Goal: Task Accomplishment & Management: Manage account settings

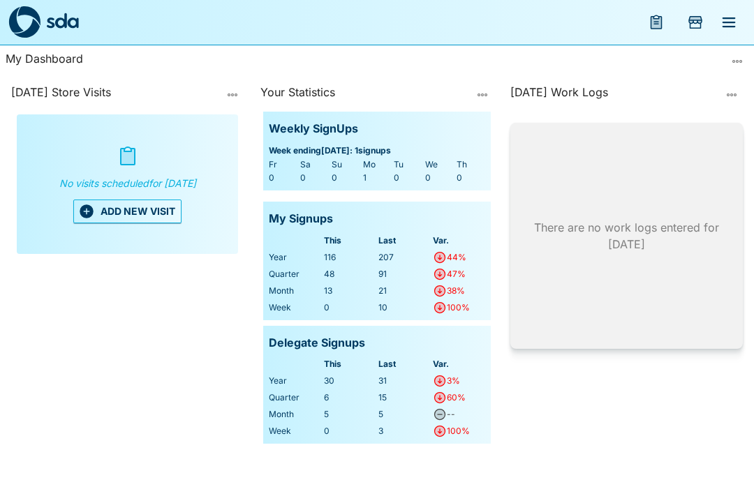
click at [728, 14] on icon "menu" at bounding box center [729, 22] width 17 height 17
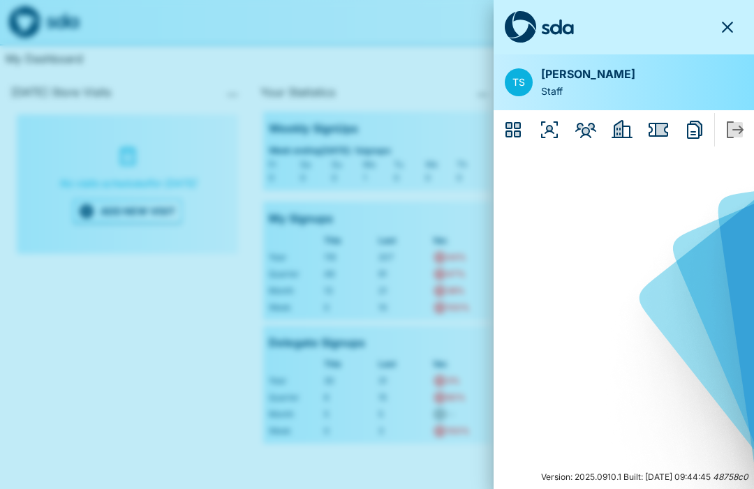
click at [692, 125] on icon "Reports" at bounding box center [695, 130] width 22 height 22
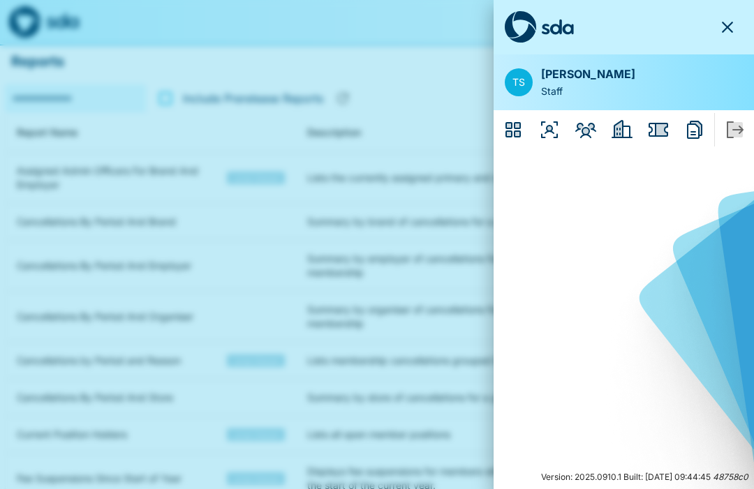
click at [656, 126] on icon "Issues" at bounding box center [659, 130] width 20 height 14
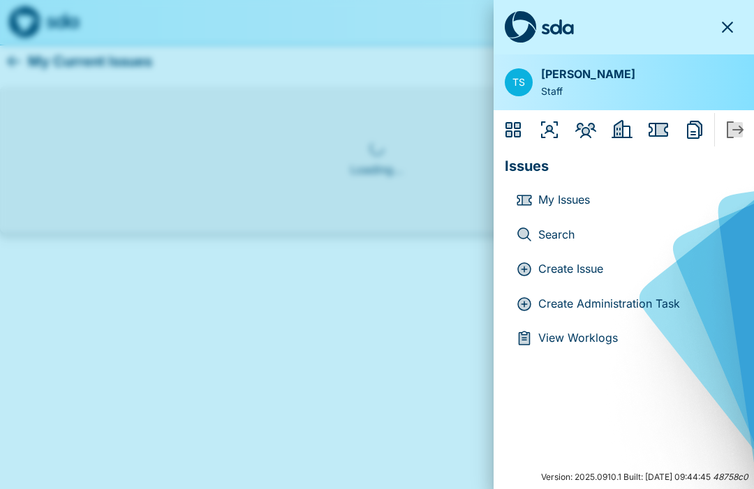
click at [617, 124] on icon "Employers" at bounding box center [618, 129] width 8 height 17
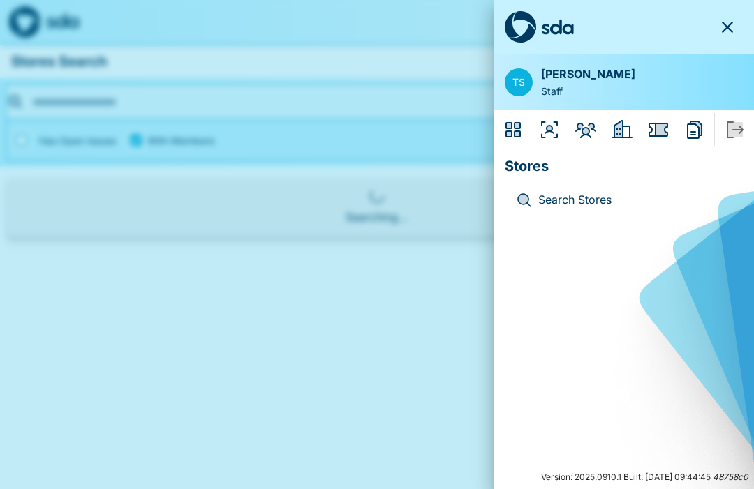
click at [668, 126] on icon "Issues" at bounding box center [659, 130] width 20 height 14
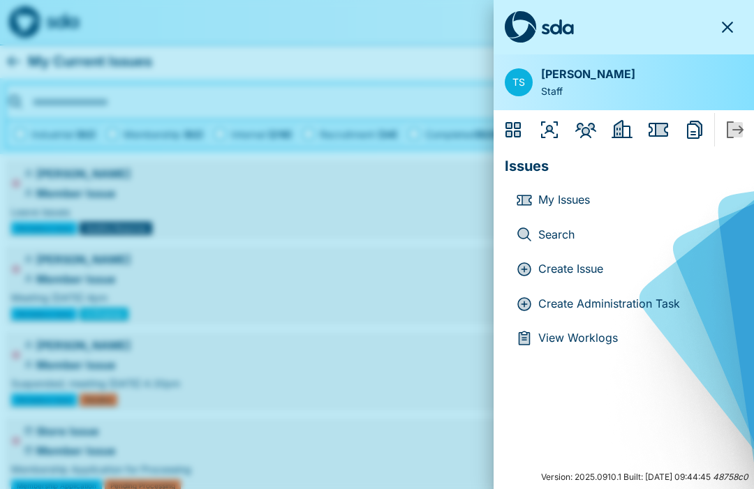
click at [582, 123] on icon "Members" at bounding box center [585, 130] width 21 height 15
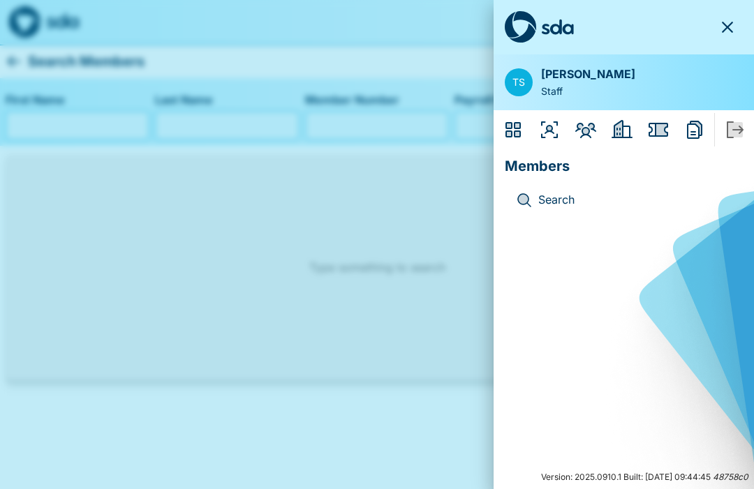
click at [547, 129] on icon "Organisers" at bounding box center [549, 129] width 17 height 17
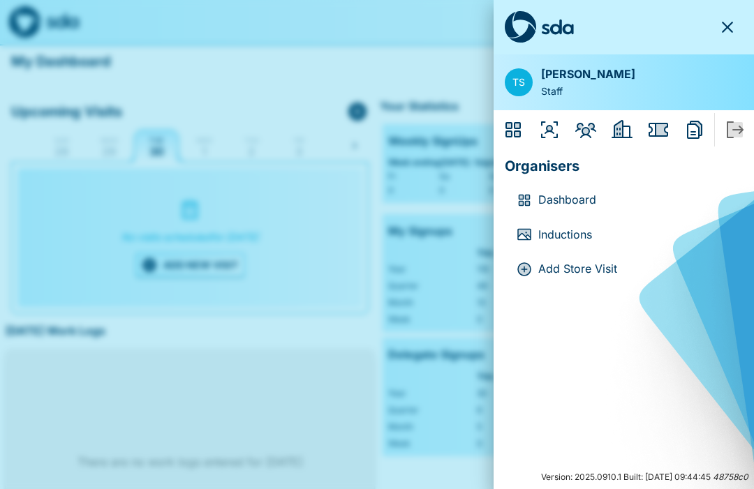
click at [571, 226] on p "Inductions" at bounding box center [634, 235] width 193 height 18
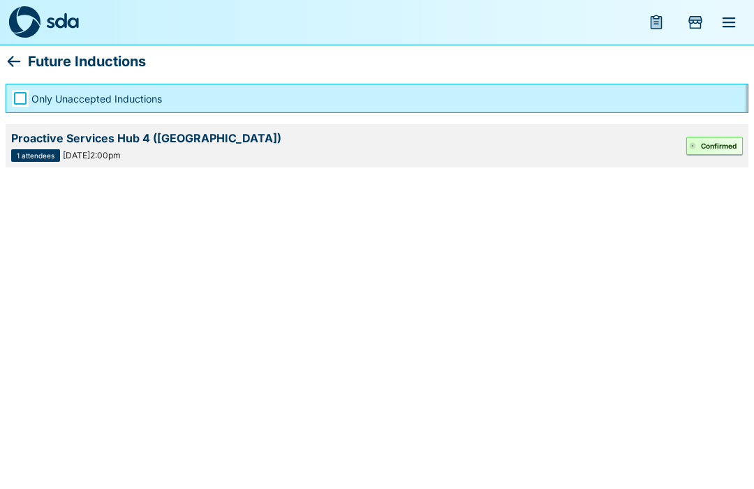
click at [713, 142] on button "Confirmed" at bounding box center [714, 146] width 57 height 18
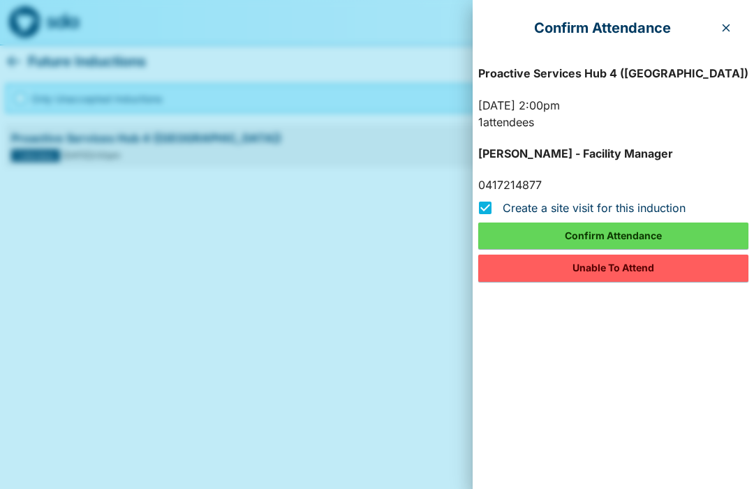
click at [651, 230] on button "Confirm Attendance" at bounding box center [613, 236] width 270 height 27
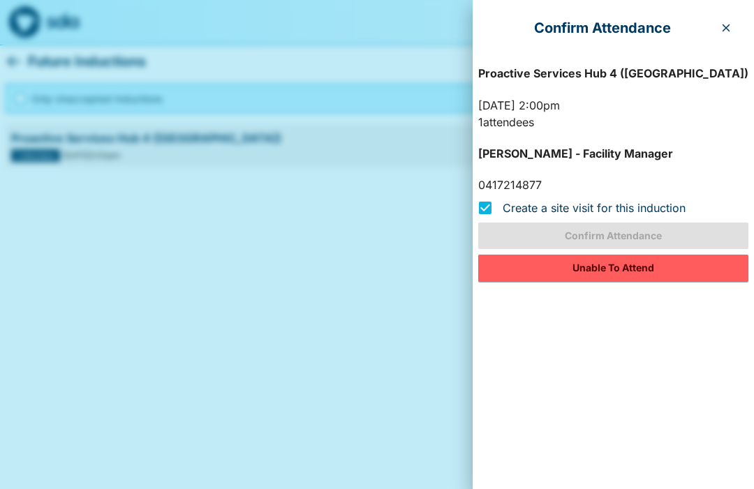
click at [641, 221] on label "Create a site visit for this induction" at bounding box center [578, 207] width 215 height 29
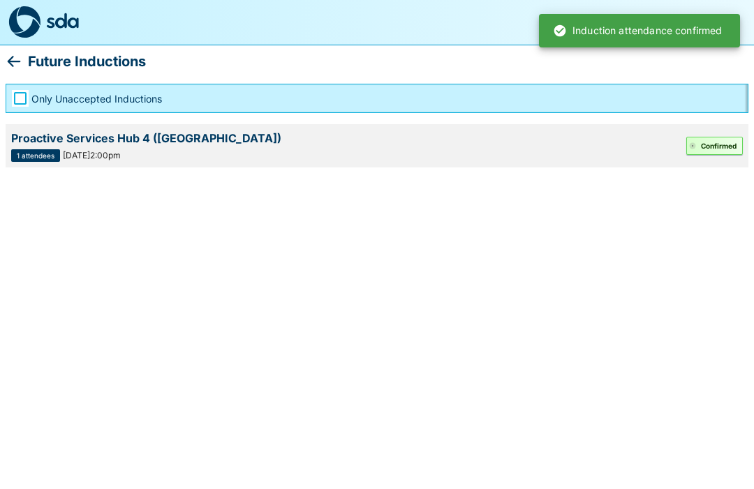
click at [96, 141] on div "Proactive Services Hub 4 ([GEOGRAPHIC_DATA])" at bounding box center [348, 138] width 675 height 17
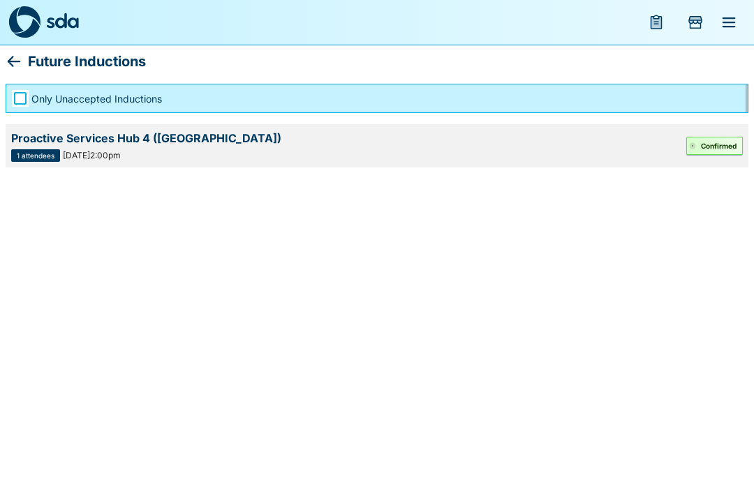
click at [31, 152] on span "1 attendees" at bounding box center [36, 155] width 38 height 7
click at [192, 134] on div "Proactive Services Hub 4 ([GEOGRAPHIC_DATA])" at bounding box center [348, 138] width 675 height 17
click at [661, 16] on icon "menu" at bounding box center [656, 22] width 17 height 17
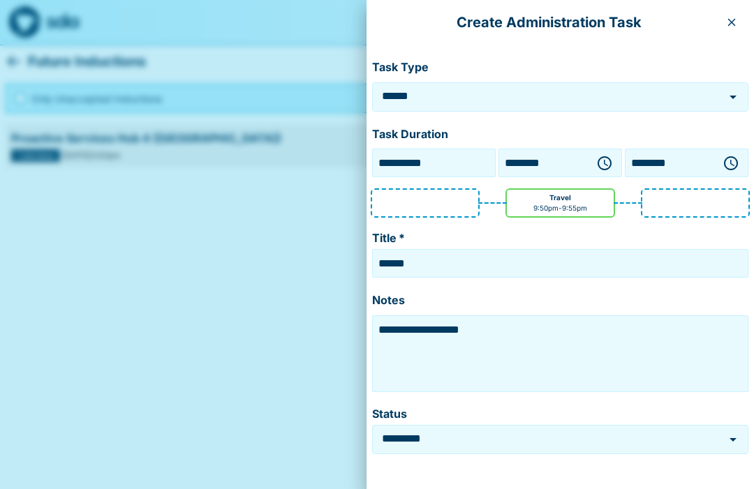
click at [728, 16] on button "button" at bounding box center [732, 22] width 22 height 22
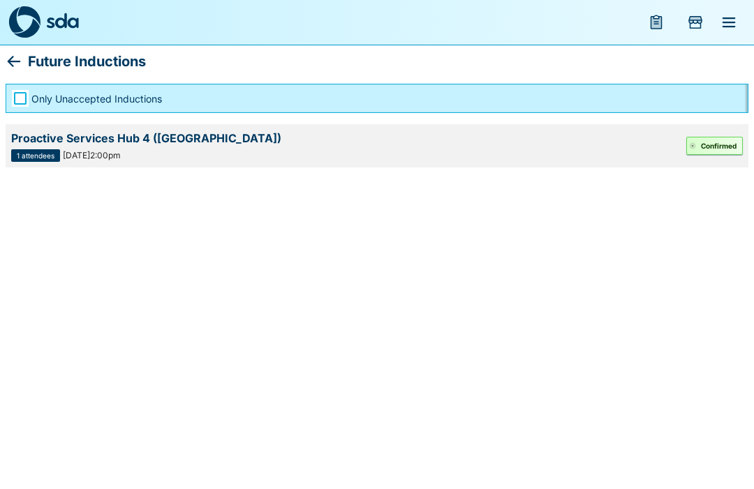
click at [691, 22] on icon "Add Store Visit" at bounding box center [695, 20] width 13 height 7
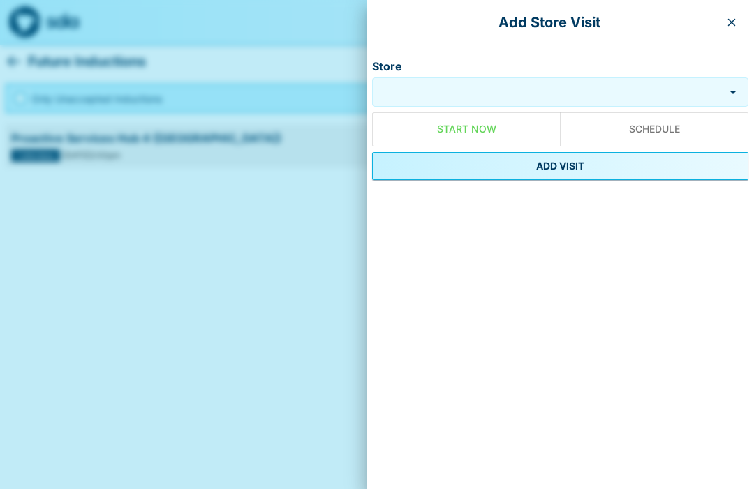
click at [730, 15] on button "button" at bounding box center [732, 22] width 22 height 22
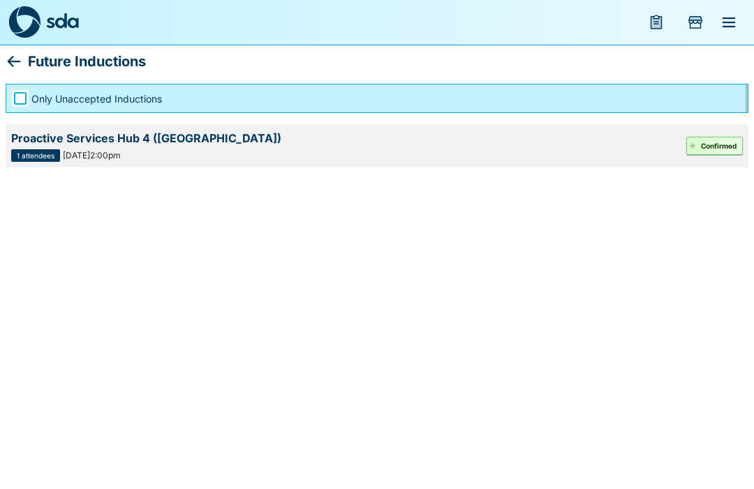
click at [732, 20] on icon "menu" at bounding box center [729, 22] width 17 height 17
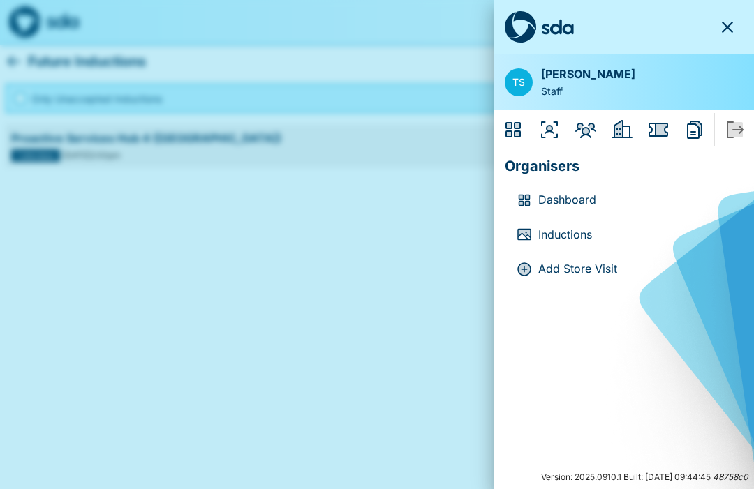
click at [578, 188] on div "Dashboard" at bounding box center [624, 200] width 238 height 35
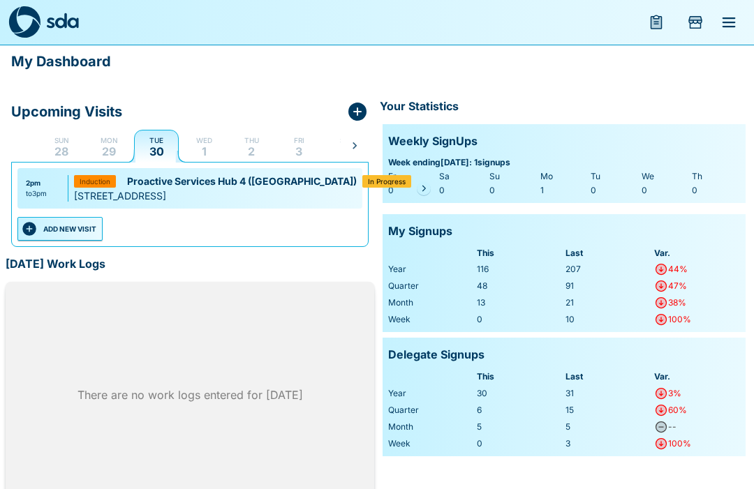
click at [362, 182] on div "In Progress" at bounding box center [386, 181] width 49 height 13
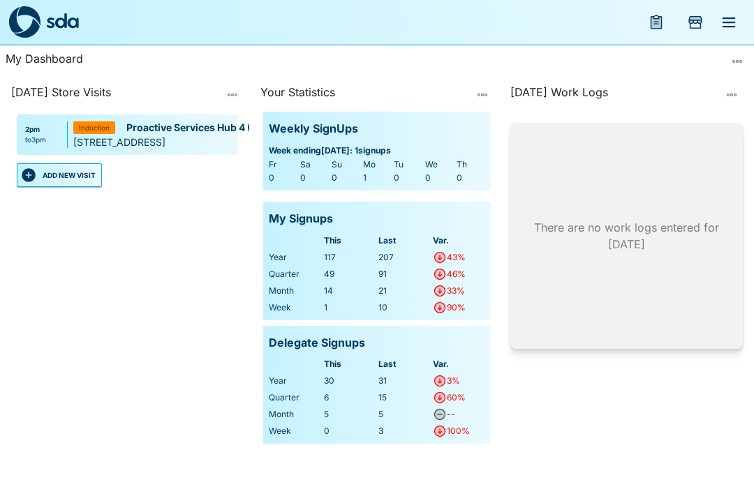
click at [730, 17] on icon "menu" at bounding box center [729, 22] width 17 height 17
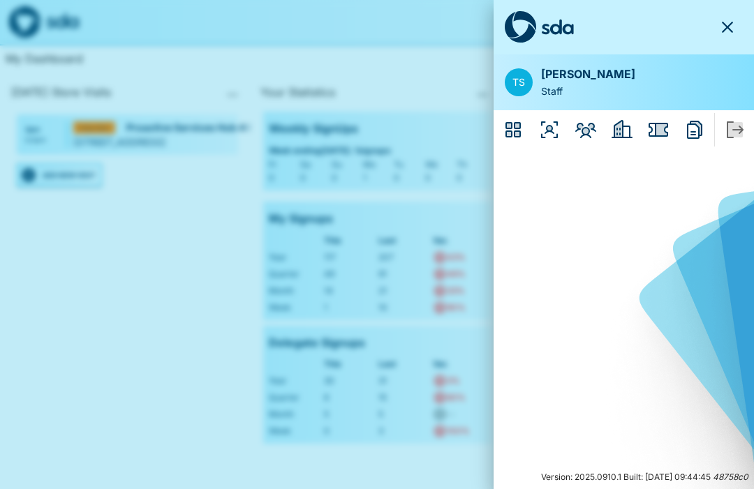
click at [727, 24] on icon "button" at bounding box center [727, 27] width 17 height 17
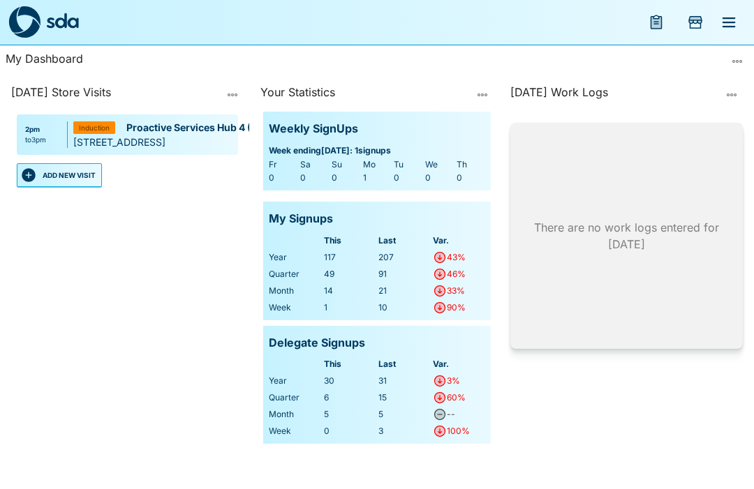
click at [695, 18] on icon "Add Store Visit" at bounding box center [695, 20] width 13 height 7
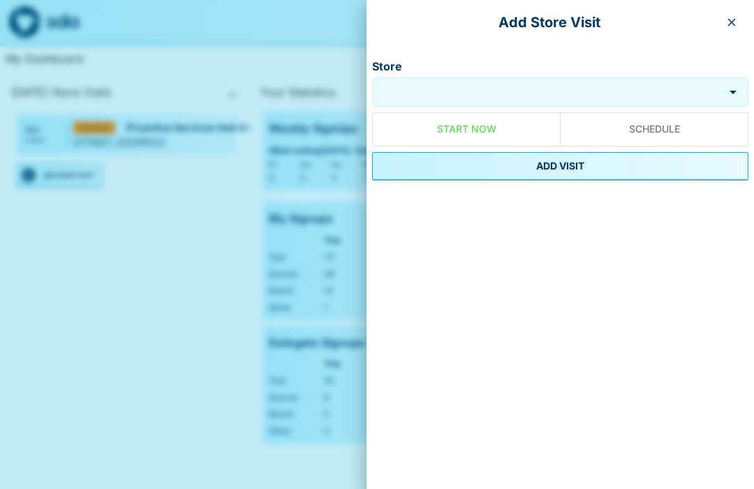
click at [727, 20] on icon "button" at bounding box center [731, 22] width 11 height 11
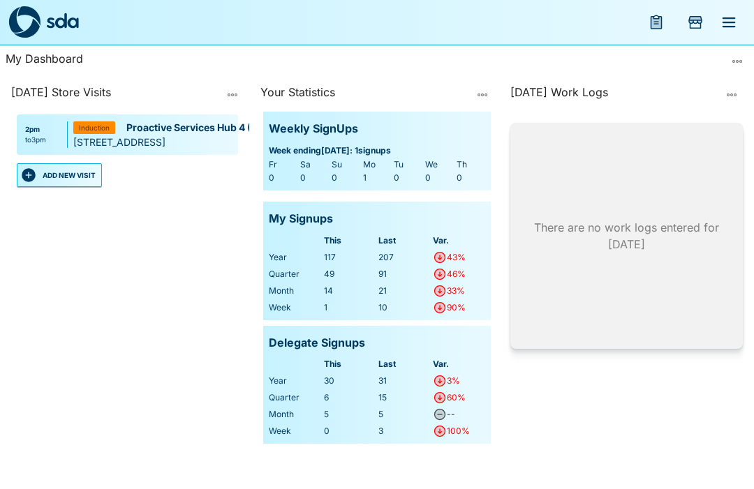
click at [654, 22] on icon "menu" at bounding box center [656, 23] width 10 height 12
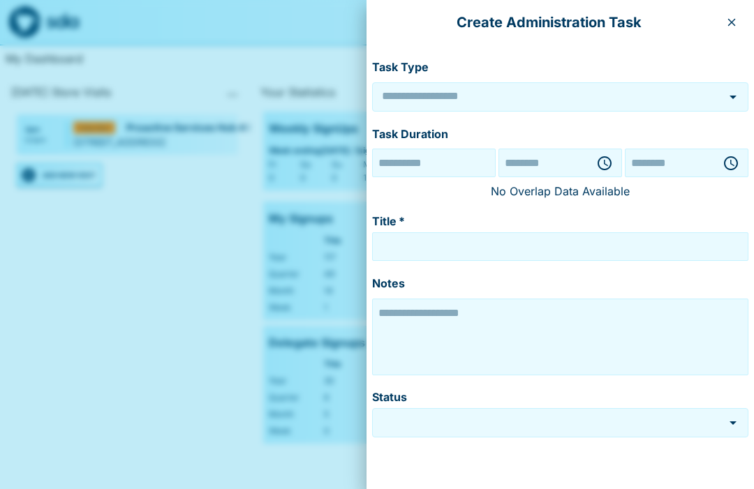
type input "******"
type textarea "**********"
type input "*********"
type input "**********"
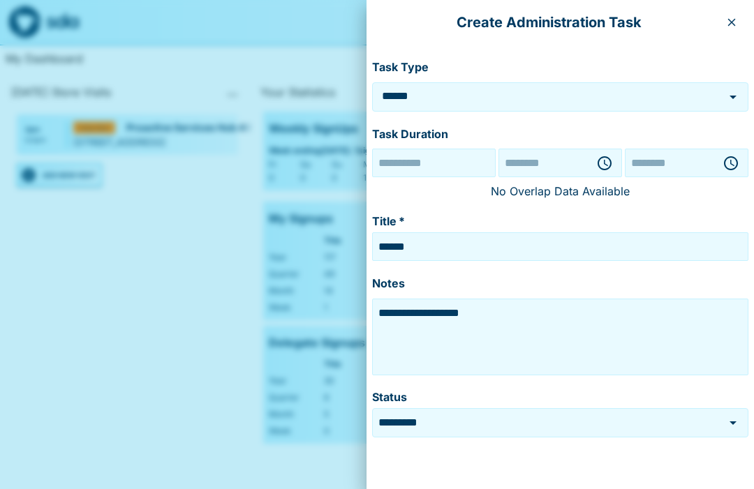
type input "********"
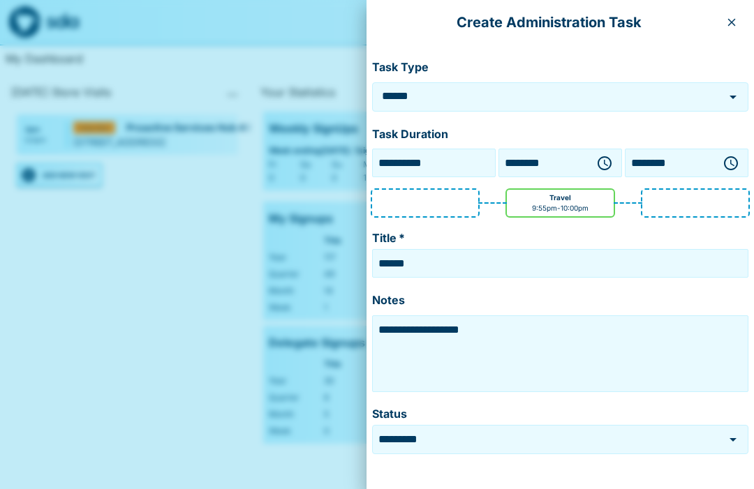
click at [605, 160] on icon "button" at bounding box center [606, 163] width 4 height 6
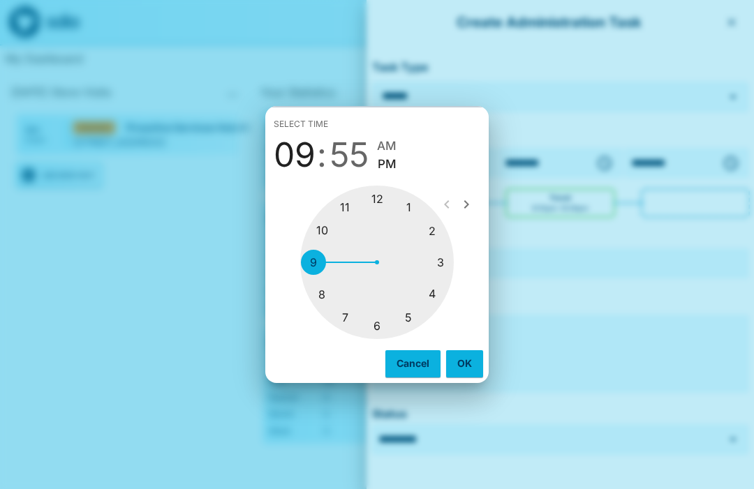
click at [327, 293] on div at bounding box center [377, 263] width 154 height 154
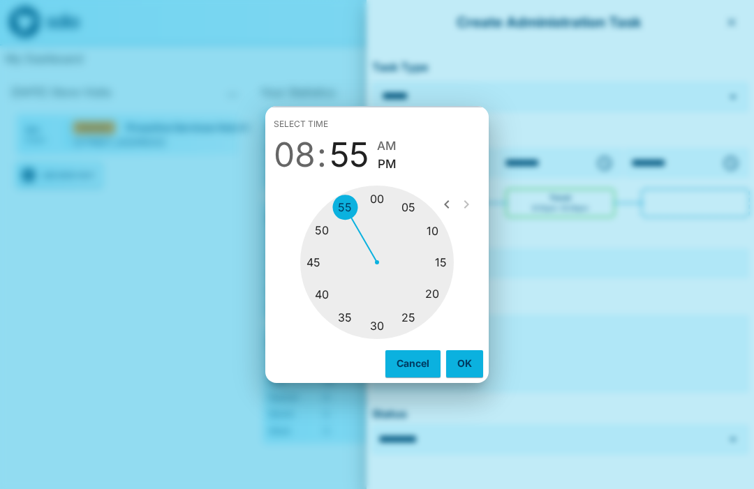
click at [377, 323] on div at bounding box center [377, 263] width 154 height 154
click at [398, 139] on span "AM" at bounding box center [390, 146] width 20 height 19
type input "********"
click at [457, 364] on button "OK" at bounding box center [464, 363] width 37 height 27
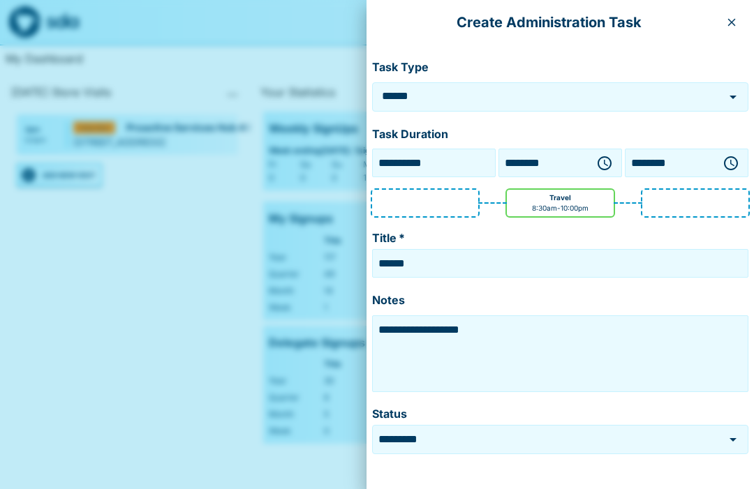
click at [728, 161] on icon "button" at bounding box center [731, 163] width 17 height 17
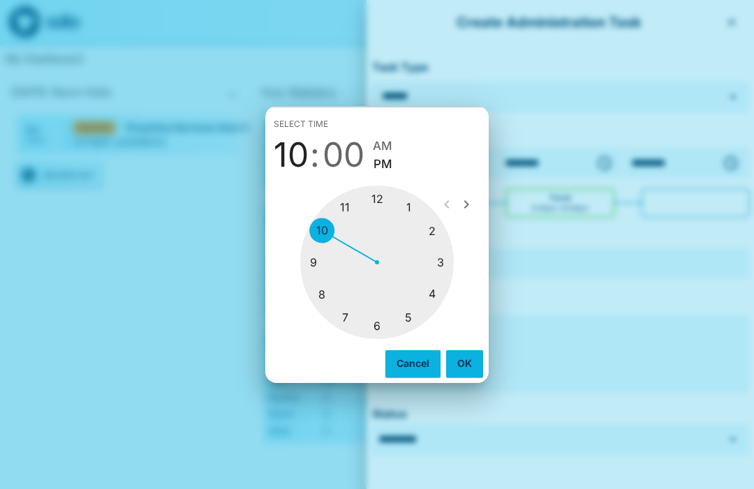
click at [317, 256] on div at bounding box center [377, 263] width 154 height 154
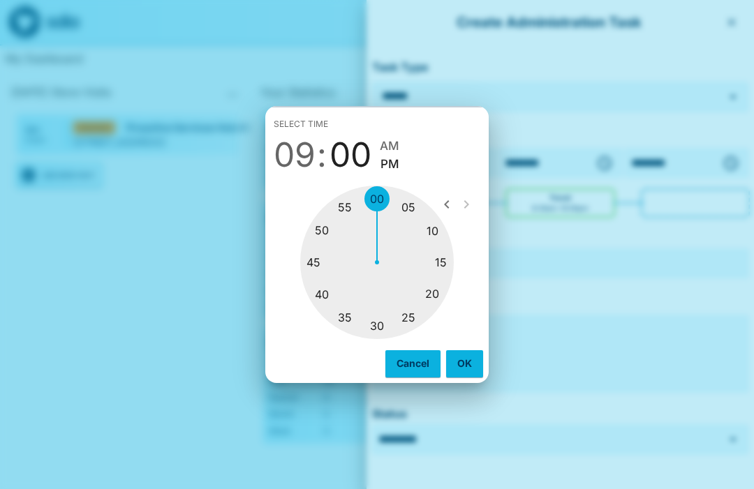
click at [381, 198] on div at bounding box center [377, 263] width 154 height 154
click at [396, 138] on span "AM" at bounding box center [390, 146] width 20 height 19
type input "********"
click at [464, 363] on button "OK" at bounding box center [464, 363] width 37 height 27
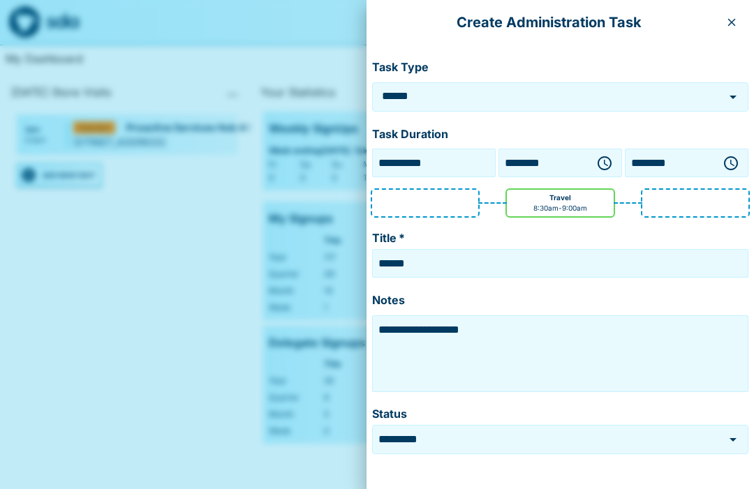
click at [504, 328] on textarea "**********" at bounding box center [560, 354] width 369 height 70
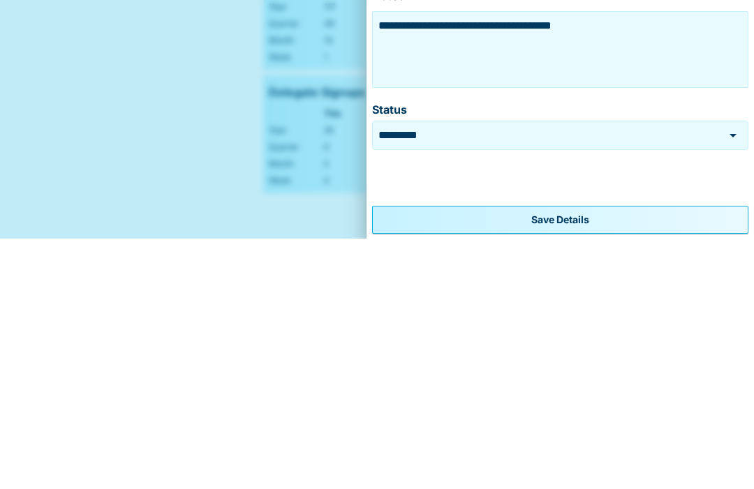
scroll to position [53, 0]
type textarea "**********"
click at [613, 177] on form "**********" at bounding box center [560, 241] width 376 height 488
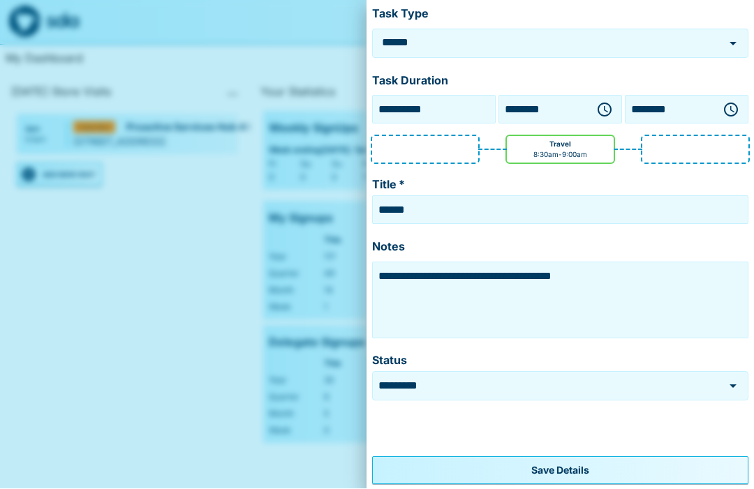
click at [541, 466] on button "Save Details" at bounding box center [560, 471] width 376 height 28
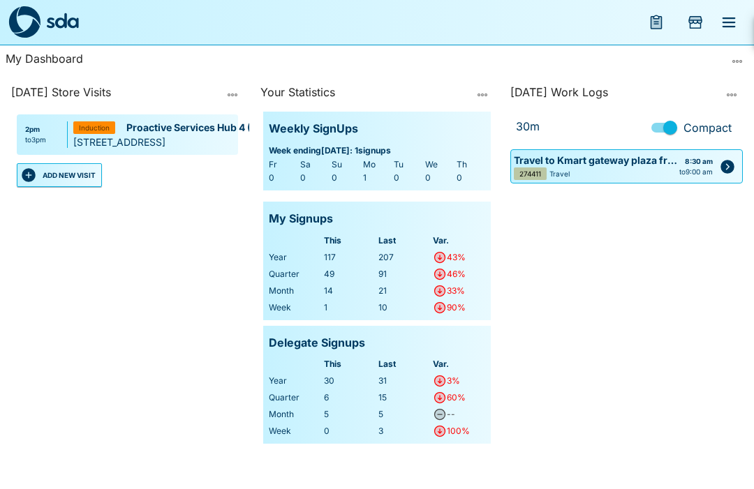
scroll to position [0, 0]
click at [59, 172] on button "ADD NEW VISIT" at bounding box center [59, 175] width 85 height 24
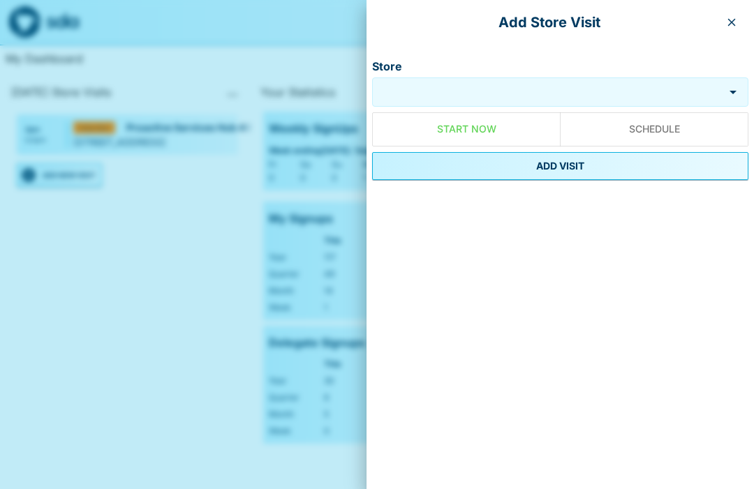
click at [472, 81] on div "Store" at bounding box center [560, 91] width 376 height 29
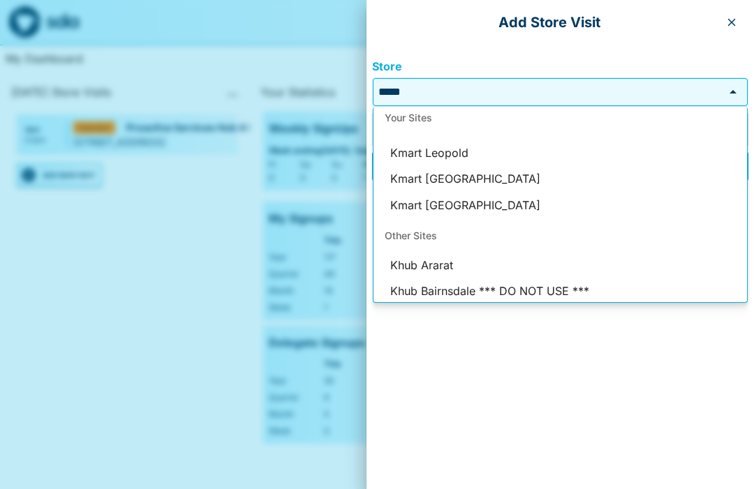
scroll to position [81, 0]
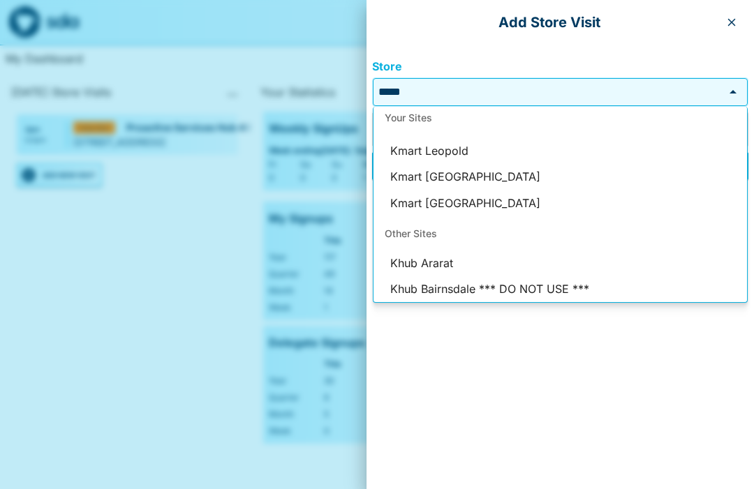
click at [507, 179] on li "Kmart [GEOGRAPHIC_DATA]" at bounding box center [561, 177] width 374 height 27
type input "**********"
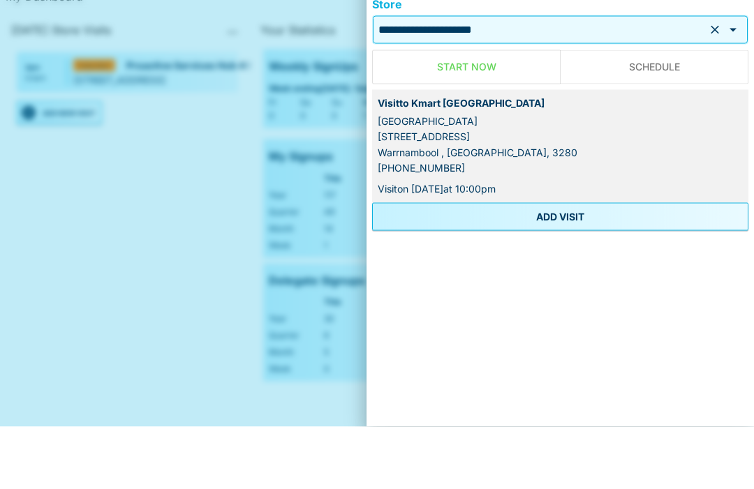
click at [577, 265] on button "ADD VISIT" at bounding box center [560, 279] width 376 height 28
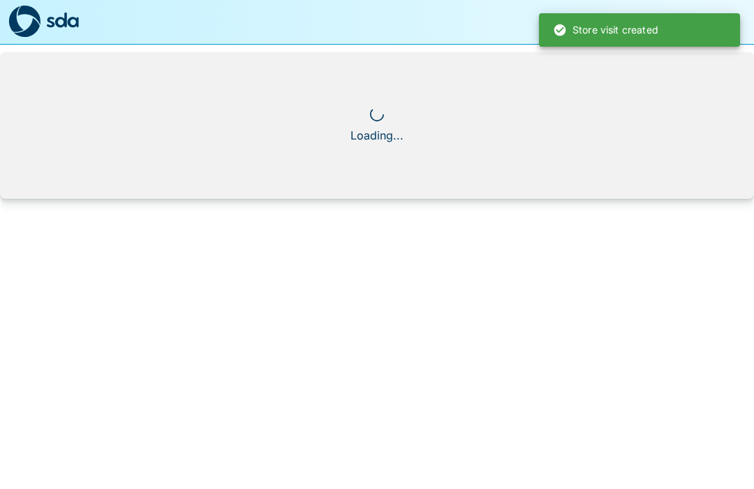
scroll to position [1, 0]
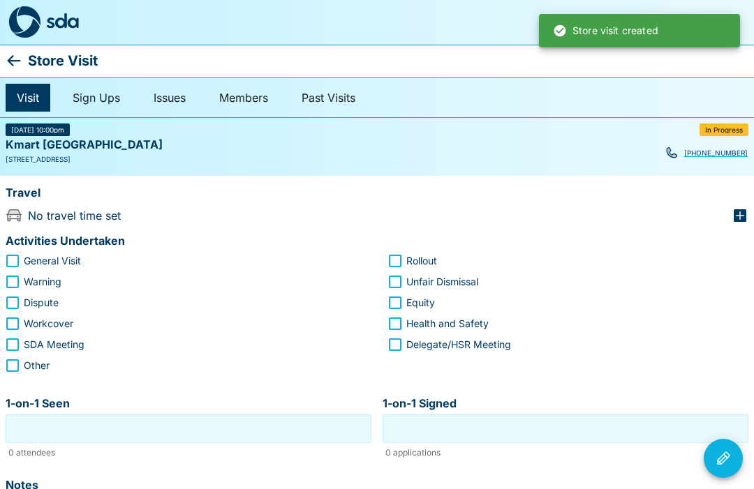
click at [741, 208] on icon "button" at bounding box center [740, 215] width 17 height 17
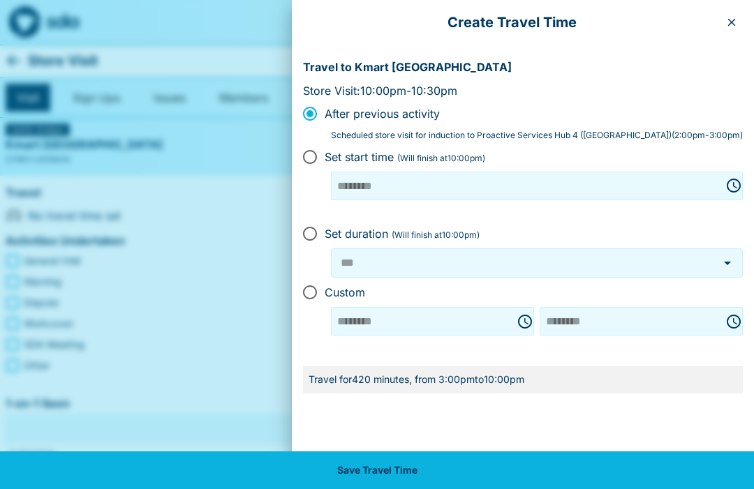
click at [283, 376] on div at bounding box center [377, 244] width 754 height 489
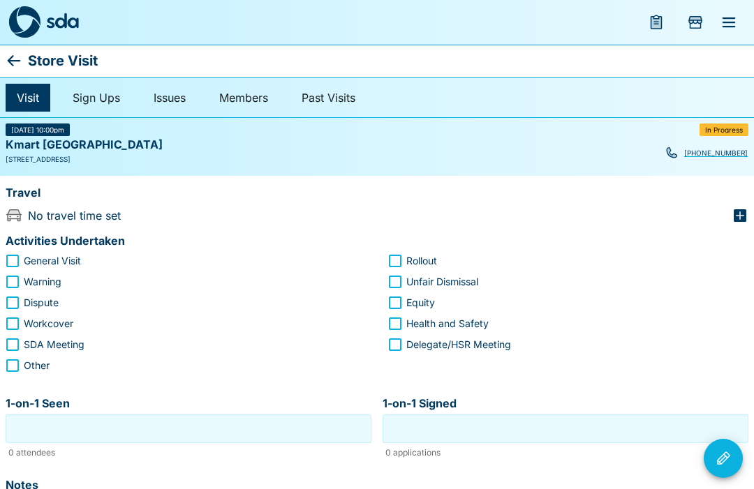
click at [744, 208] on icon "button" at bounding box center [740, 215] width 17 height 17
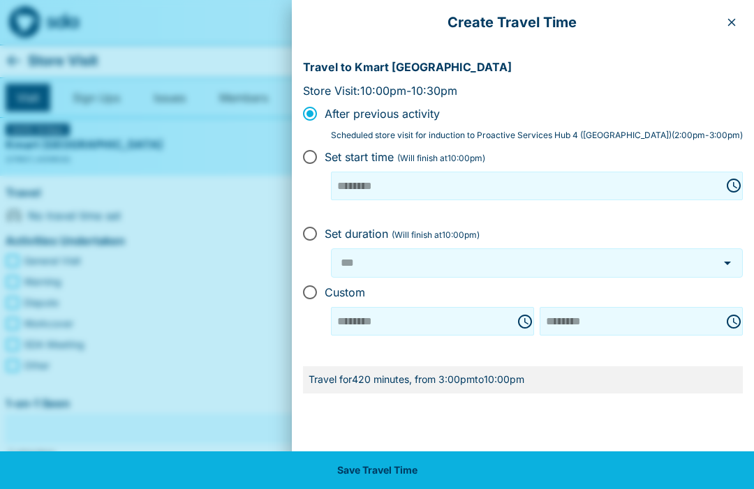
click at [295, 367] on div at bounding box center [377, 244] width 754 height 489
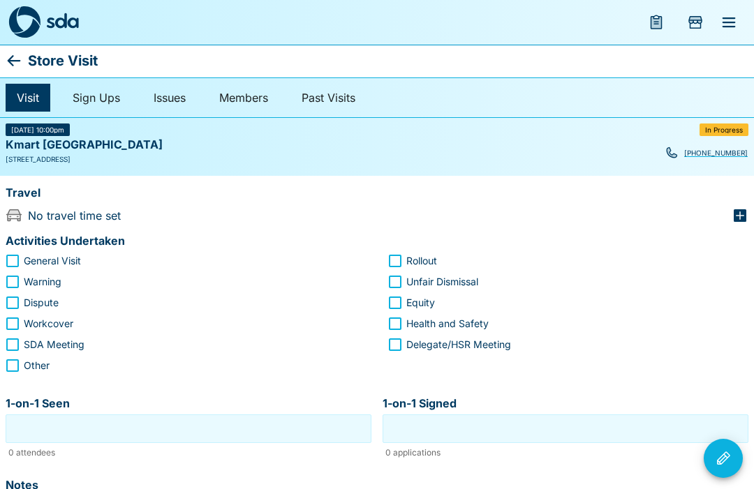
click at [740, 204] on div "Travel" at bounding box center [377, 195] width 743 height 27
click at [736, 203] on div "Travel" at bounding box center [377, 195] width 743 height 27
click at [746, 197] on div "Travel" at bounding box center [374, 192] width 748 height 21
click at [736, 207] on icon "button" at bounding box center [740, 215] width 17 height 17
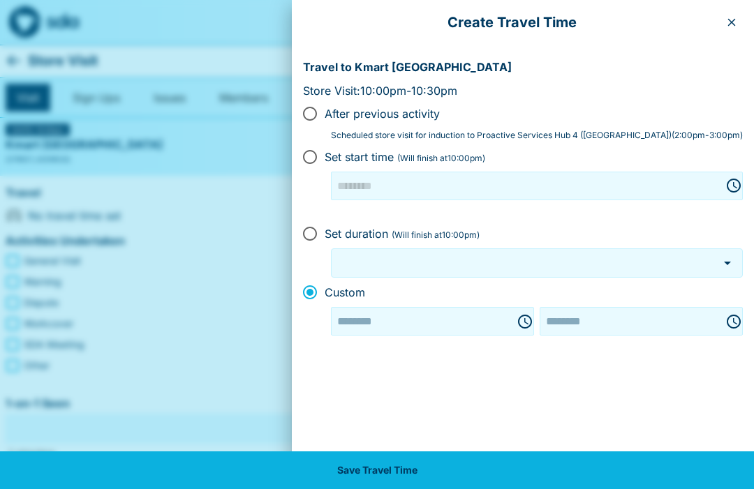
type input "***"
type input "********"
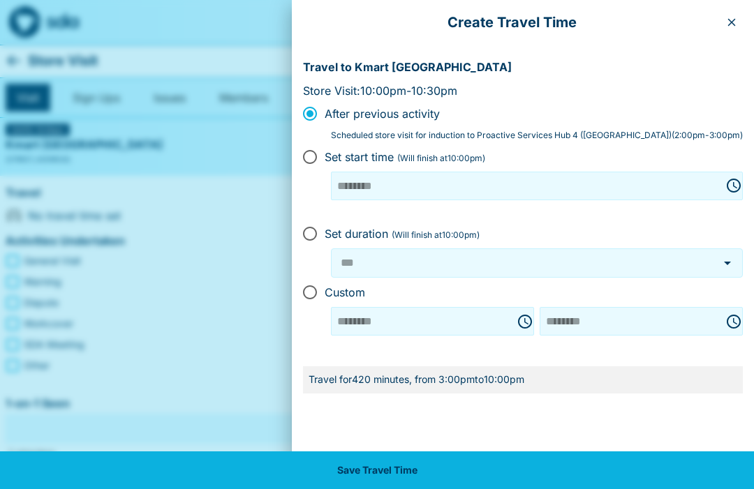
click at [279, 404] on div at bounding box center [377, 244] width 754 height 489
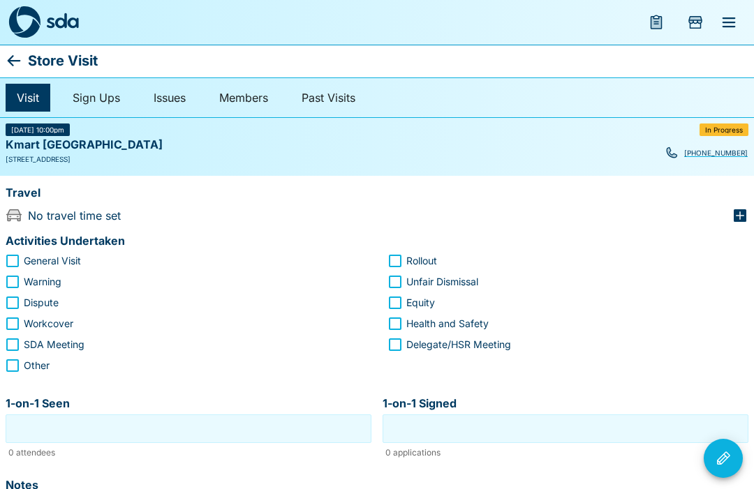
click at [736, 207] on icon "button" at bounding box center [740, 215] width 17 height 17
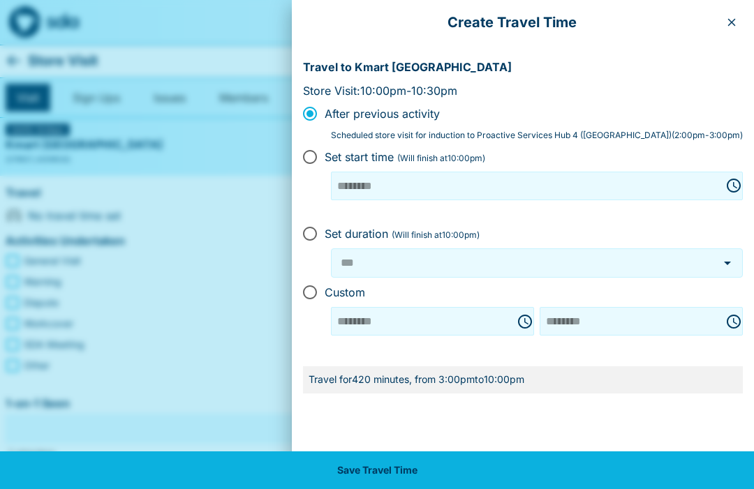
click at [295, 399] on div at bounding box center [377, 244] width 754 height 489
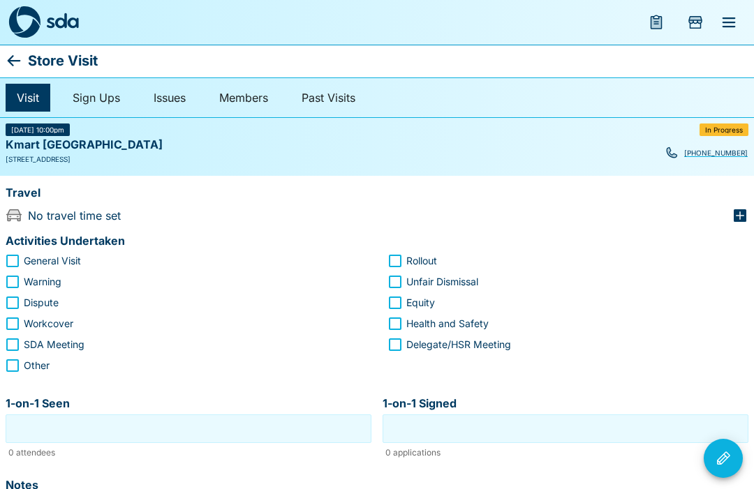
click at [744, 201] on div "Travel" at bounding box center [377, 195] width 743 height 27
click at [737, 203] on div "Travel" at bounding box center [377, 195] width 743 height 27
click at [745, 199] on div "Travel" at bounding box center [374, 192] width 748 height 21
click at [746, 201] on div "Travel" at bounding box center [377, 195] width 743 height 27
click at [745, 207] on icon "button" at bounding box center [740, 215] width 17 height 17
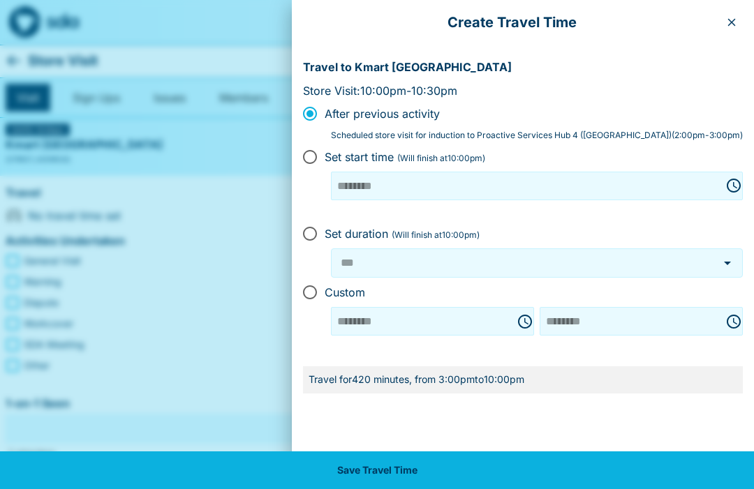
click at [741, 211] on div "******** ​ ​" at bounding box center [537, 196] width 412 height 48
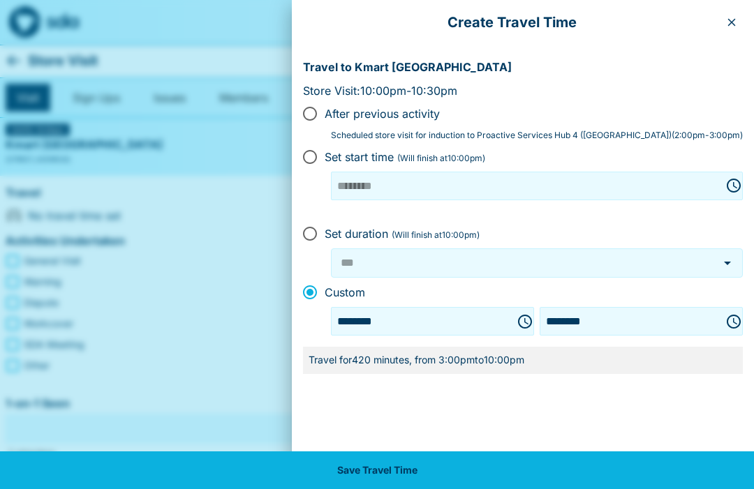
click at [533, 315] on icon "Choose time, selected time is 3:00 PM" at bounding box center [525, 321] width 17 height 17
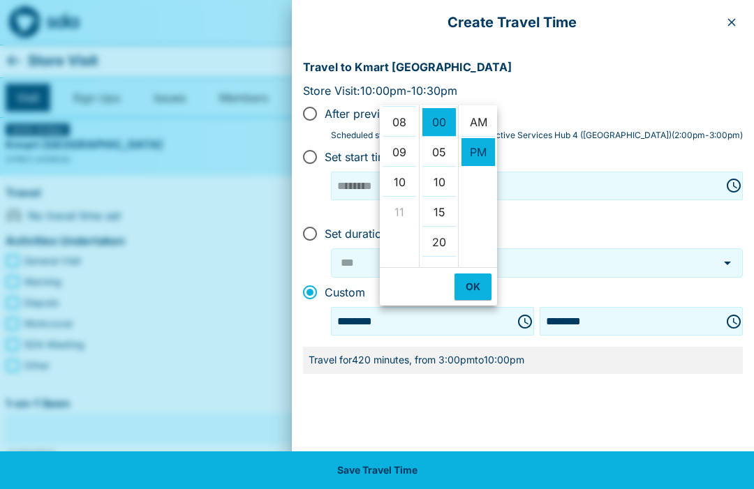
scroll to position [0, 0]
click at [484, 109] on li "AM" at bounding box center [479, 122] width 34 height 29
type input "********"
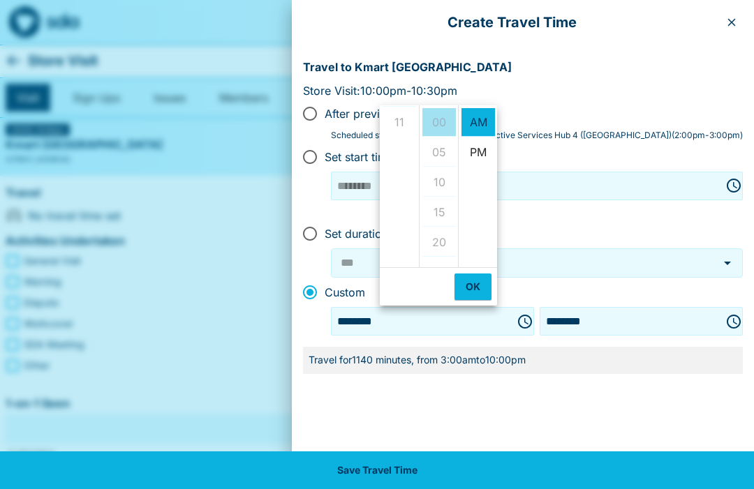
click at [276, 411] on div at bounding box center [377, 244] width 754 height 489
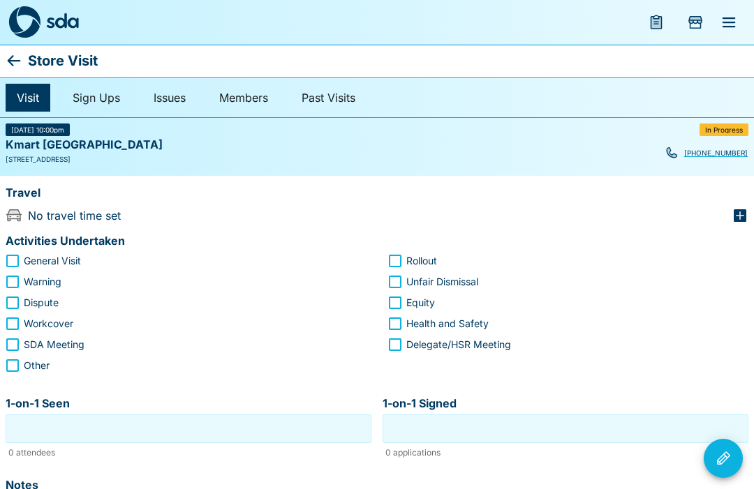
click at [746, 203] on div "Travel" at bounding box center [377, 195] width 743 height 27
click at [739, 207] on icon "button" at bounding box center [740, 215] width 17 height 17
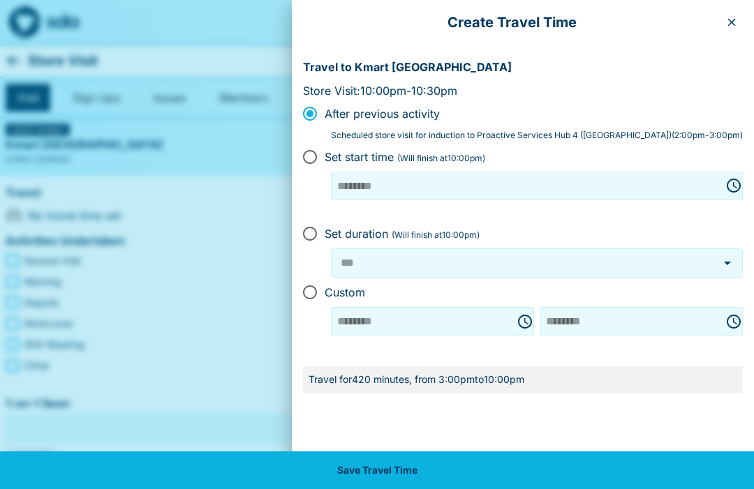
click at [293, 396] on div at bounding box center [377, 244] width 754 height 489
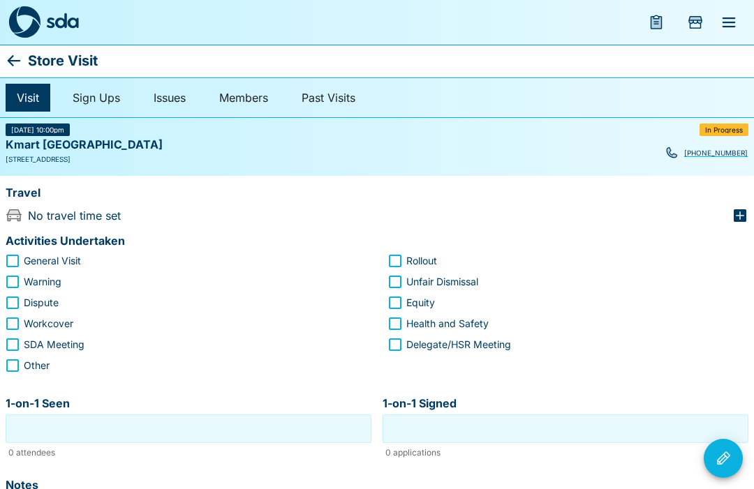
click at [744, 209] on icon "button" at bounding box center [740, 215] width 13 height 13
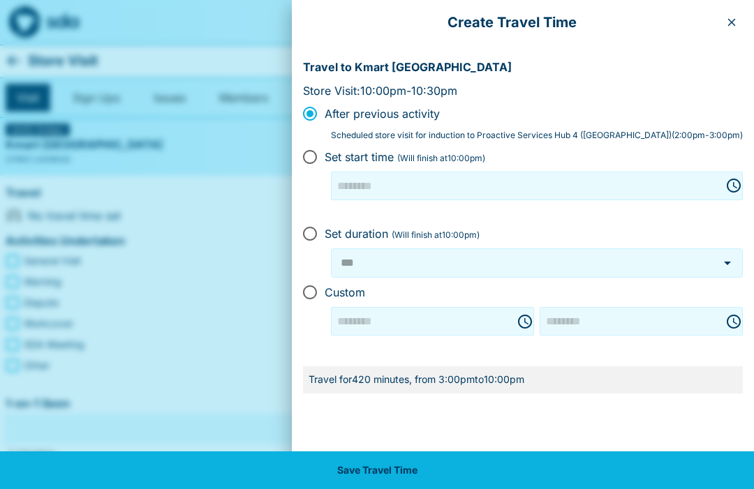
type input "********"
click at [249, 317] on div at bounding box center [377, 244] width 754 height 489
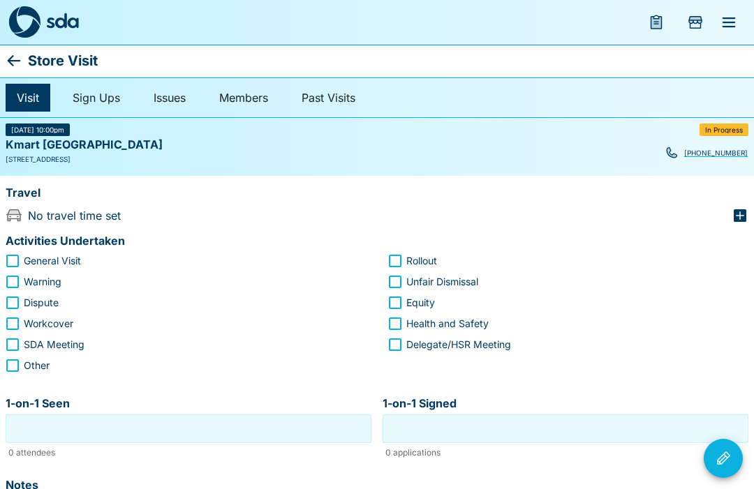
click at [739, 202] on div "Travel" at bounding box center [377, 195] width 743 height 27
click at [733, 195] on div "Travel" at bounding box center [374, 192] width 748 height 21
click at [735, 202] on div "Travel" at bounding box center [377, 195] width 743 height 27
click at [741, 209] on icon "button" at bounding box center [740, 215] width 13 height 13
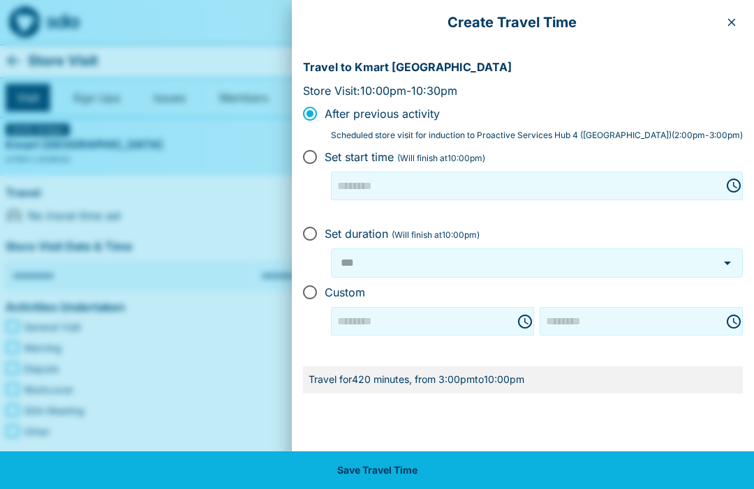
type input "********"
type input "**********"
type input "********"
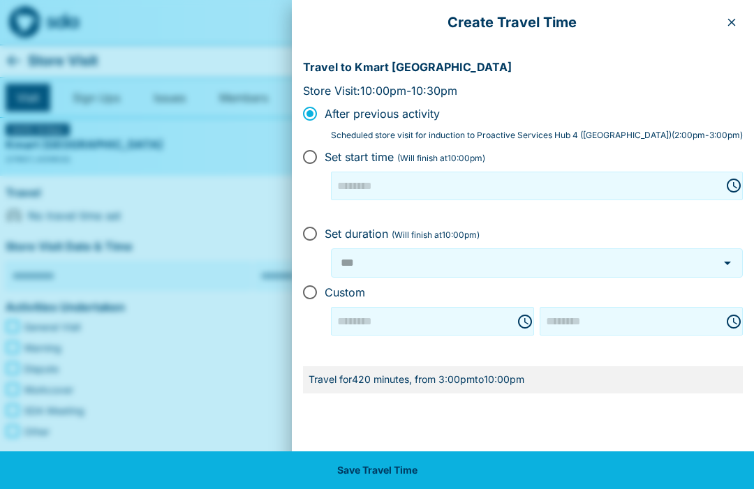
type input "********"
click at [274, 348] on div at bounding box center [377, 244] width 754 height 489
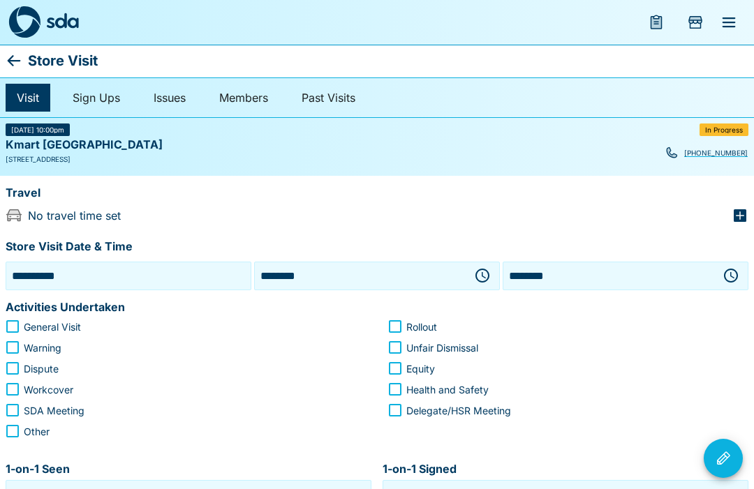
click at [485, 271] on icon "button" at bounding box center [482, 275] width 17 height 17
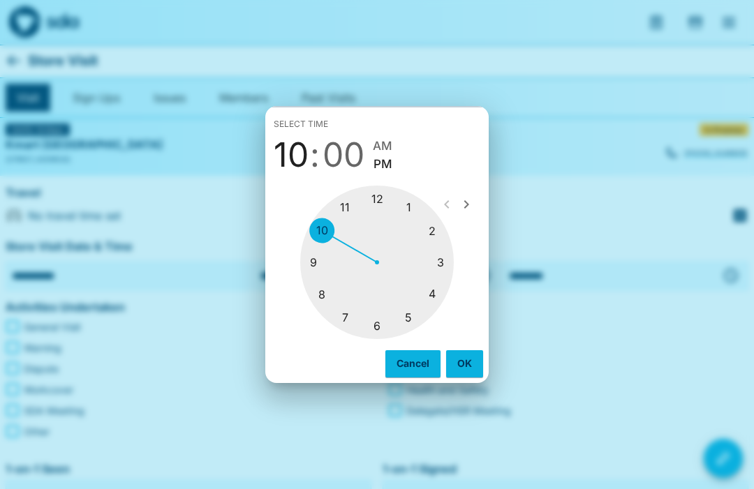
click at [316, 258] on div at bounding box center [377, 263] width 154 height 154
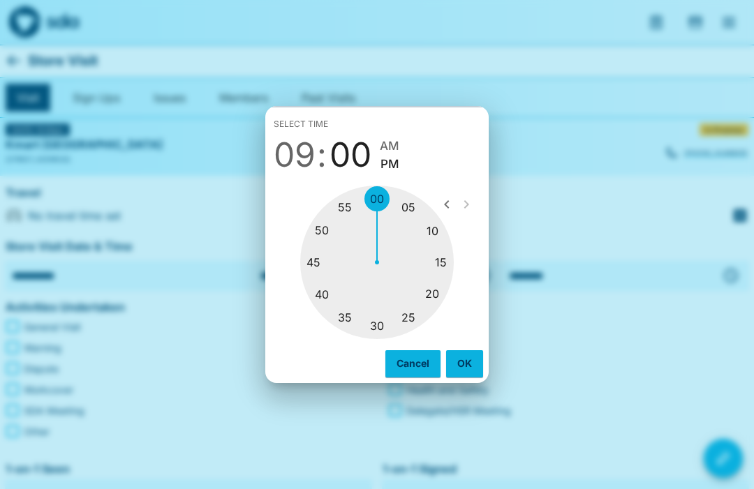
click at [387, 138] on span "AM" at bounding box center [390, 146] width 20 height 19
type input "********"
click at [386, 193] on div at bounding box center [377, 263] width 154 height 154
click at [397, 134] on div "Select time 09 : 00 AM PM" at bounding box center [376, 144] width 223 height 73
click at [471, 354] on button "OK" at bounding box center [464, 363] width 37 height 27
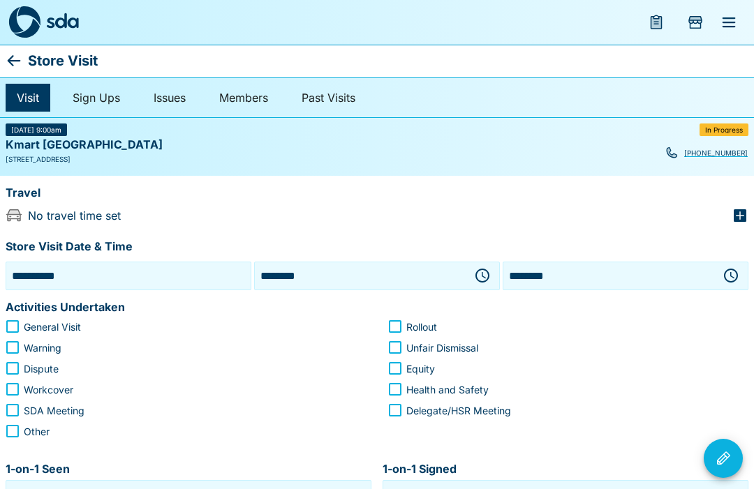
click at [730, 267] on icon "button" at bounding box center [731, 275] width 17 height 17
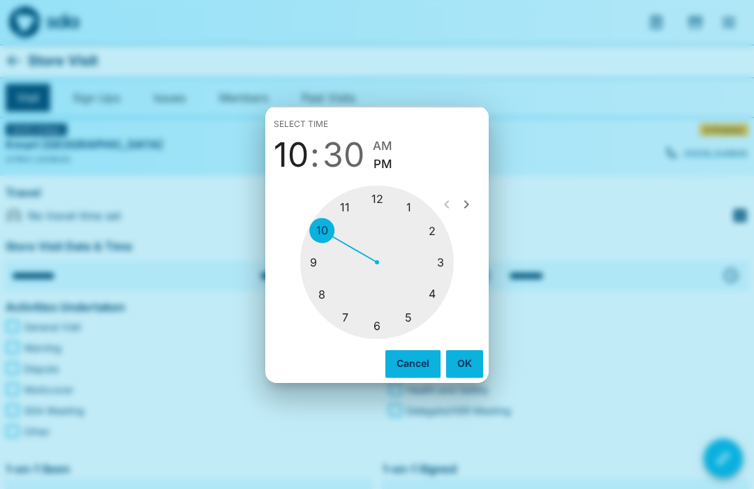
click at [344, 197] on div at bounding box center [377, 263] width 154 height 154
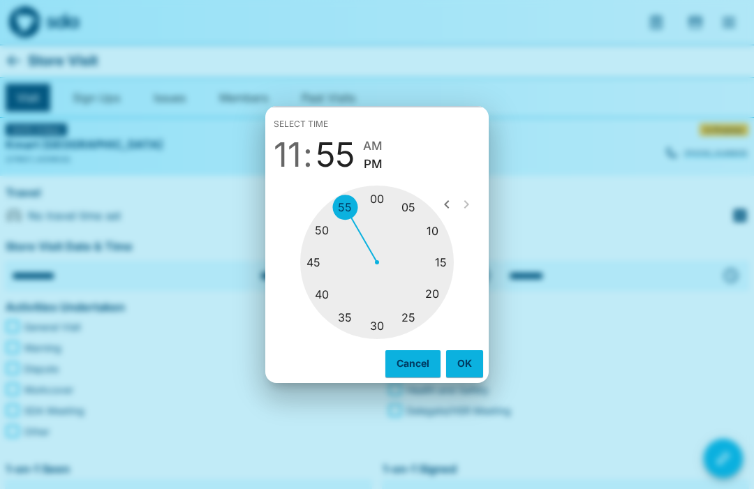
click at [445, 252] on div at bounding box center [377, 263] width 154 height 154
type input "********"
click at [371, 134] on div "Select time 11 : 15 AM PM" at bounding box center [376, 144] width 223 height 73
click at [468, 362] on button "OK" at bounding box center [464, 363] width 37 height 27
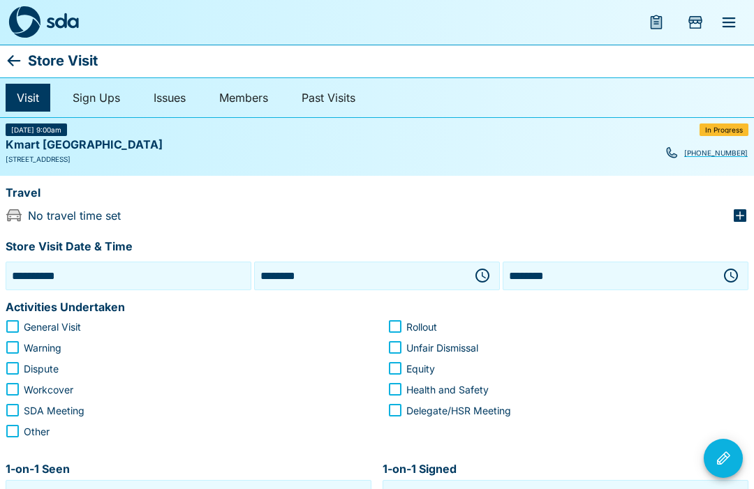
click at [738, 209] on icon "button" at bounding box center [740, 215] width 13 height 13
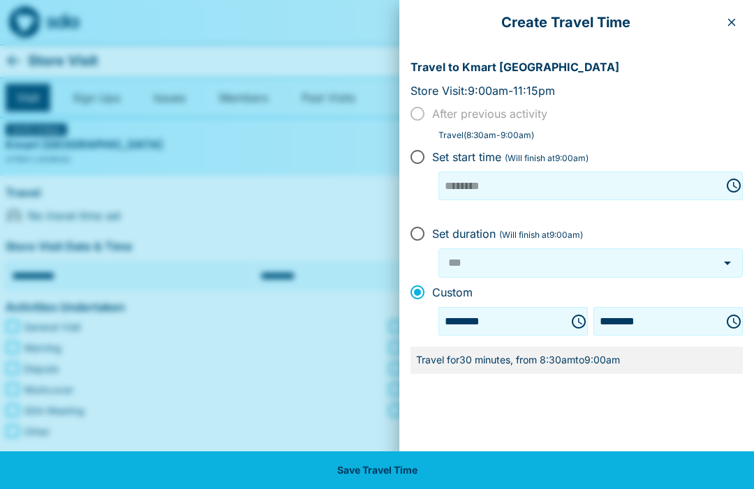
click at [374, 471] on button "Save Travel Time" at bounding box center [377, 471] width 754 height 38
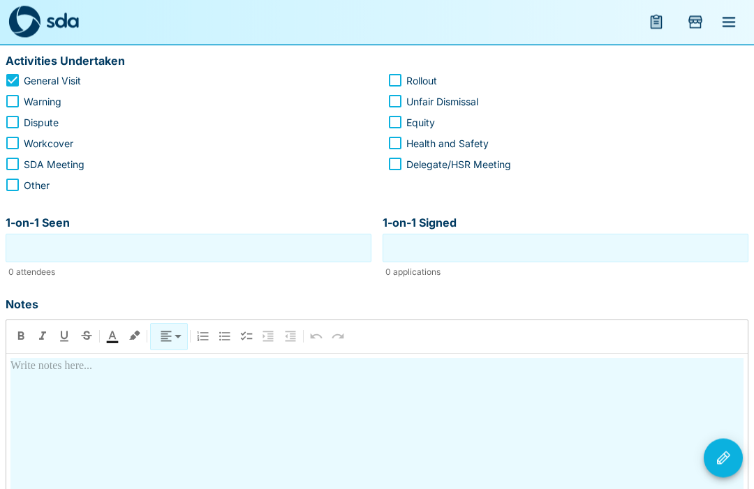
click at [205, 248] on input "1-on-1 Seen" at bounding box center [188, 249] width 359 height 22
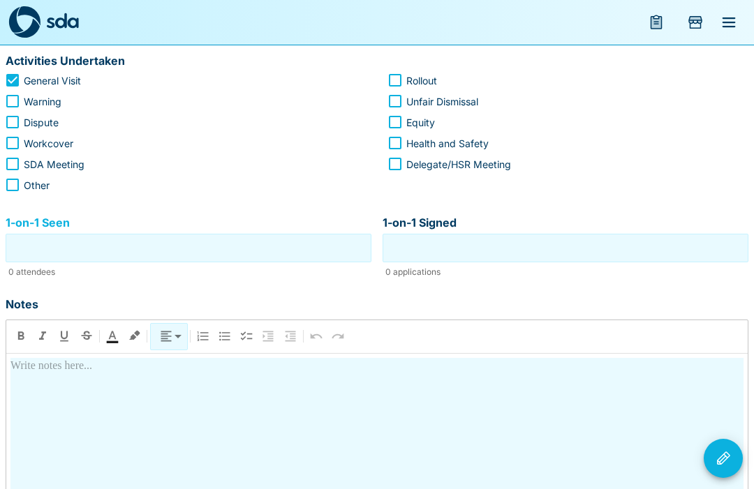
scroll to position [246, 0]
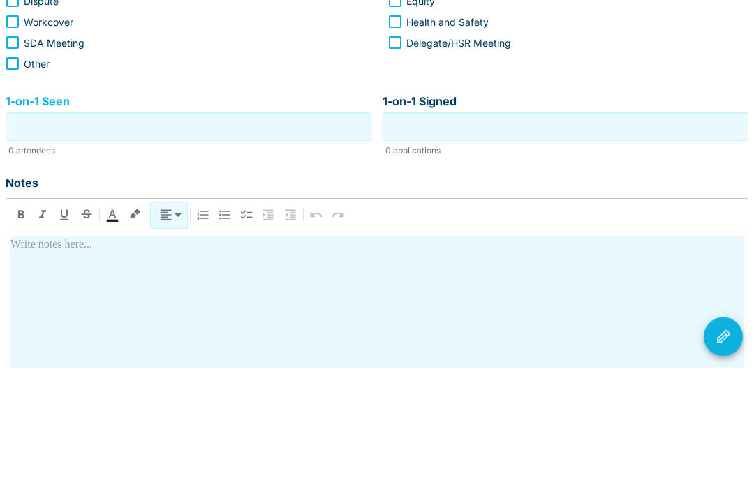
type input "*"
click at [592, 238] on input "1-on-1 Signed" at bounding box center [565, 249] width 359 height 22
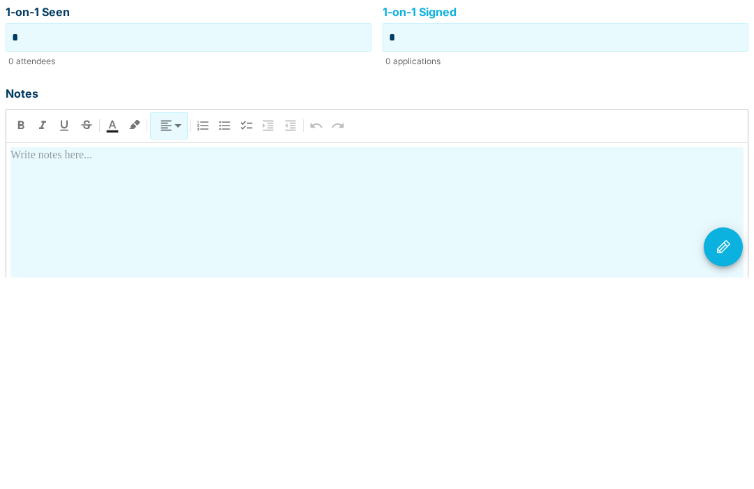
type input "*"
click at [246, 359] on div at bounding box center [376, 481] width 733 height 245
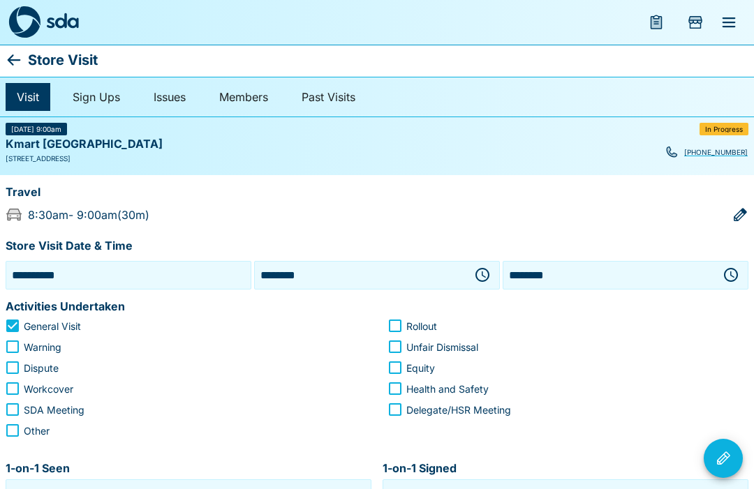
scroll to position [0, 0]
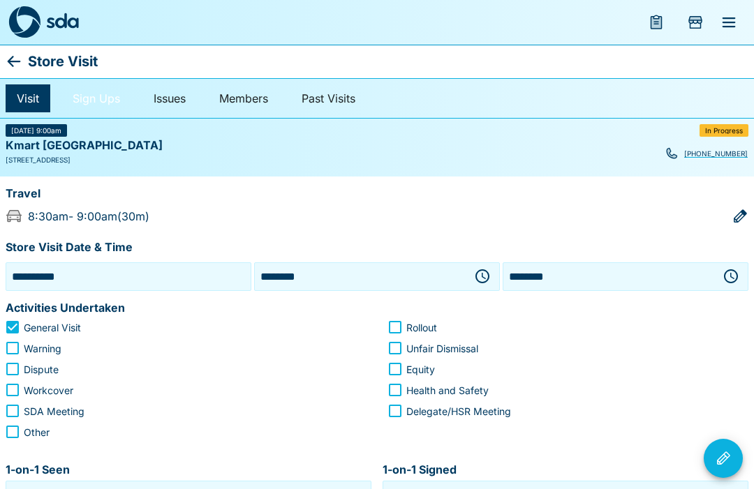
click at [100, 85] on link "Sign Ups" at bounding box center [96, 98] width 70 height 28
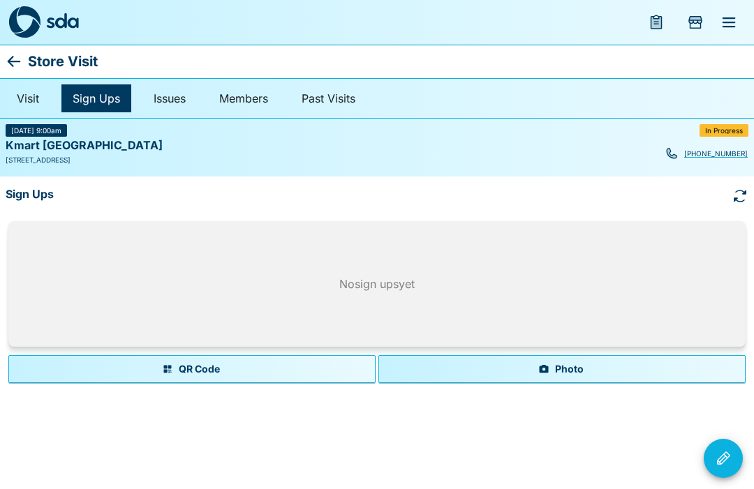
click at [556, 371] on button "Photo" at bounding box center [561, 369] width 367 height 28
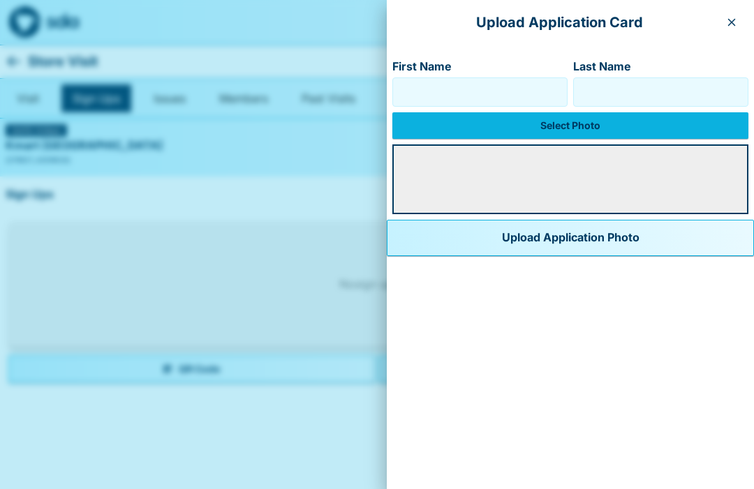
click at [410, 88] on input "First Name" at bounding box center [480, 92] width 163 height 22
type input "*****"
click at [616, 91] on input "Last Name" at bounding box center [661, 92] width 163 height 22
type input "*****"
click at [545, 117] on label "Select Photo" at bounding box center [570, 125] width 356 height 27
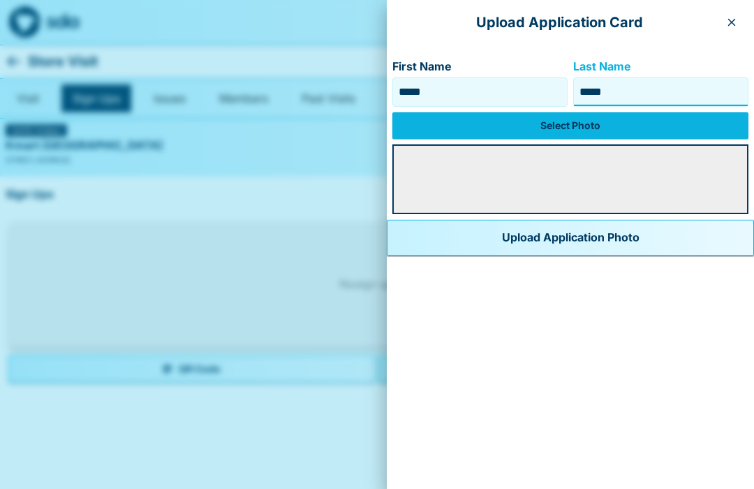
click at [0, 0] on input "Select Photo" at bounding box center [0, 0] width 0 height 0
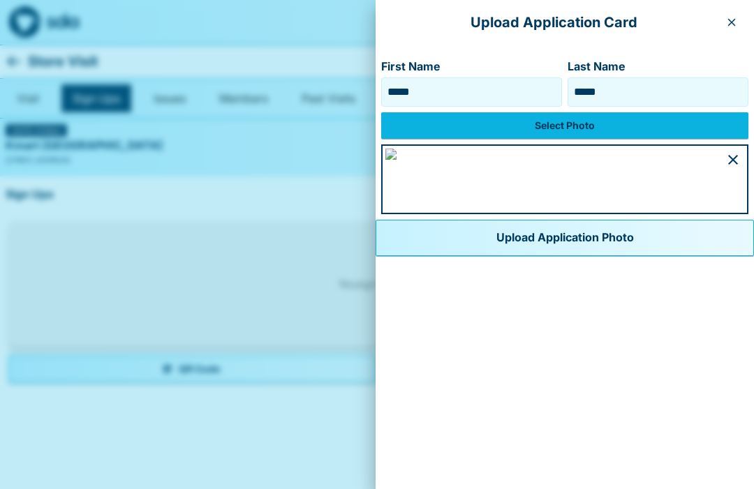
scroll to position [825, 0]
click at [405, 256] on button "Upload Application Photo" at bounding box center [565, 238] width 378 height 36
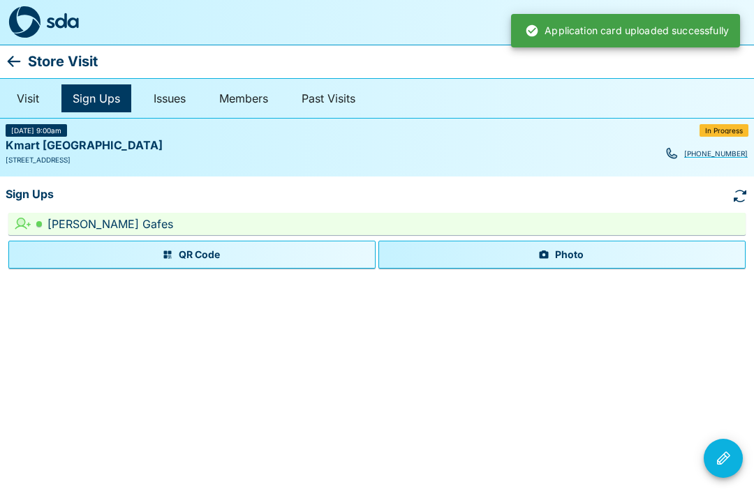
click at [721, 450] on icon "Visit Actions" at bounding box center [723, 458] width 17 height 17
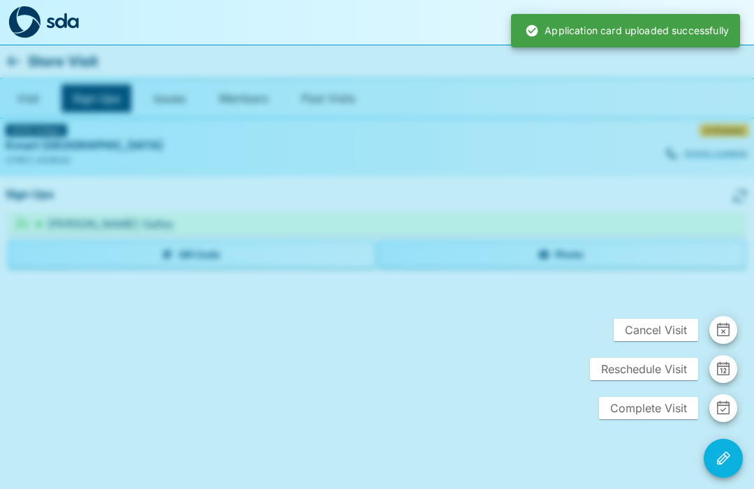
click at [654, 402] on span "Complete Visit" at bounding box center [648, 408] width 99 height 22
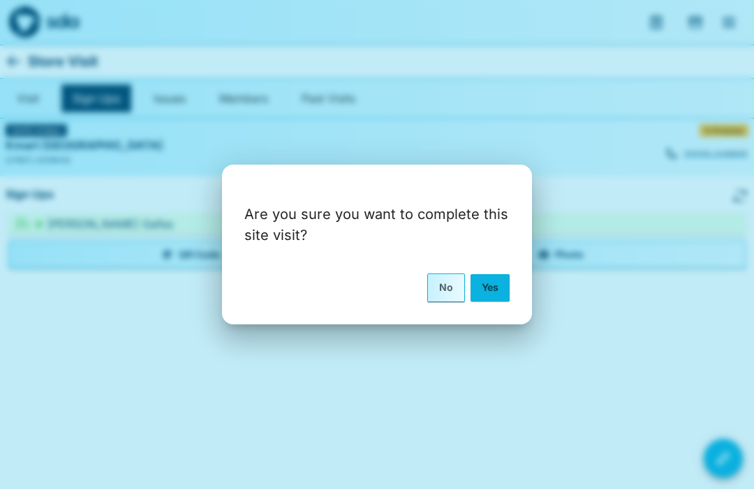
click at [494, 282] on button "Yes" at bounding box center [490, 287] width 39 height 27
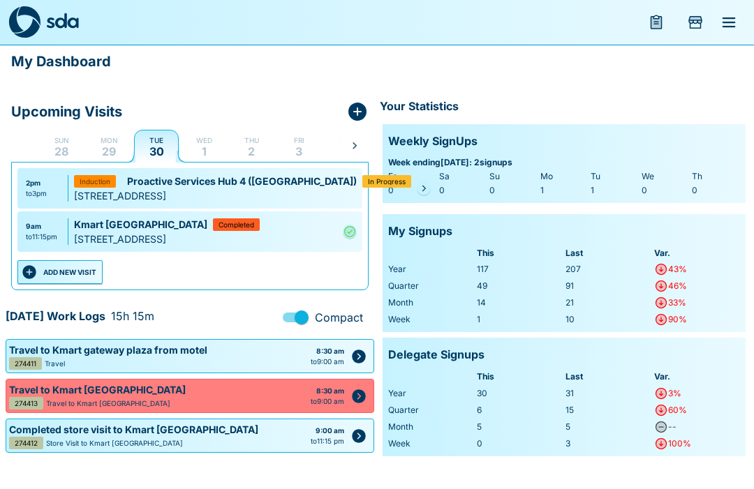
click at [362, 176] on div "In Progress" at bounding box center [386, 181] width 49 height 13
click at [417, 182] on link at bounding box center [424, 189] width 14 height 14
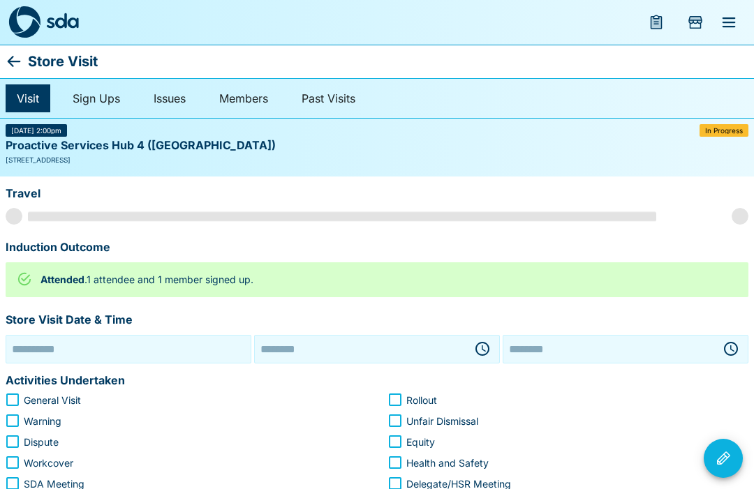
type input "**********"
type input "********"
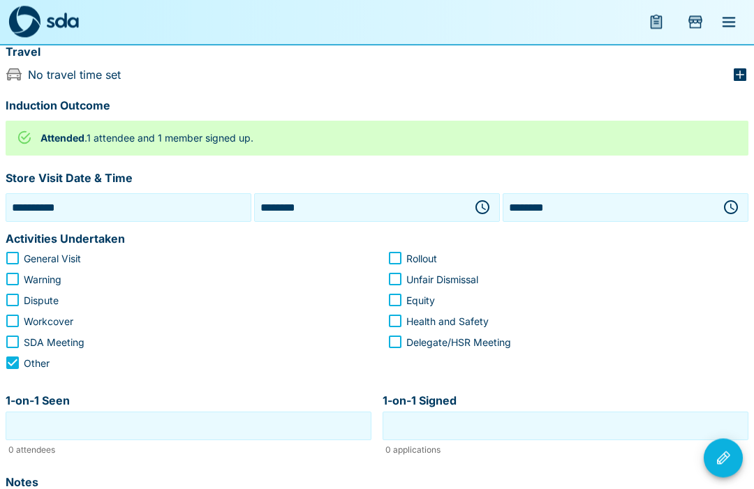
scroll to position [142, 0]
click at [197, 425] on input "1-on-1 Seen" at bounding box center [188, 426] width 359 height 22
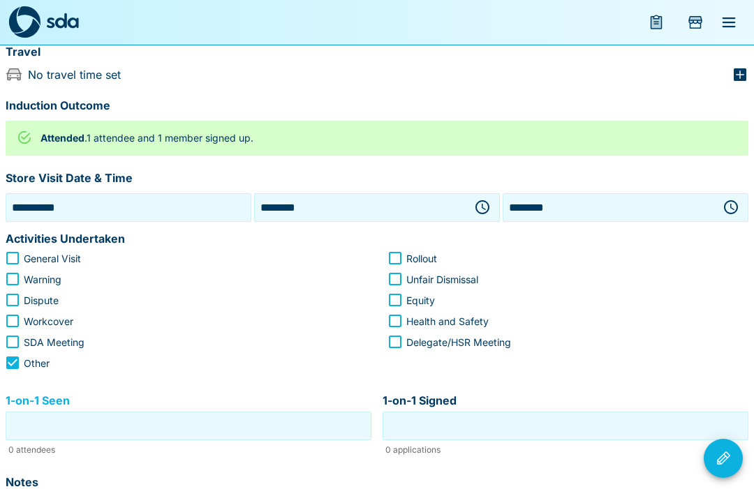
scroll to position [174, 0]
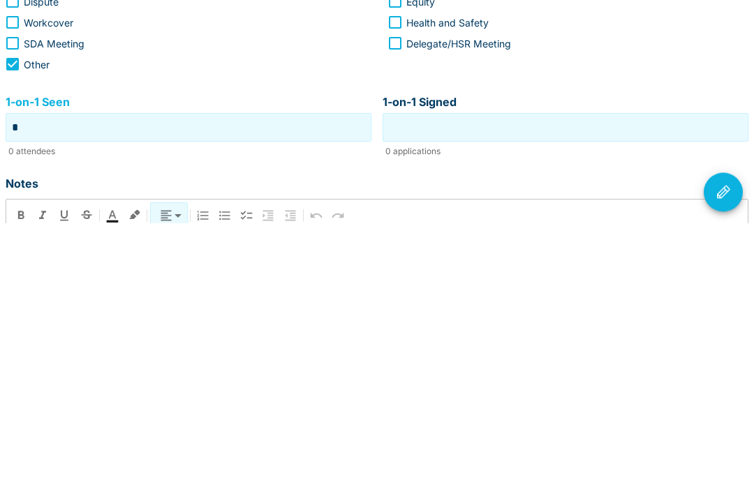
type input "*"
click at [529, 383] on input "1-on-1 Signed" at bounding box center [565, 394] width 359 height 22
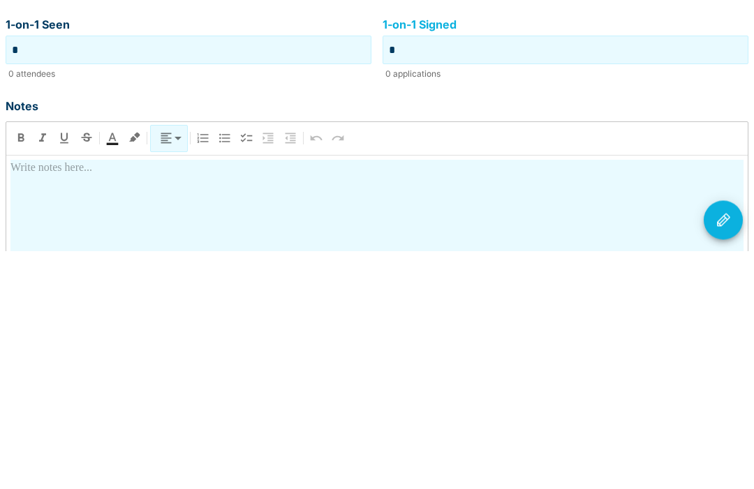
scroll to position [290, 0]
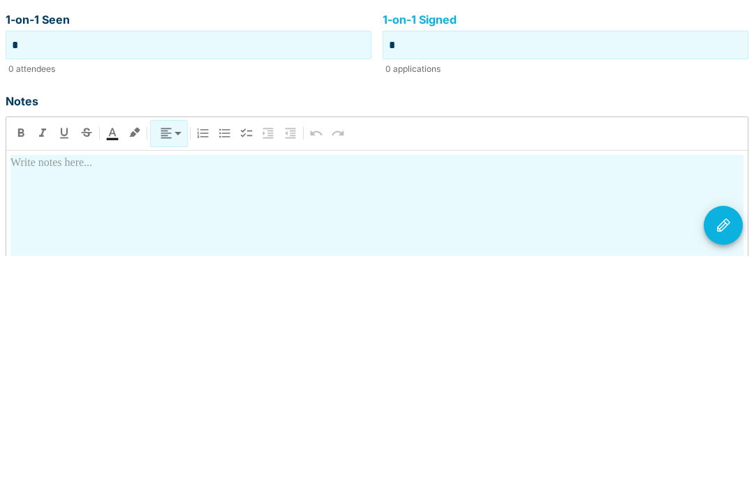
type input "*"
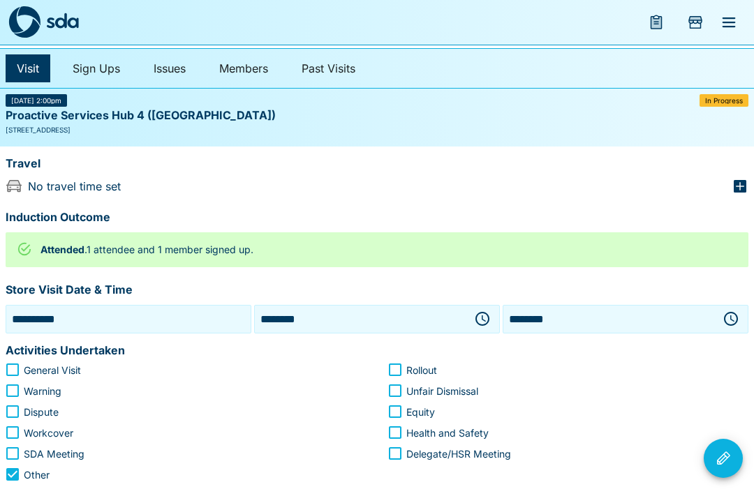
scroll to position [0, 0]
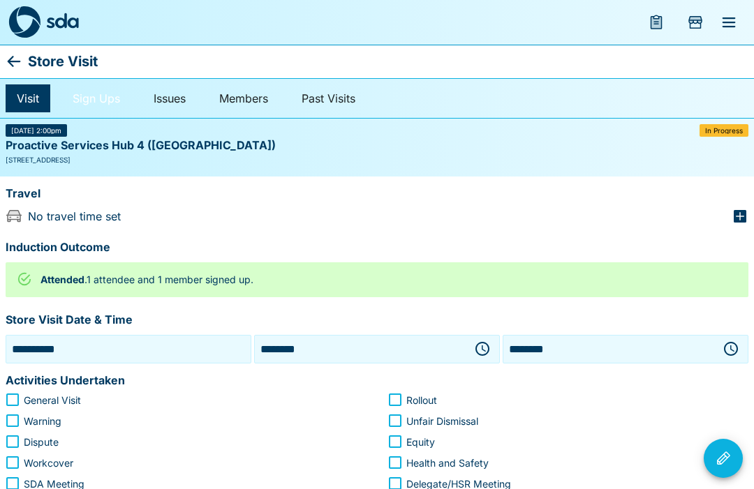
click at [103, 94] on link "Sign Ups" at bounding box center [96, 98] width 70 height 28
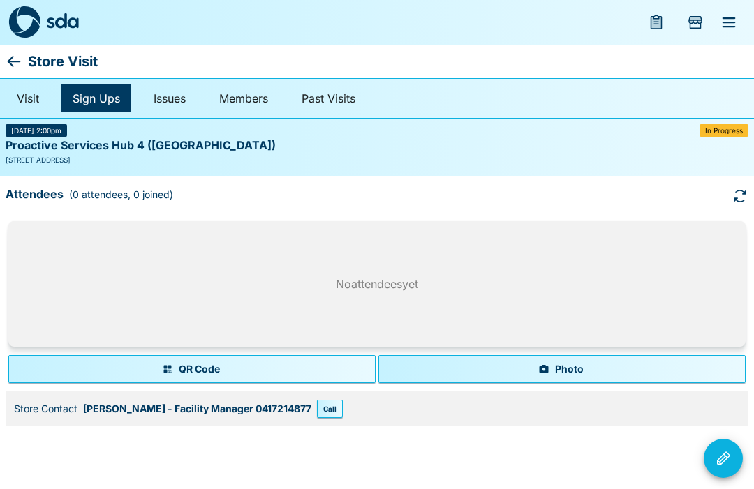
click at [548, 367] on icon "button" at bounding box center [543, 369] width 9 height 8
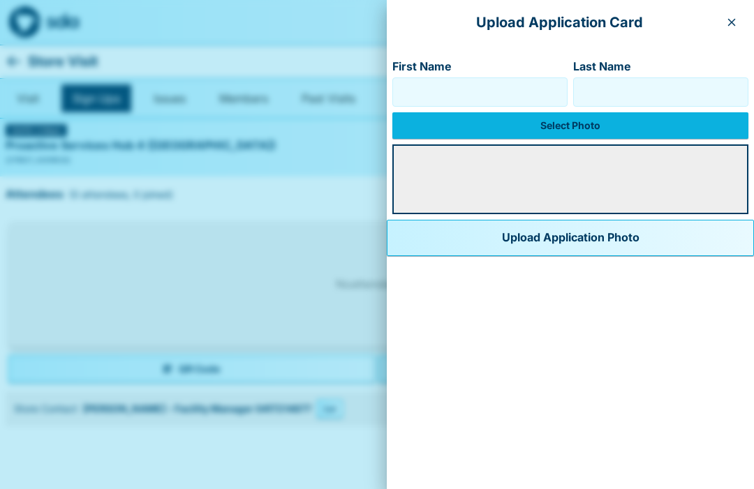
click at [408, 87] on input "First Name" at bounding box center [480, 92] width 163 height 22
type input "****"
click at [595, 100] on input "Last Name" at bounding box center [661, 92] width 163 height 22
type input "*****"
click at [547, 119] on label "Select Photo" at bounding box center [570, 125] width 356 height 27
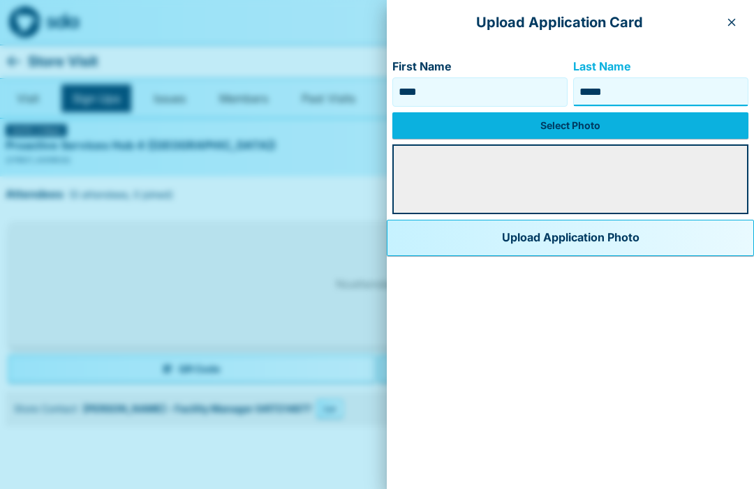
click at [0, 0] on input "Select Photo" at bounding box center [0, 0] width 0 height 0
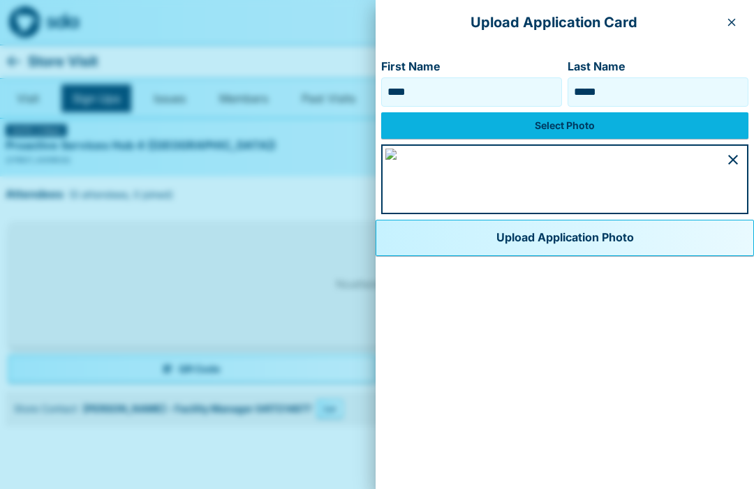
scroll to position [748, 0]
click at [420, 256] on button "Upload Application Photo" at bounding box center [565, 238] width 378 height 36
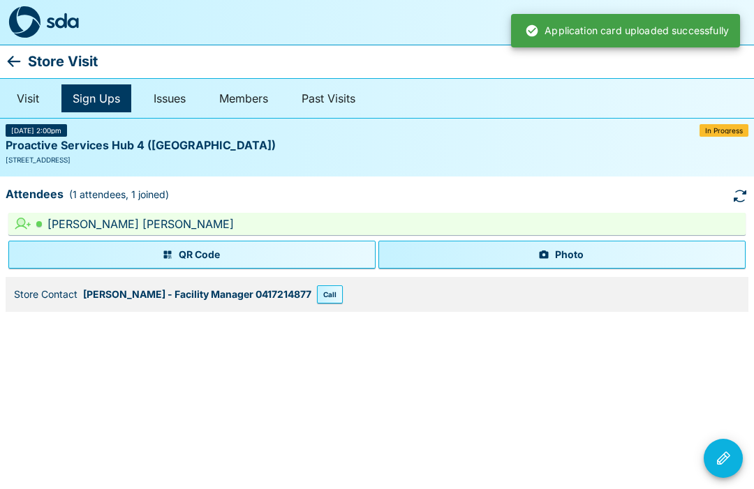
click at [718, 446] on button "Visit Actions" at bounding box center [723, 458] width 39 height 39
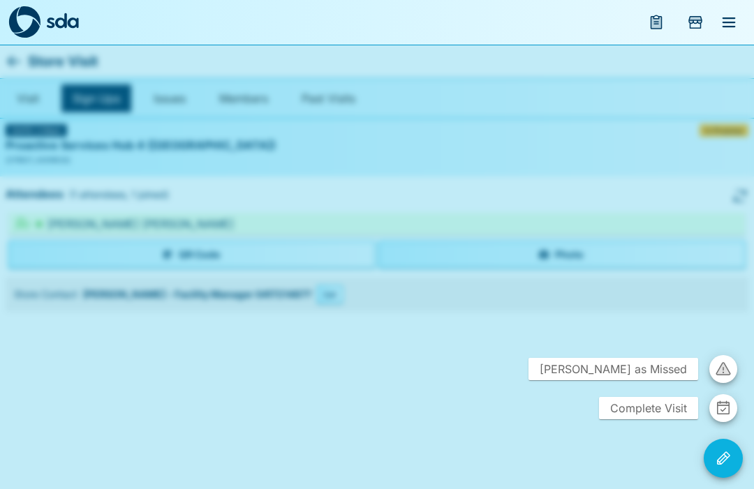
click at [647, 410] on span "Complete Visit" at bounding box center [648, 408] width 99 height 22
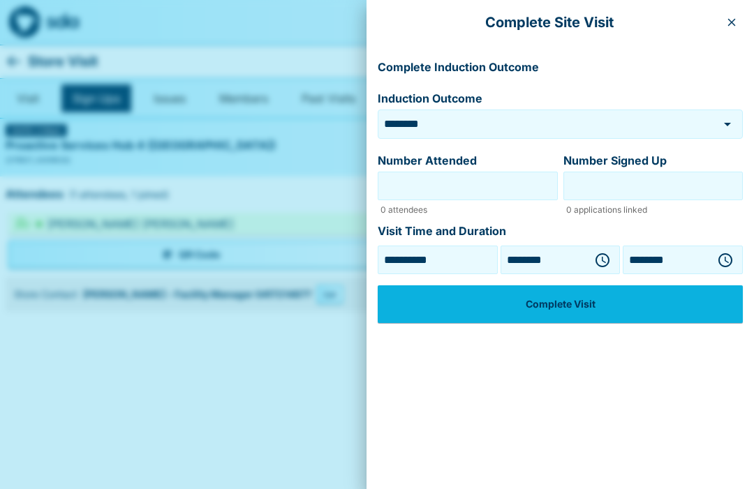
click at [485, 188] on input "Number Attended" at bounding box center [467, 186] width 173 height 22
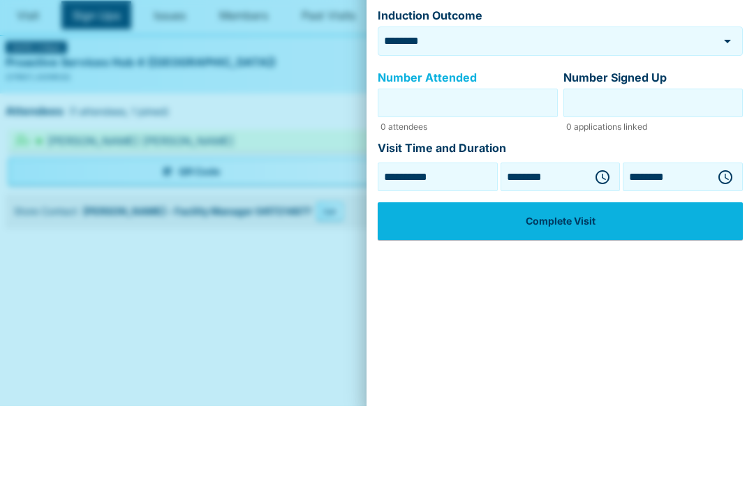
type input "*"
click at [642, 175] on input "Number Signed Up" at bounding box center [653, 186] width 173 height 22
type input "*"
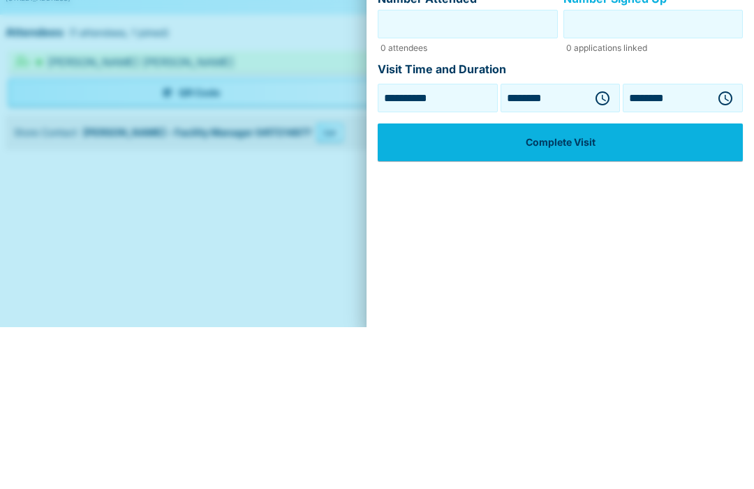
click at [567, 286] on button "Complete Visit" at bounding box center [560, 305] width 365 height 38
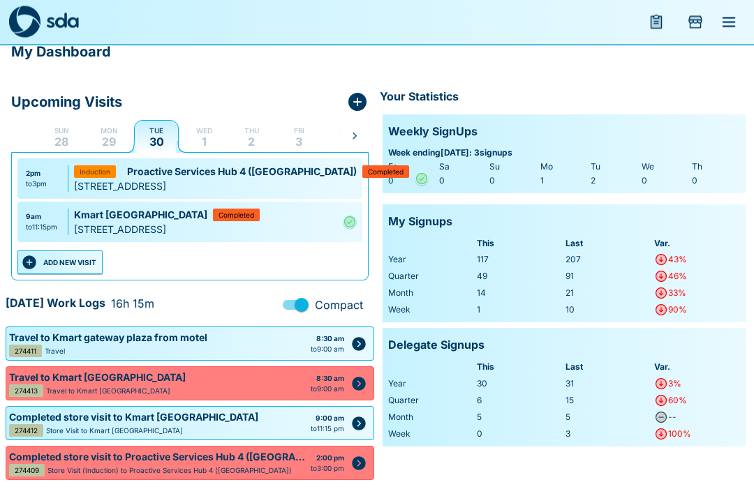
scroll to position [24, 0]
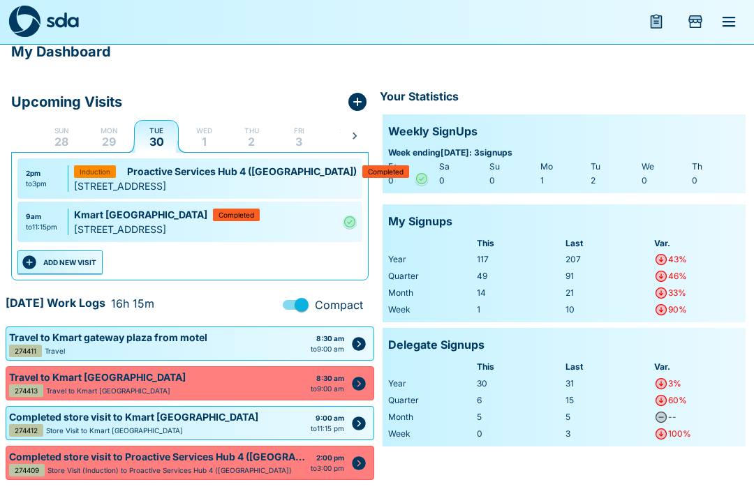
click at [346, 214] on icon "Complete" at bounding box center [350, 222] width 14 height 17
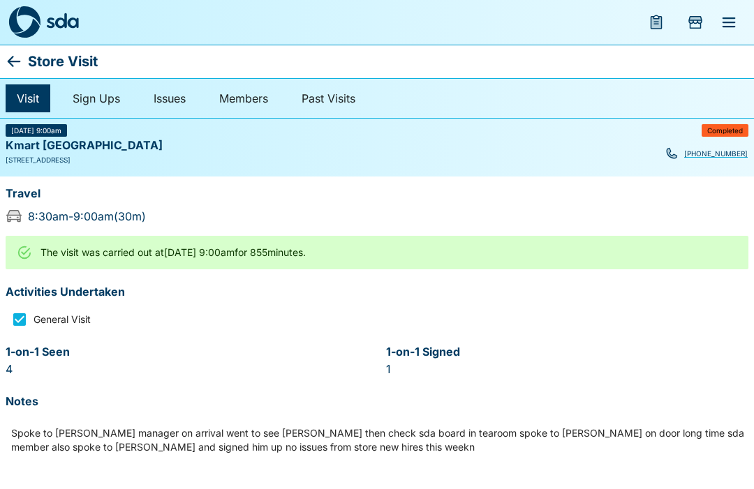
click at [6, 63] on icon at bounding box center [14, 61] width 17 height 17
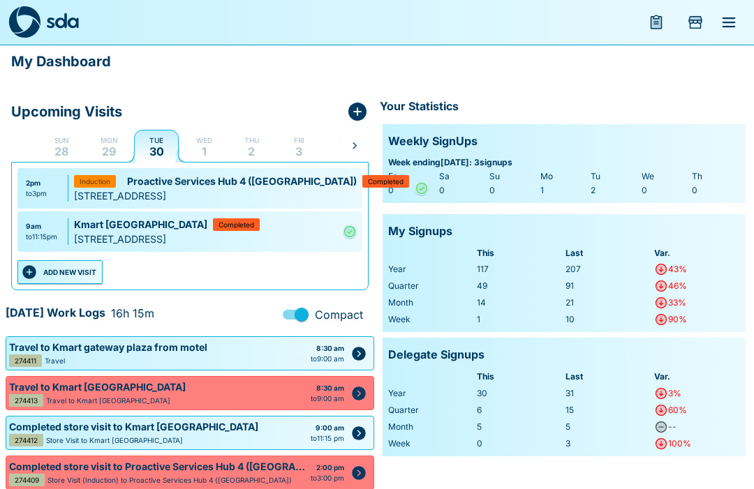
click at [46, 232] on div "9am" at bounding box center [41, 226] width 31 height 10
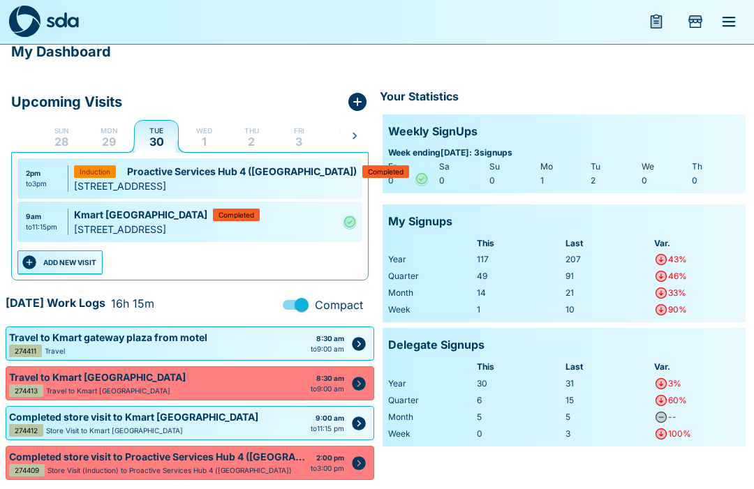
click at [43, 214] on div "9am" at bounding box center [41, 217] width 31 height 10
click at [171, 208] on p "Kmart [GEOGRAPHIC_DATA]" at bounding box center [143, 215] width 139 height 15
click at [353, 218] on icon "Complete" at bounding box center [350, 223] width 10 height 10
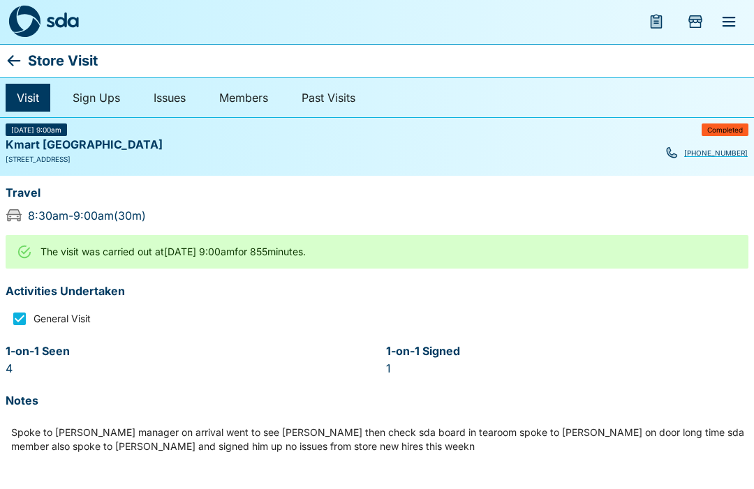
click at [389, 252] on div "The visit was carried out at [GEOGRAPHIC_DATA][DATE] 9:00am for 855 minutes." at bounding box center [377, 253] width 743 height 34
click at [8, 54] on icon at bounding box center [14, 61] width 17 height 17
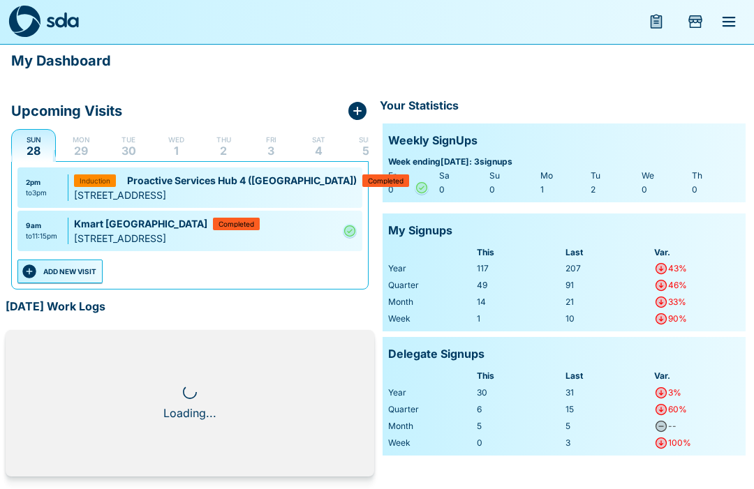
scroll to position [1, 0]
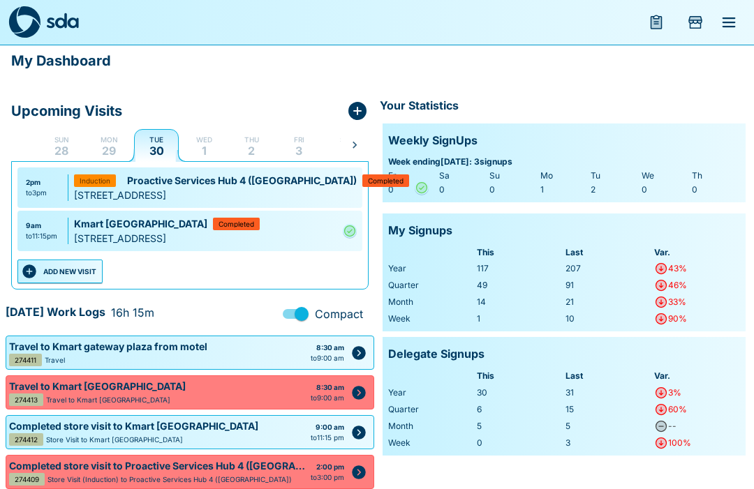
click at [70, 283] on button "ADD NEW VISIT" at bounding box center [59, 272] width 85 height 24
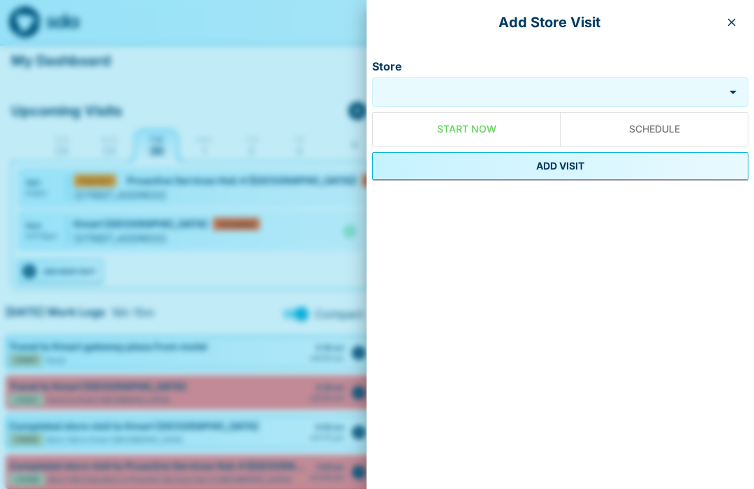
click at [459, 85] on input "Store" at bounding box center [548, 92] width 345 height 16
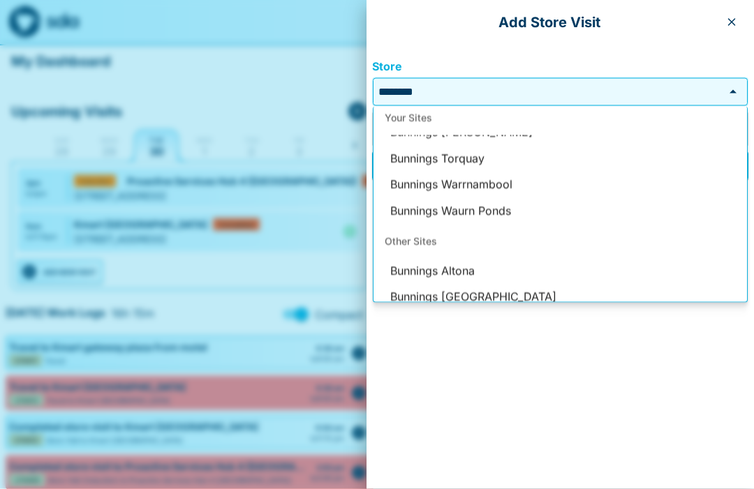
scroll to position [71, 0]
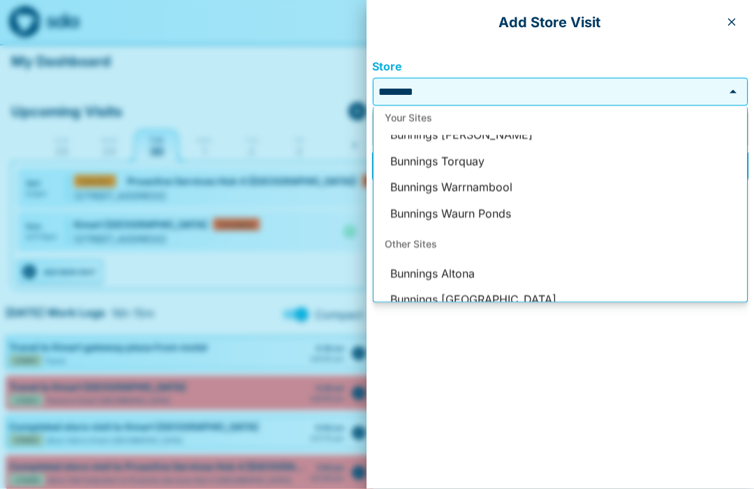
click at [498, 185] on li "Bunnings Warrnambool" at bounding box center [561, 188] width 374 height 27
type input "**********"
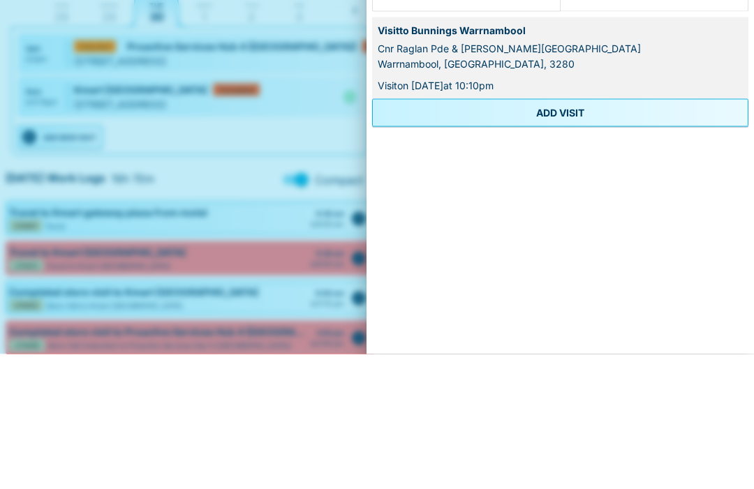
click at [562, 234] on button "ADD VISIT" at bounding box center [560, 248] width 376 height 28
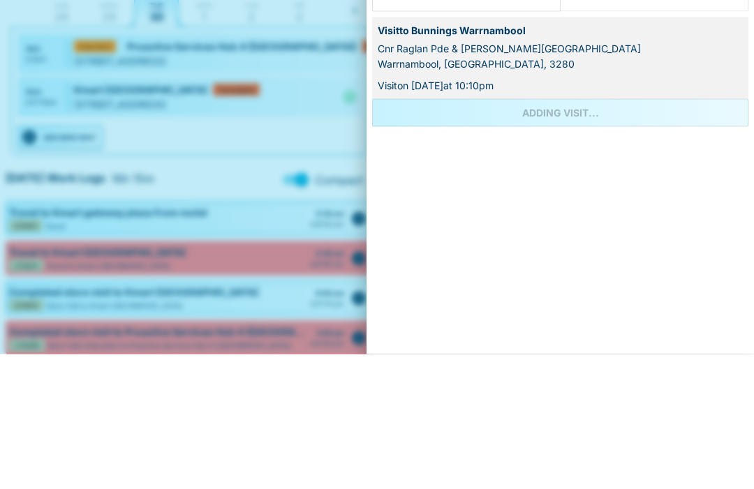
scroll to position [24, 0]
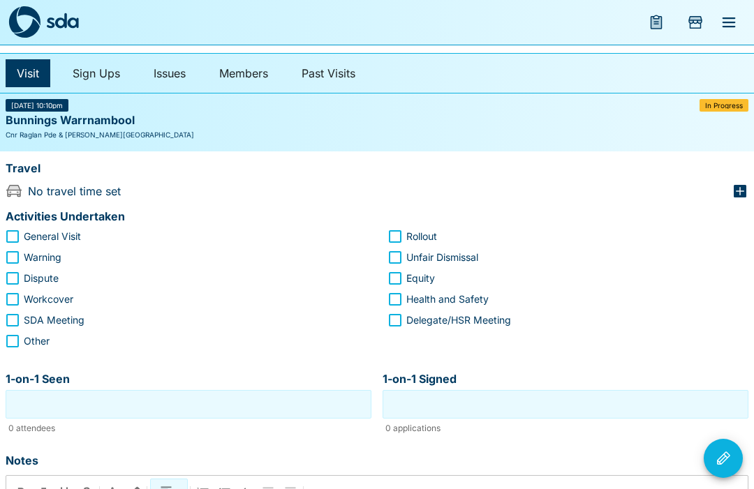
scroll to position [27, 0]
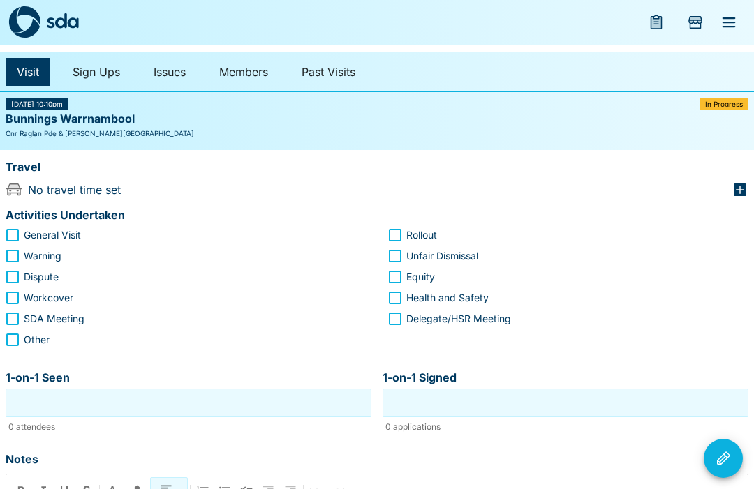
click at [748, 178] on div "Travel No travel time set" at bounding box center [377, 177] width 754 height 54
click at [742, 184] on icon "button" at bounding box center [740, 190] width 13 height 13
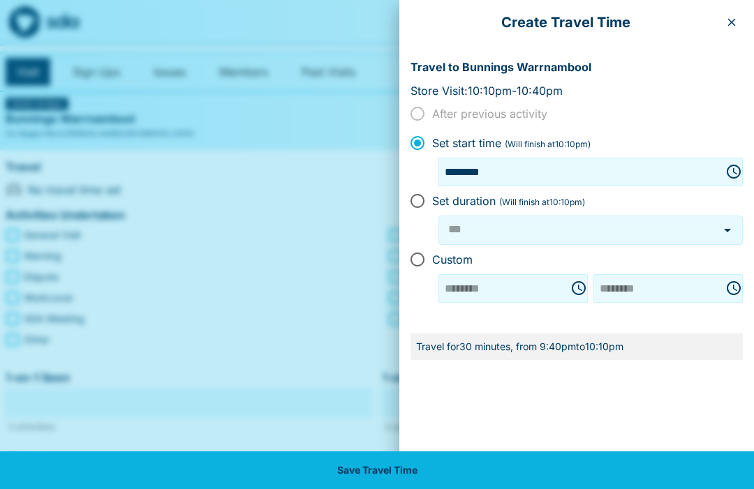
click at [289, 434] on div at bounding box center [377, 244] width 754 height 489
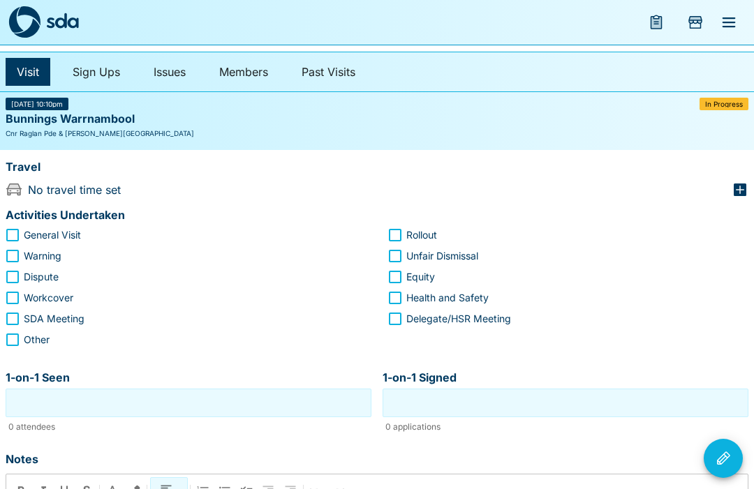
click at [735, 186] on icon "button" at bounding box center [740, 190] width 13 height 13
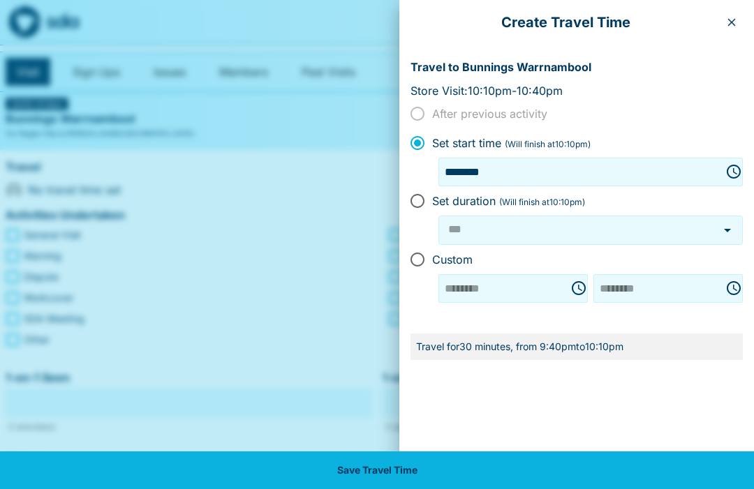
click at [295, 344] on div at bounding box center [377, 244] width 754 height 489
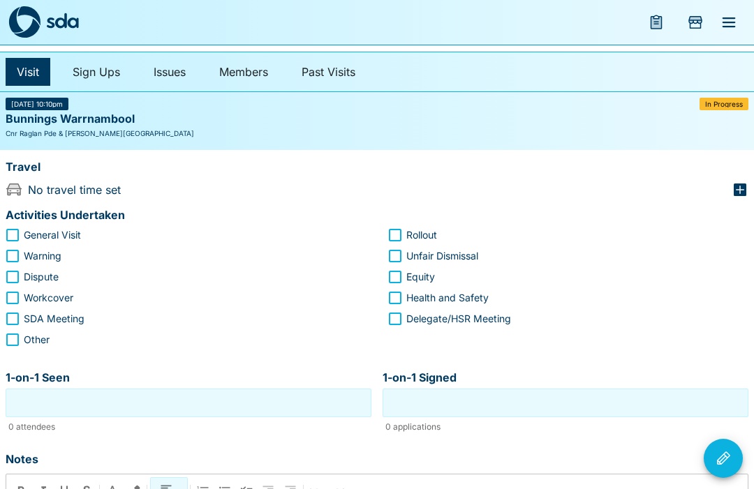
click at [742, 175] on div "Travel" at bounding box center [374, 166] width 748 height 21
click at [741, 184] on icon "button" at bounding box center [740, 190] width 13 height 13
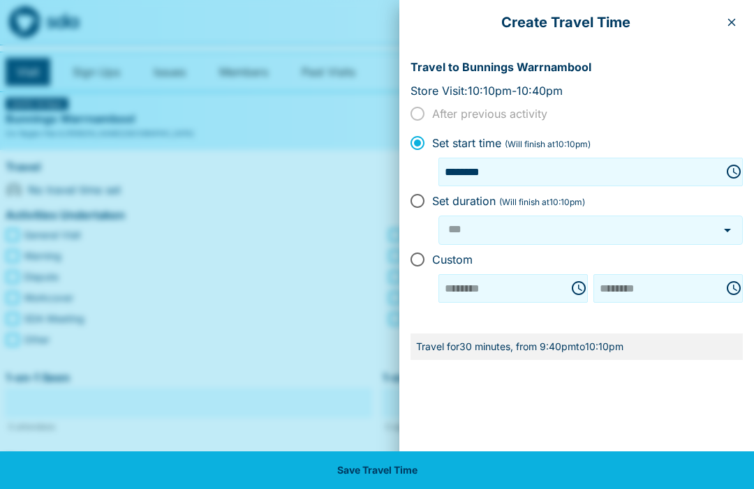
click at [297, 267] on div at bounding box center [377, 244] width 754 height 489
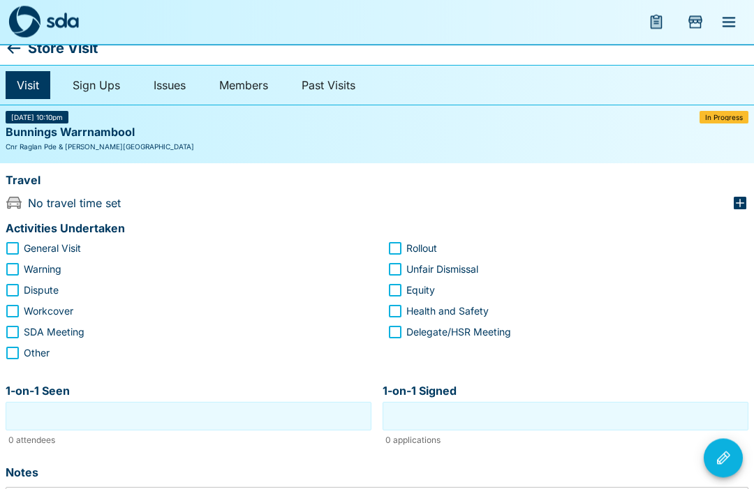
scroll to position [0, 0]
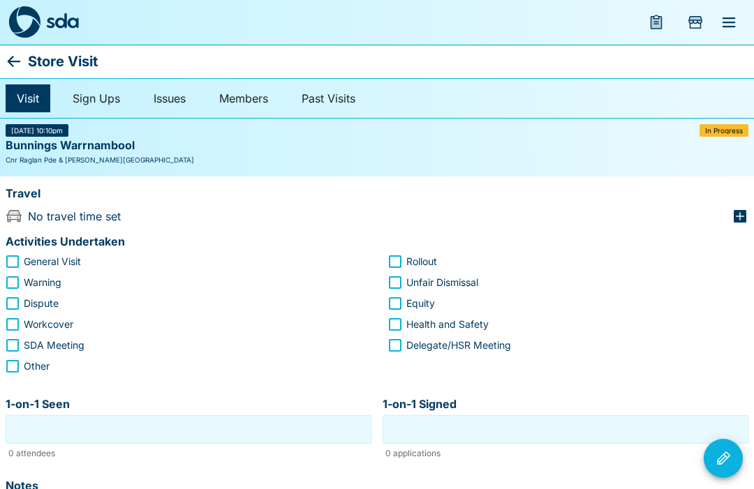
click at [740, 204] on div "Travel" at bounding box center [377, 195] width 743 height 27
click at [734, 212] on icon "button" at bounding box center [740, 216] width 13 height 13
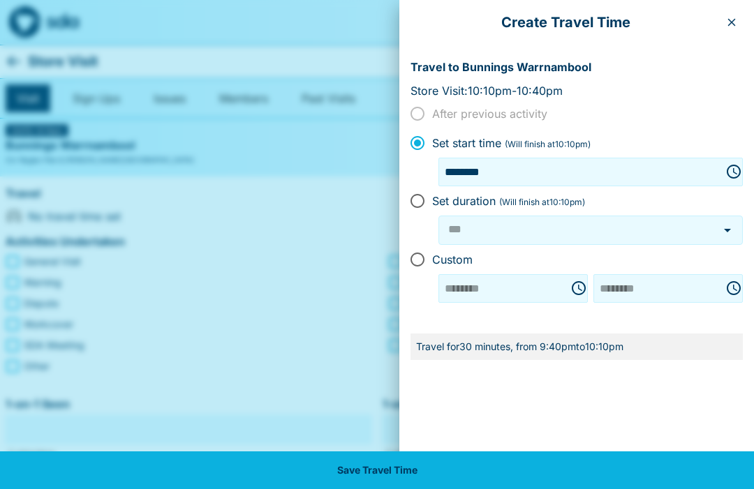
click at [264, 289] on div at bounding box center [377, 244] width 754 height 489
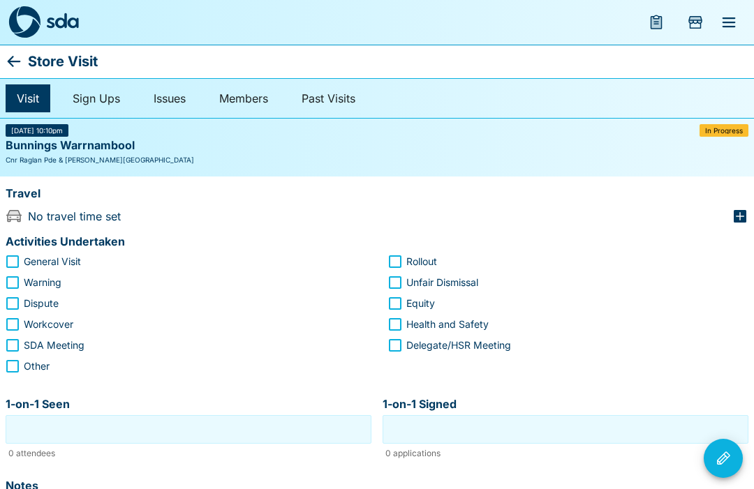
click at [732, 202] on div "Travel" at bounding box center [377, 195] width 743 height 27
click at [744, 210] on icon "button" at bounding box center [740, 216] width 13 height 13
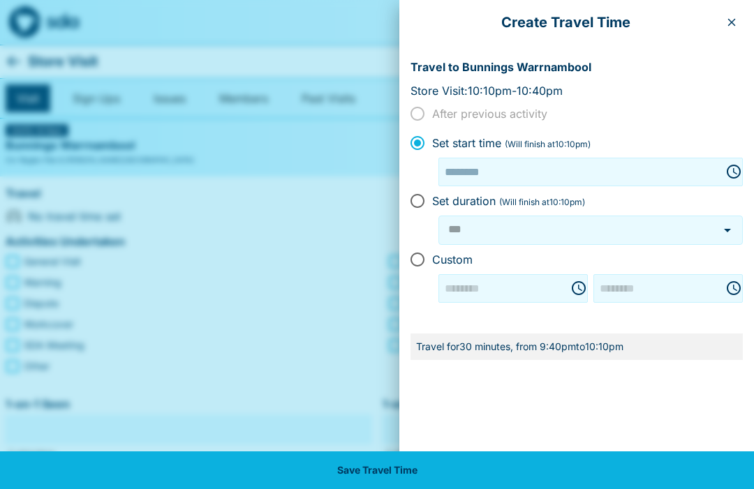
type input "********"
click at [268, 315] on div at bounding box center [377, 244] width 754 height 489
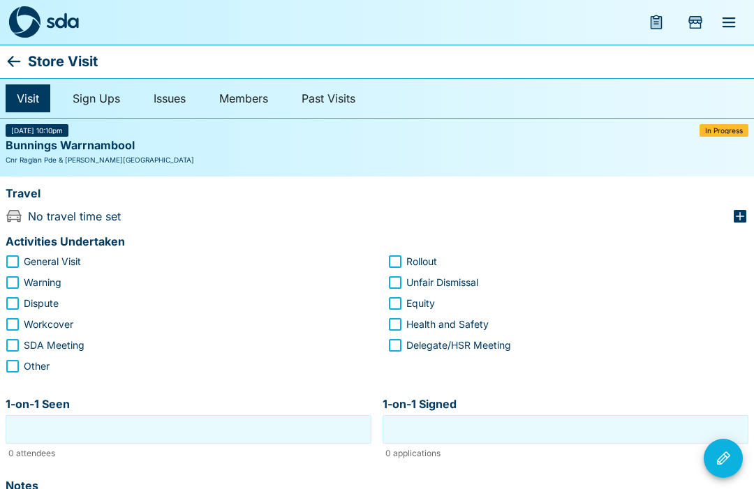
click at [744, 202] on div "Travel" at bounding box center [377, 195] width 743 height 27
click at [747, 209] on icon "button" at bounding box center [740, 216] width 17 height 17
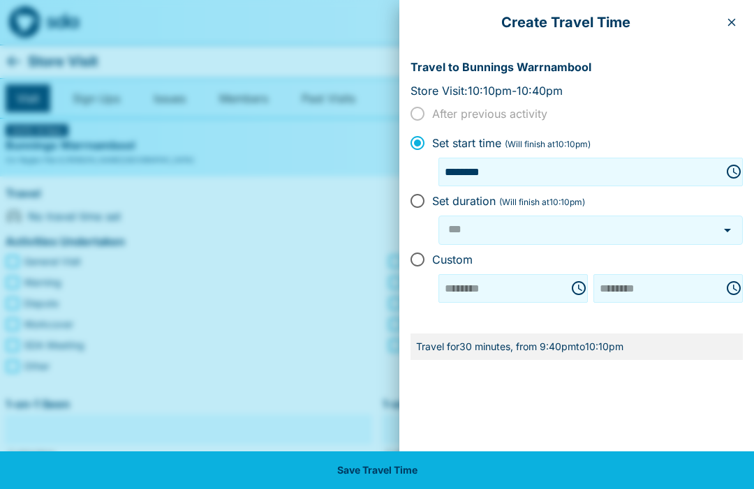
click at [279, 338] on div at bounding box center [377, 244] width 754 height 489
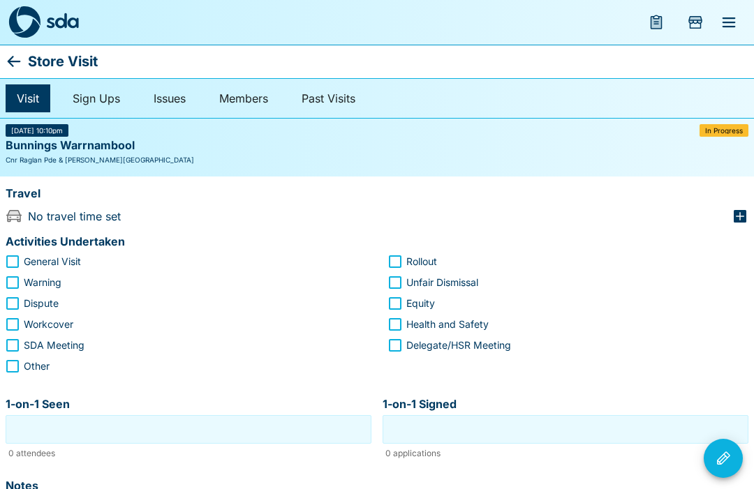
click at [746, 203] on div "Travel" at bounding box center [377, 195] width 743 height 27
click at [741, 205] on div "Travel" at bounding box center [377, 195] width 743 height 27
click at [741, 210] on icon "button" at bounding box center [740, 216] width 13 height 13
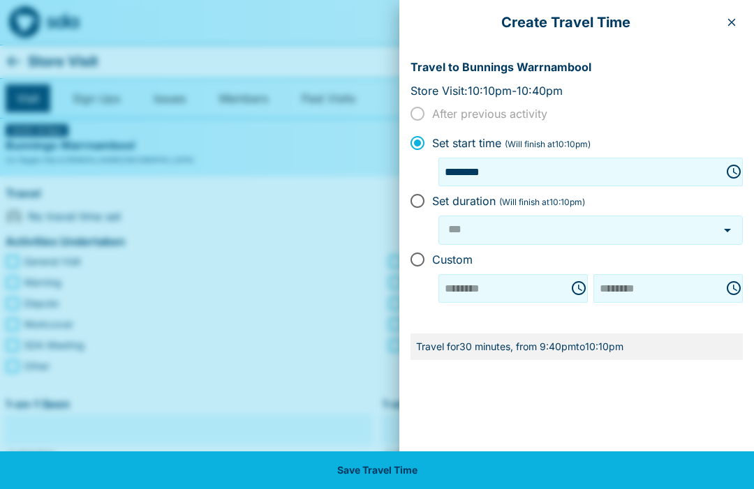
click at [279, 339] on div at bounding box center [377, 244] width 754 height 489
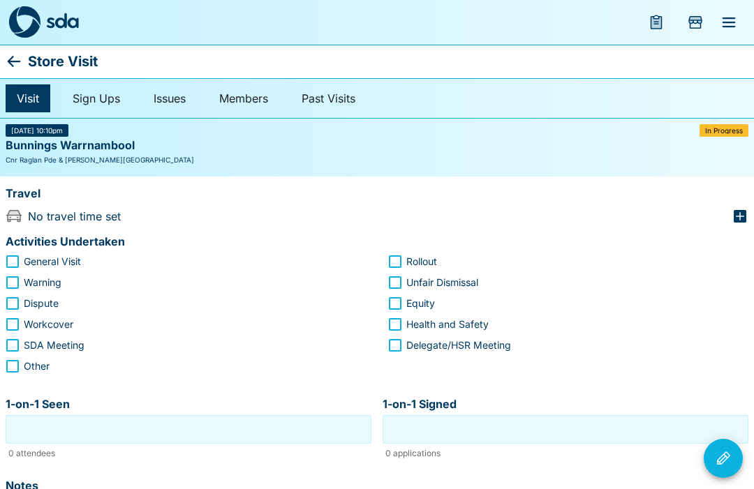
click at [745, 216] on icon "button" at bounding box center [740, 216] width 13 height 13
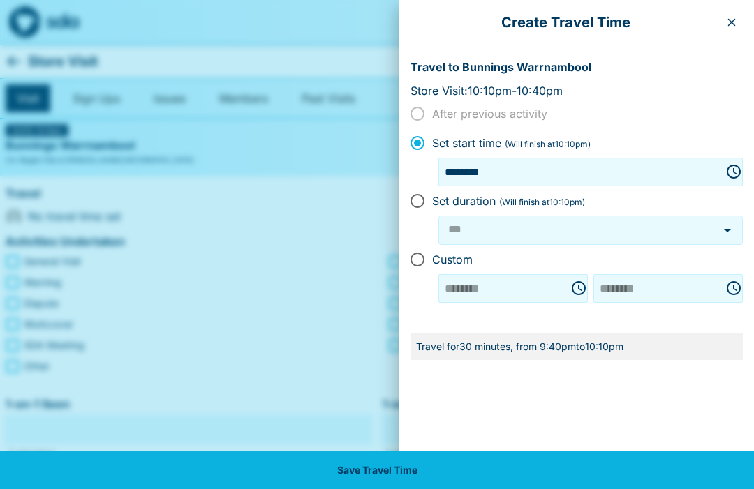
click at [277, 279] on div at bounding box center [377, 244] width 754 height 489
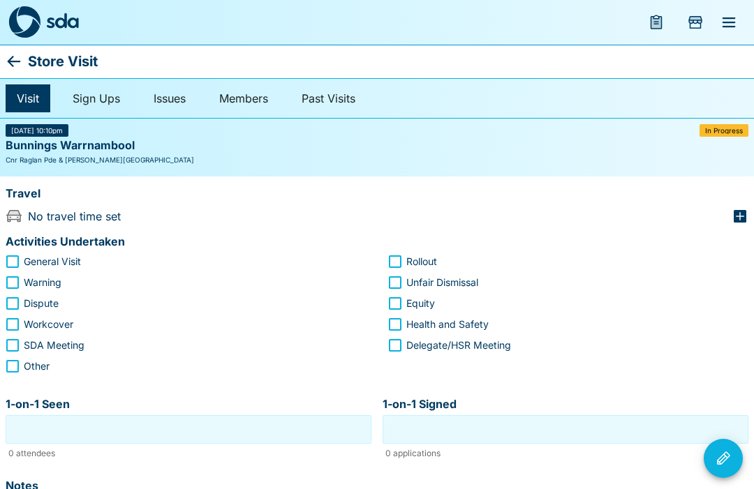
click at [734, 205] on div "Travel" at bounding box center [377, 195] width 743 height 27
click at [743, 198] on div "Travel" at bounding box center [374, 192] width 748 height 21
click at [741, 208] on icon "button" at bounding box center [740, 216] width 17 height 17
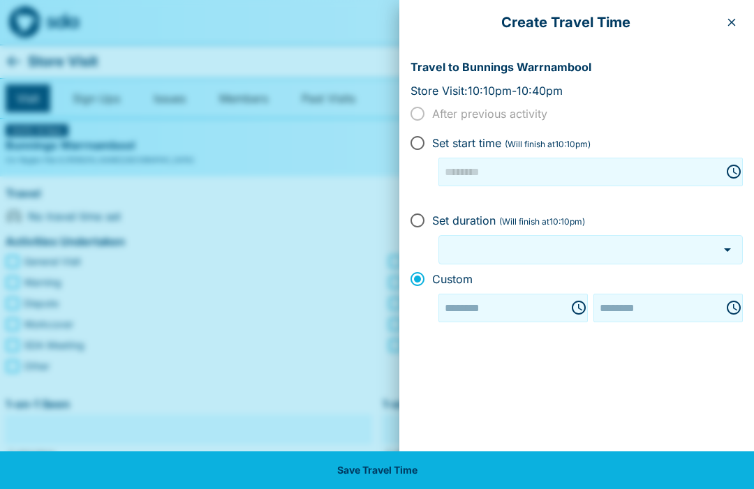
type input "********"
type input "***"
type input "********"
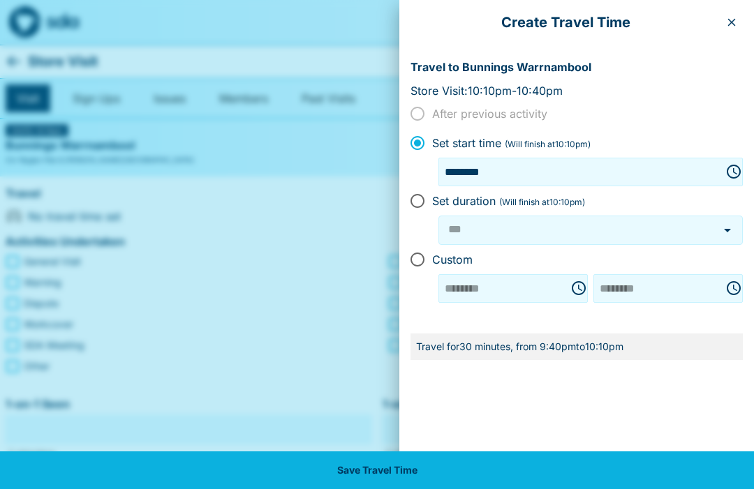
click at [225, 284] on div at bounding box center [377, 244] width 754 height 489
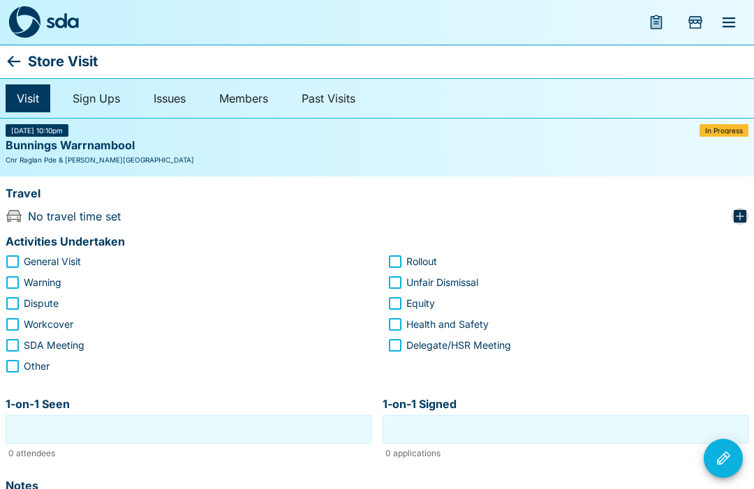
click at [745, 218] on icon "button" at bounding box center [740, 216] width 13 height 13
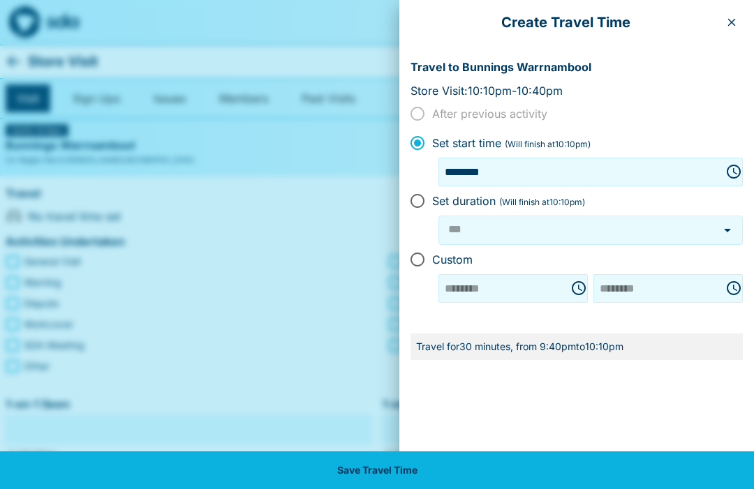
click at [277, 251] on div at bounding box center [377, 244] width 754 height 489
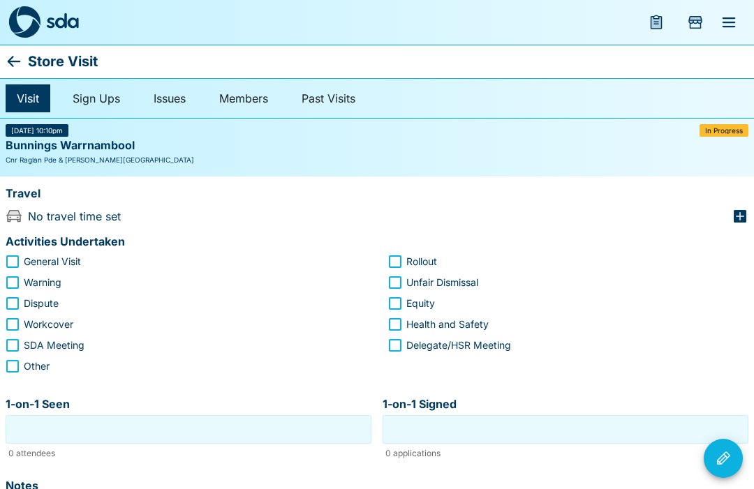
click at [737, 208] on icon "button" at bounding box center [740, 216] width 17 height 17
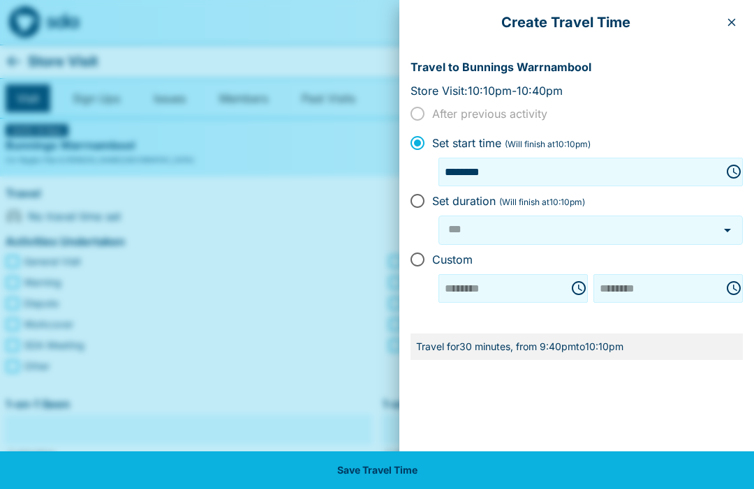
click at [287, 345] on div at bounding box center [377, 244] width 754 height 489
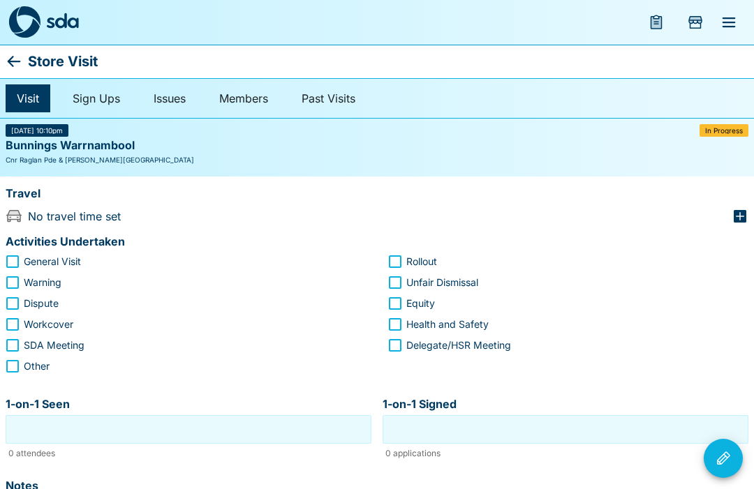
click at [745, 208] on icon "button" at bounding box center [740, 216] width 17 height 17
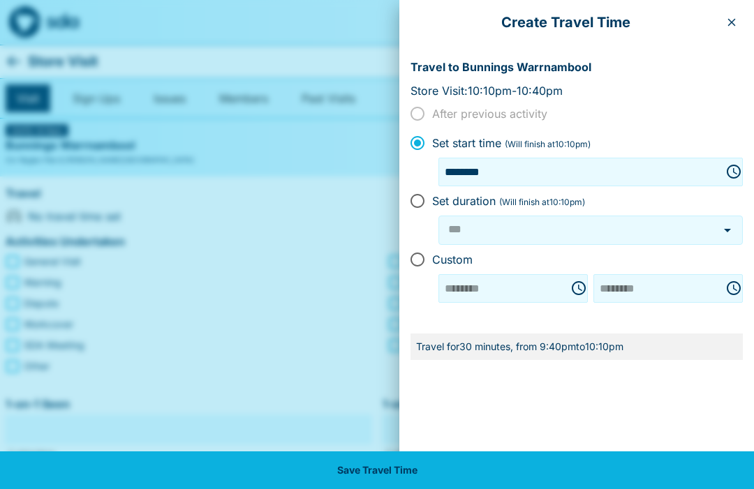
click at [282, 348] on div at bounding box center [377, 244] width 754 height 489
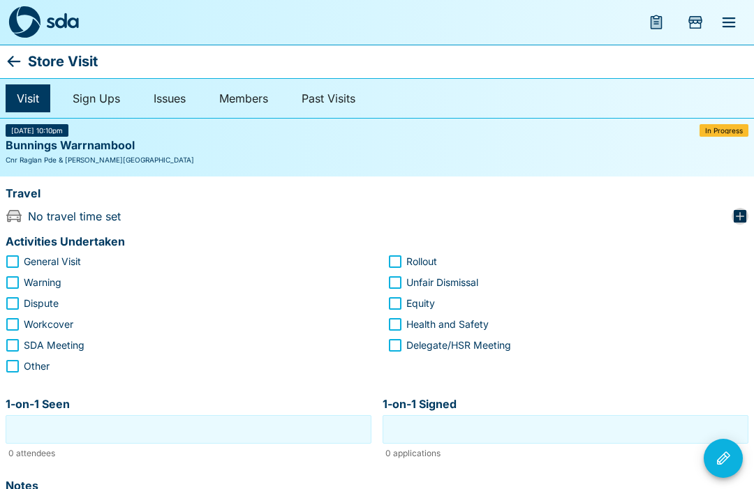
click at [733, 213] on icon "button" at bounding box center [740, 216] width 17 height 17
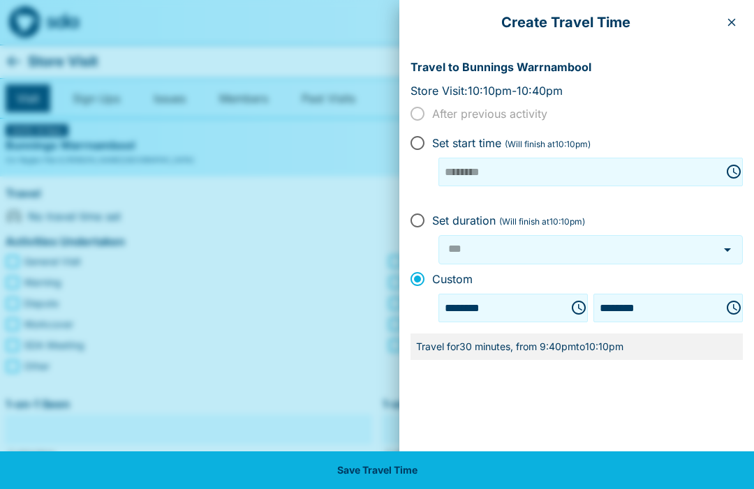
click at [572, 301] on icon "Choose time, selected time is 9:40 PM" at bounding box center [579, 308] width 14 height 14
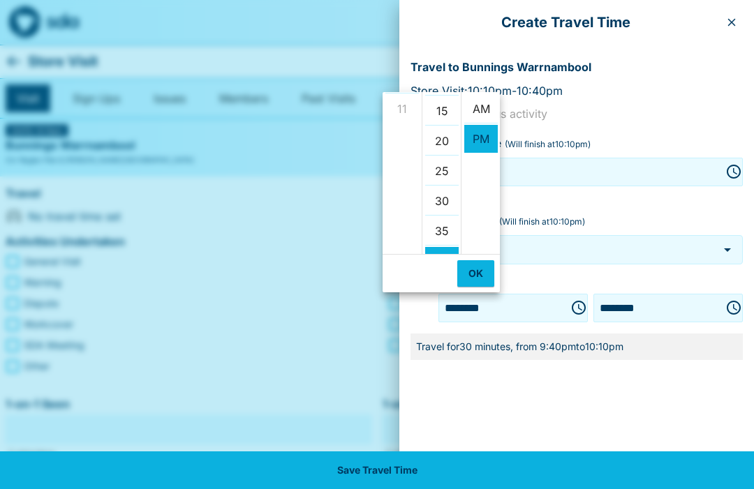
click at [482, 95] on li "AM" at bounding box center [481, 109] width 34 height 29
click at [406, 115] on li "11" at bounding box center [402, 118] width 34 height 28
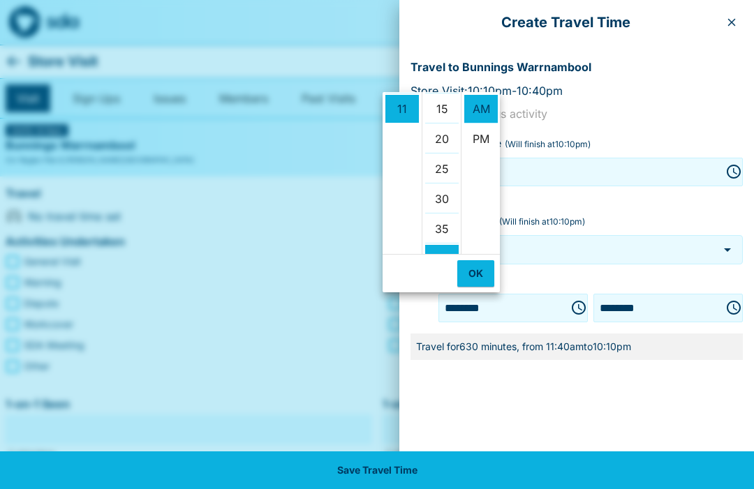
scroll to position [90, 0]
click at [449, 98] on li "15" at bounding box center [442, 109] width 34 height 29
type input "********"
click at [732, 304] on icon "Choose time, selected time is 10:10 PM" at bounding box center [733, 308] width 17 height 17
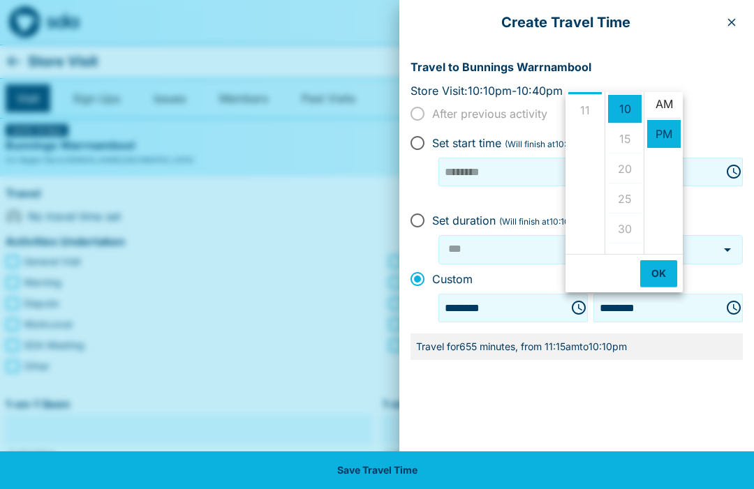
scroll to position [3, 0]
click at [667, 100] on li "AM" at bounding box center [664, 106] width 34 height 29
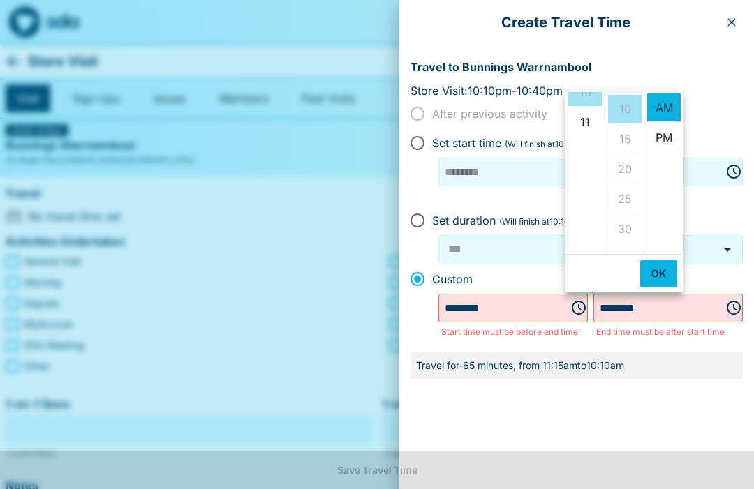
scroll to position [0, 0]
click at [589, 104] on li "11" at bounding box center [585, 110] width 34 height 28
click at [632, 108] on li "30" at bounding box center [625, 111] width 34 height 29
type input "********"
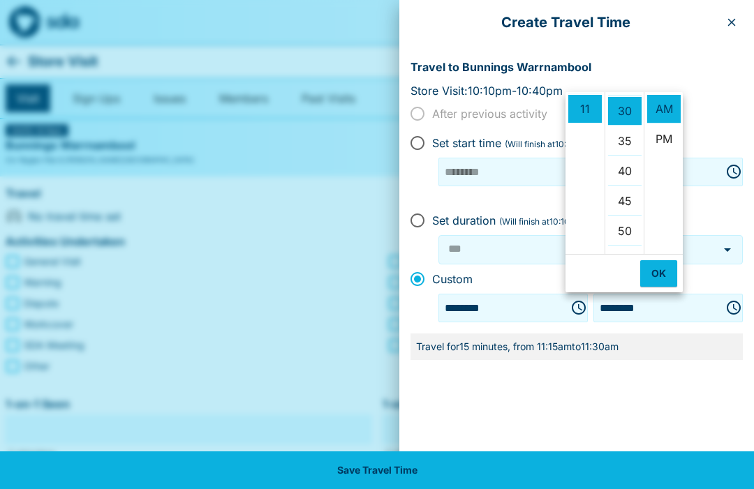
scroll to position [180, 0]
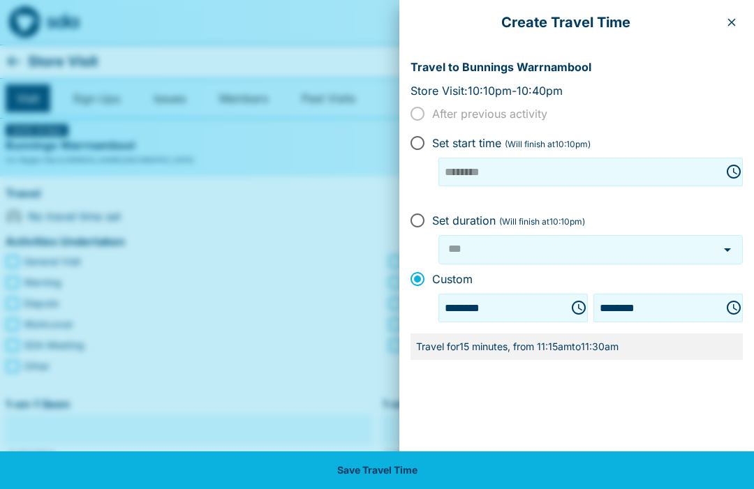
click at [395, 465] on button "Save Travel Time" at bounding box center [377, 471] width 754 height 38
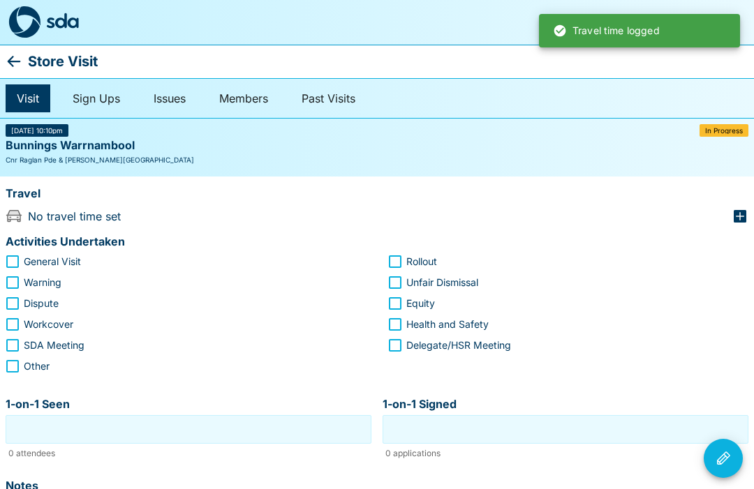
type input "***"
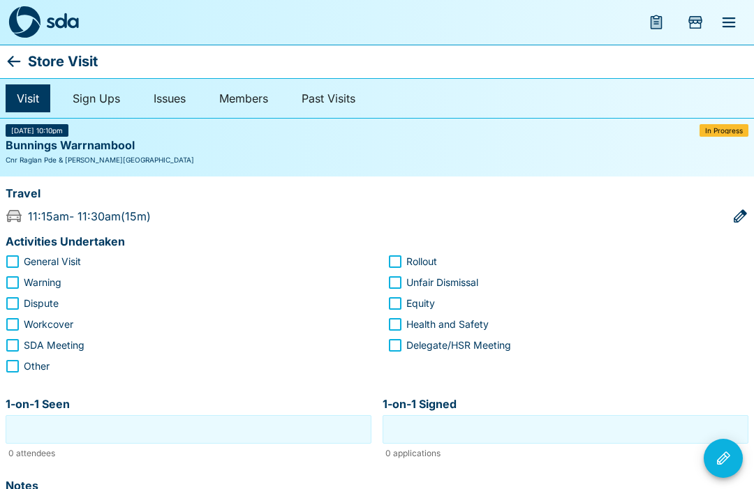
click at [732, 128] on span "In Progress" at bounding box center [724, 130] width 38 height 7
click at [644, 261] on label "Rollout" at bounding box center [559, 261] width 357 height 21
click at [601, 284] on label "Unfair Dismissal" at bounding box center [559, 282] width 357 height 21
click at [730, 117] on div "Visit Sign Ups Issues Members Past Visits" at bounding box center [377, 98] width 754 height 40
click at [10, 56] on icon at bounding box center [14, 61] width 17 height 17
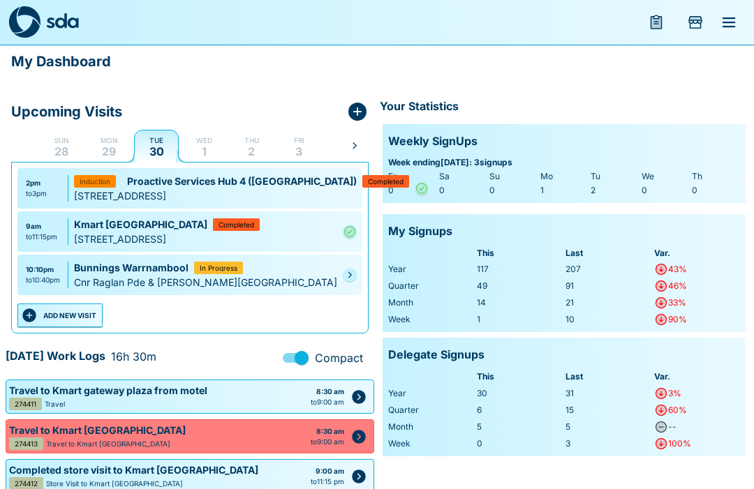
click at [339, 285] on div "10:10pm to 10:40pm Bunnings Warrnambool In Progress Cnr Raglan [GEOGRAPHIC_DATA…" at bounding box center [189, 275] width 345 height 40
click at [345, 280] on div "10:10pm to 10:40pm Bunnings Warrnambool In Progress Cnr Raglan [GEOGRAPHIC_DATA…" at bounding box center [189, 275] width 345 height 40
click at [346, 279] on icon "Pending" at bounding box center [350, 275] width 8 height 8
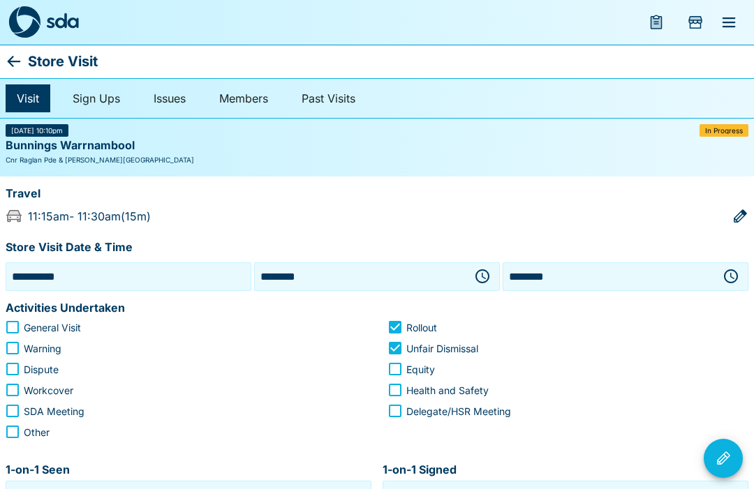
click at [481, 273] on icon "button" at bounding box center [482, 276] width 17 height 17
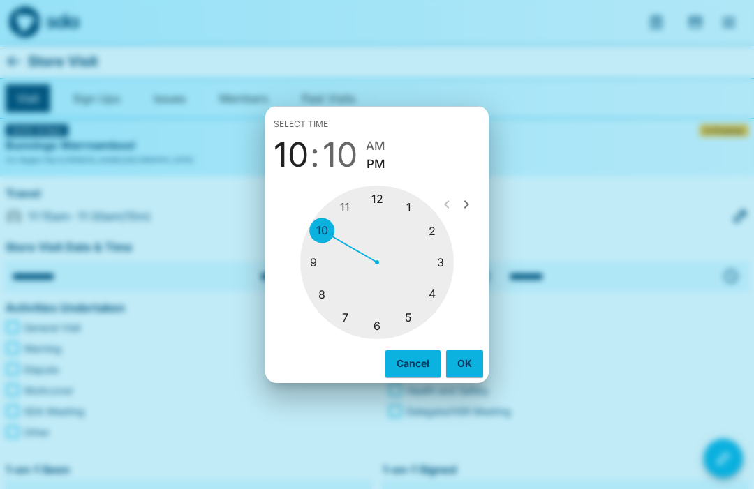
click at [342, 208] on div at bounding box center [377, 263] width 154 height 154
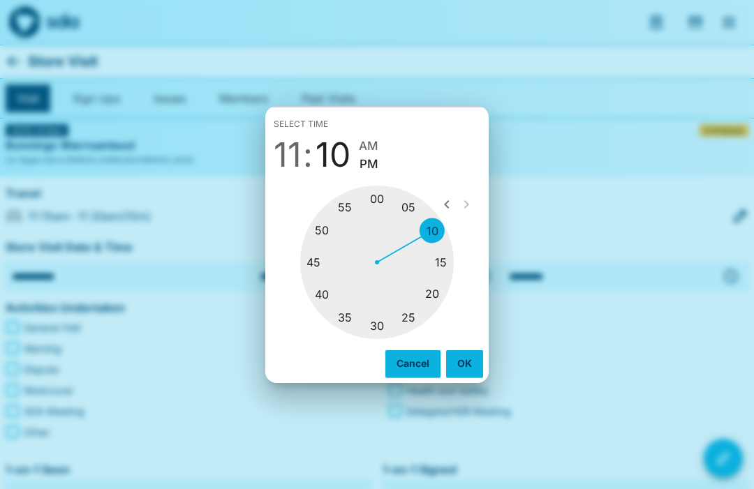
click at [376, 326] on div at bounding box center [377, 263] width 154 height 154
click at [375, 138] on span "AM" at bounding box center [376, 146] width 20 height 19
type input "********"
click at [460, 360] on button "OK" at bounding box center [464, 363] width 37 height 27
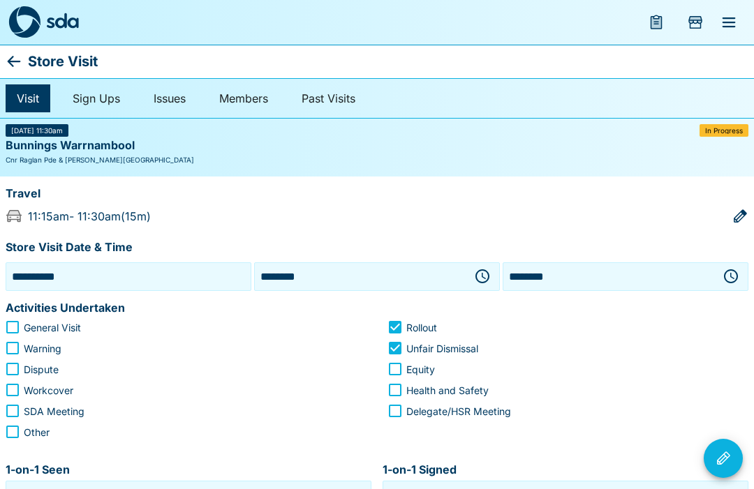
click at [730, 268] on icon "button" at bounding box center [731, 276] width 17 height 17
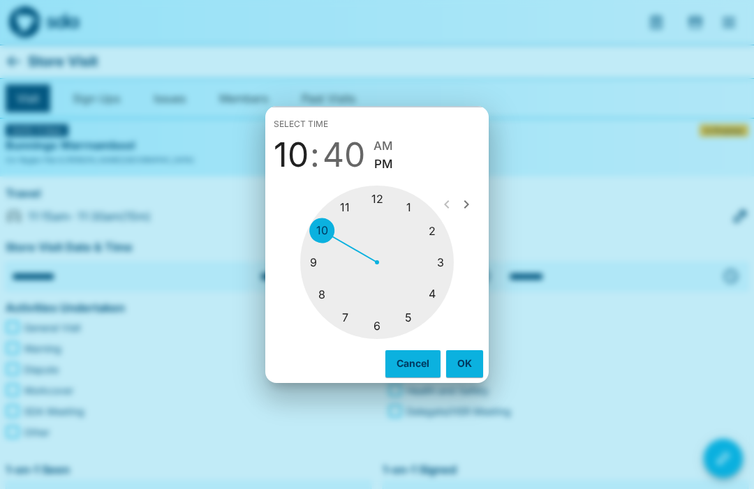
click at [375, 189] on div at bounding box center [377, 263] width 154 height 154
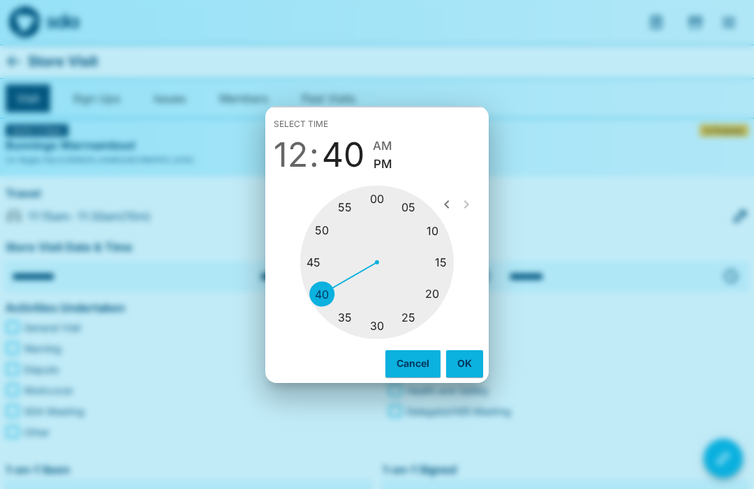
click at [382, 320] on div at bounding box center [377, 263] width 154 height 154
type input "********"
click at [464, 362] on button "OK" at bounding box center [464, 363] width 37 height 27
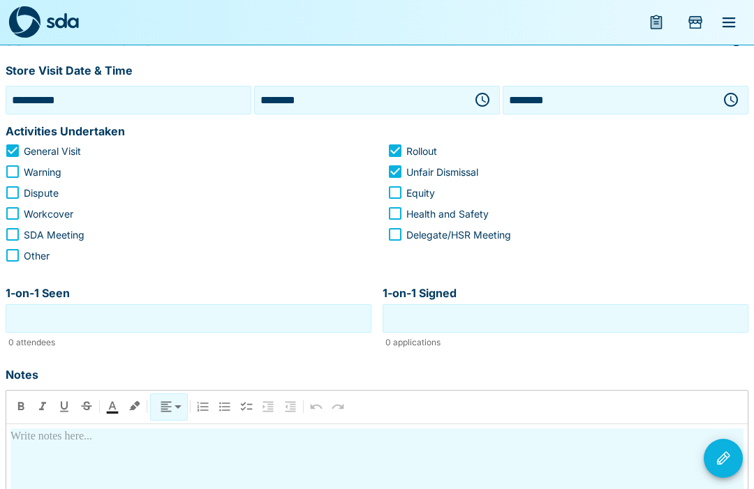
click at [165, 313] on input "1-on-1 Seen" at bounding box center [188, 319] width 359 height 22
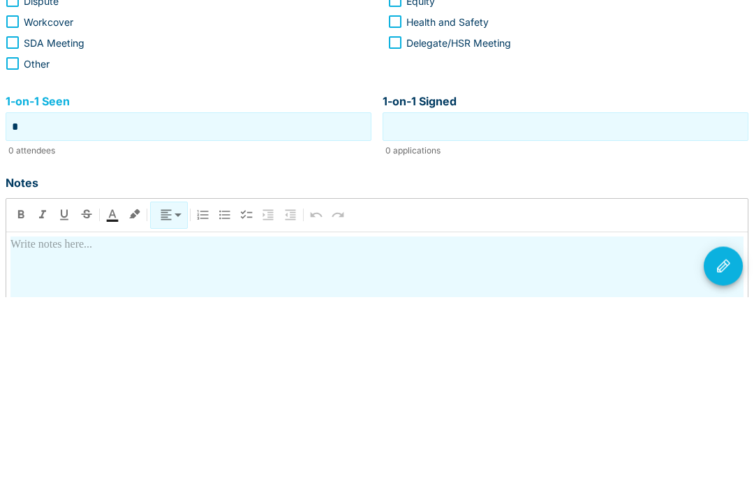
type input "*"
click at [548, 309] on input "1-on-1 Signed" at bounding box center [565, 320] width 359 height 22
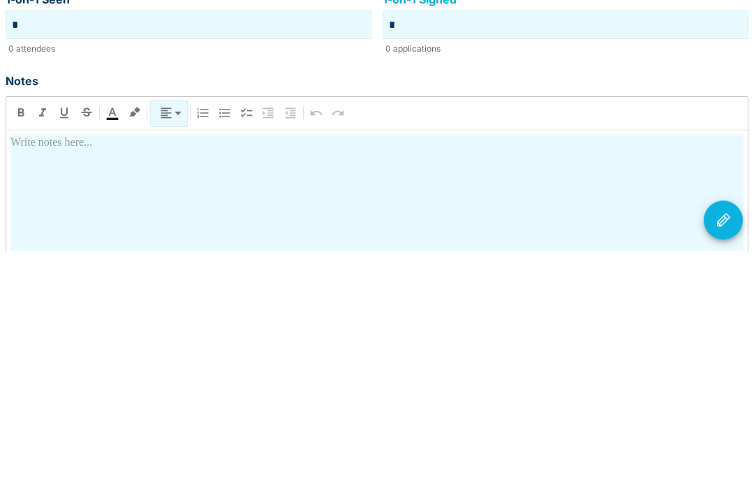
scroll to position [232, 0]
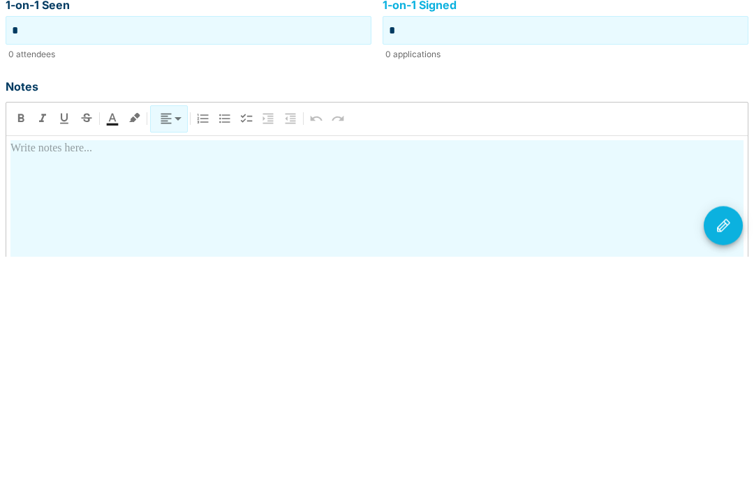
type input "*"
click at [202, 374] on div at bounding box center [376, 496] width 733 height 245
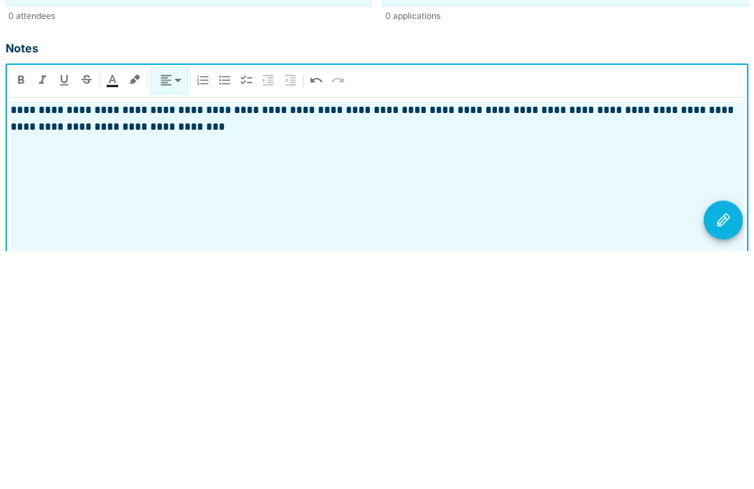
scroll to position [274, 0]
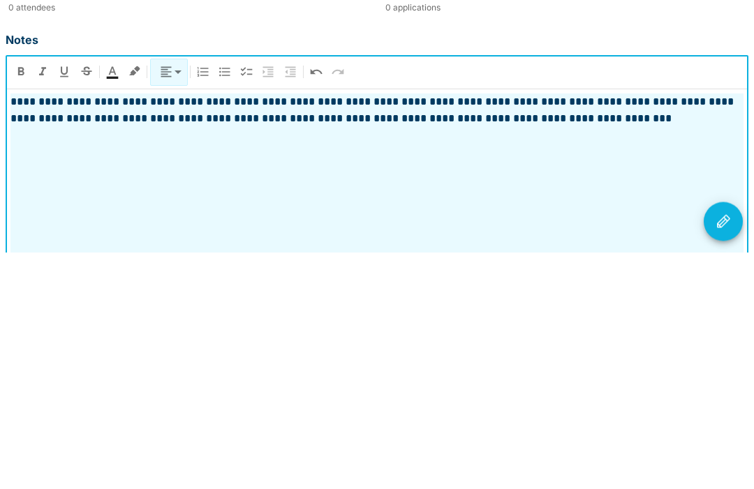
click at [725, 452] on icon "Visit Actions" at bounding box center [723, 458] width 13 height 13
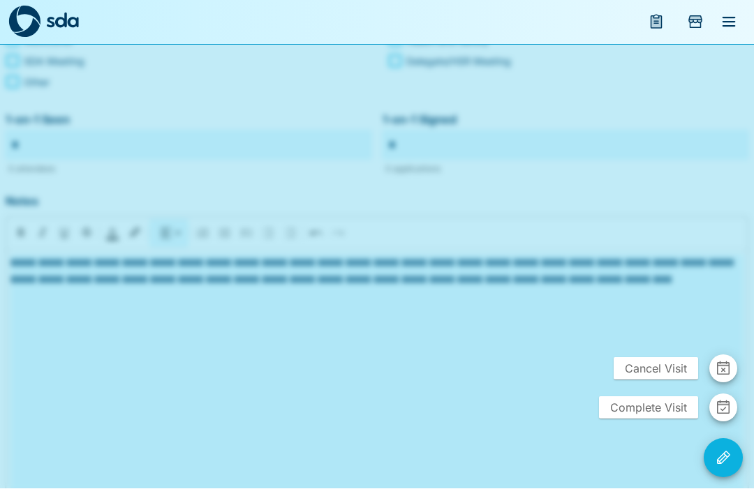
click at [651, 420] on span "Complete Visit" at bounding box center [648, 408] width 99 height 22
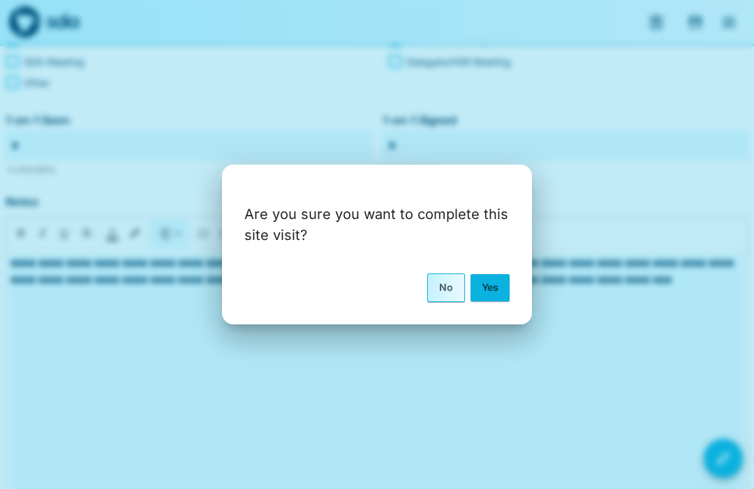
click at [489, 301] on button "Yes" at bounding box center [490, 287] width 39 height 27
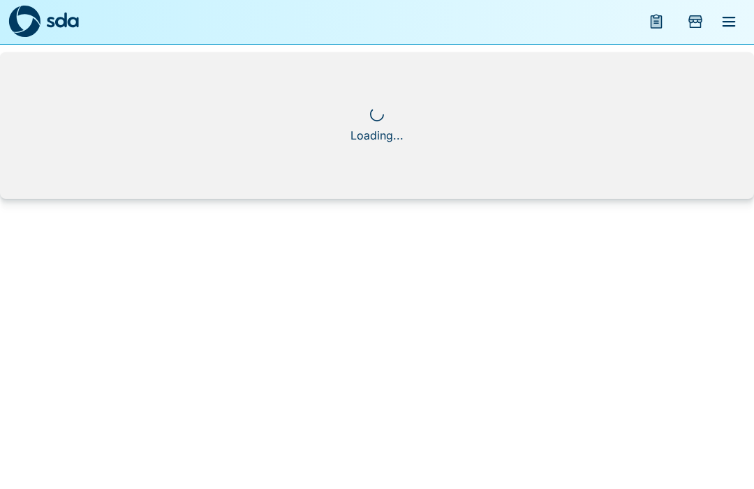
scroll to position [1, 0]
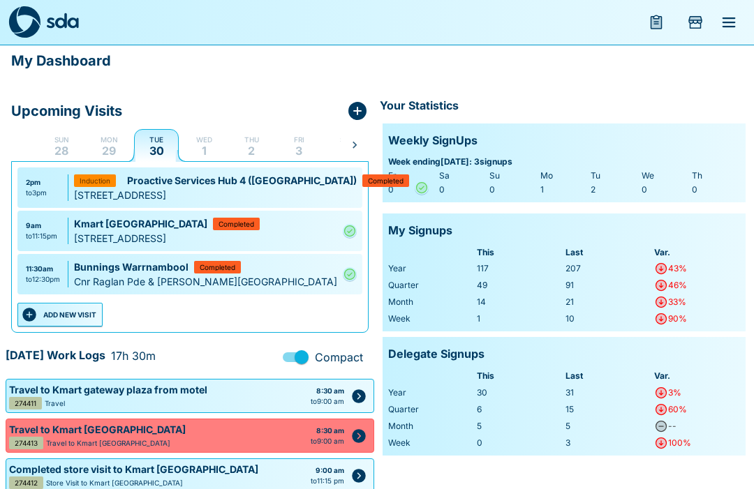
click at [75, 327] on button "ADD NEW VISIT" at bounding box center [59, 315] width 85 height 24
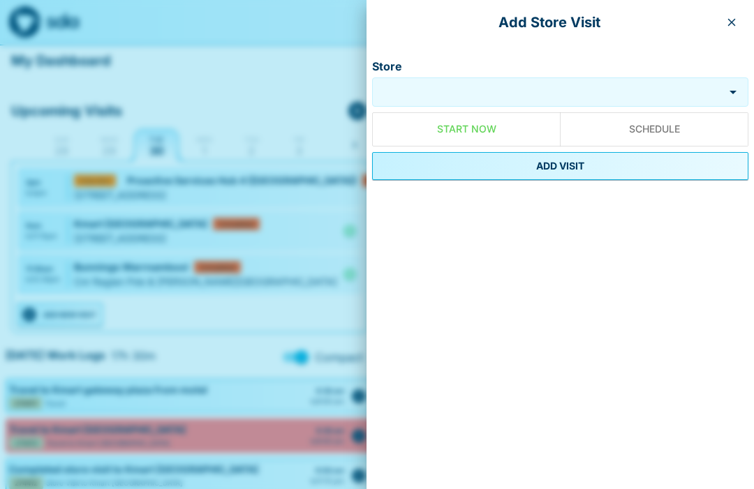
click at [485, 94] on input "Store" at bounding box center [548, 92] width 345 height 16
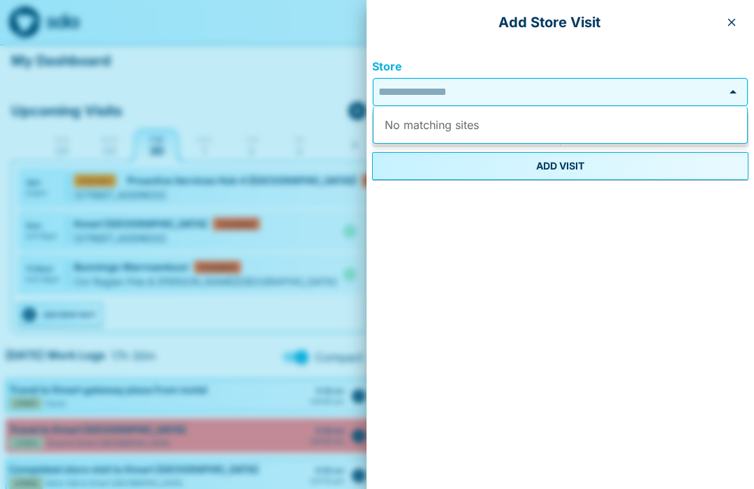
scroll to position [0, 0]
click at [295, 80] on div at bounding box center [377, 244] width 754 height 489
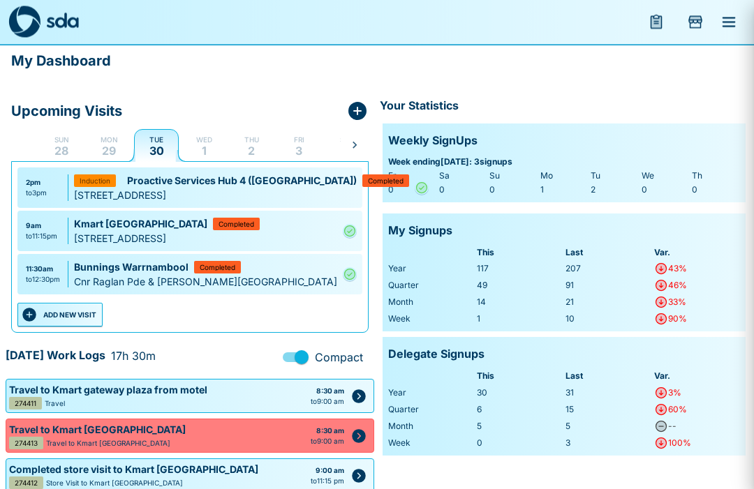
scroll to position [1, 0]
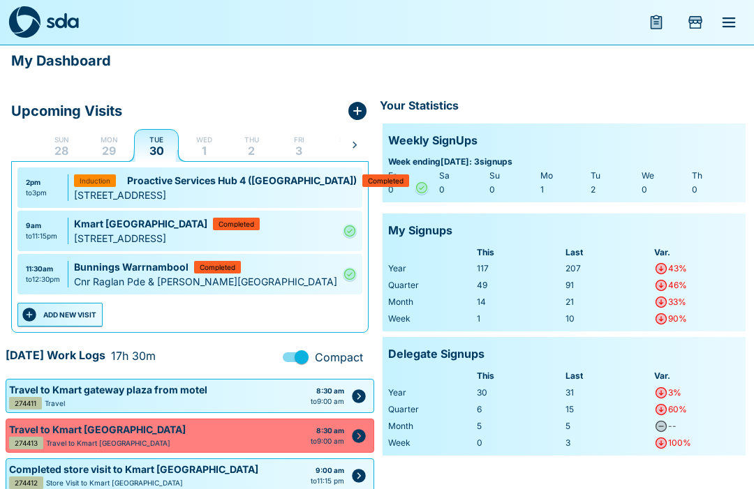
click at [741, 17] on button "menu" at bounding box center [729, 23] width 34 height 34
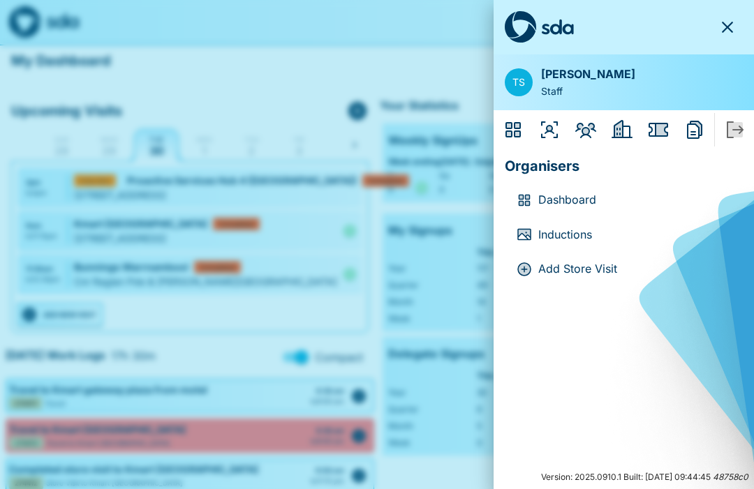
click at [549, 125] on icon "Organisers" at bounding box center [549, 129] width 17 height 17
click at [728, 11] on div at bounding box center [624, 27] width 238 height 32
click at [732, 26] on icon "button" at bounding box center [727, 27] width 17 height 17
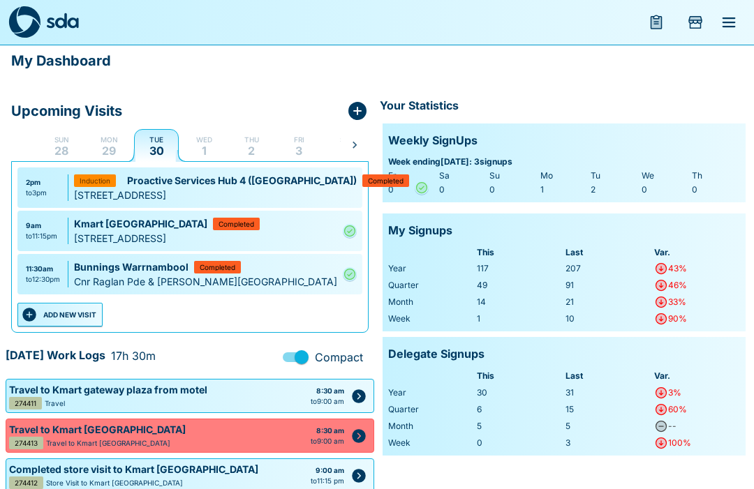
click at [662, 15] on icon "menu" at bounding box center [656, 22] width 17 height 17
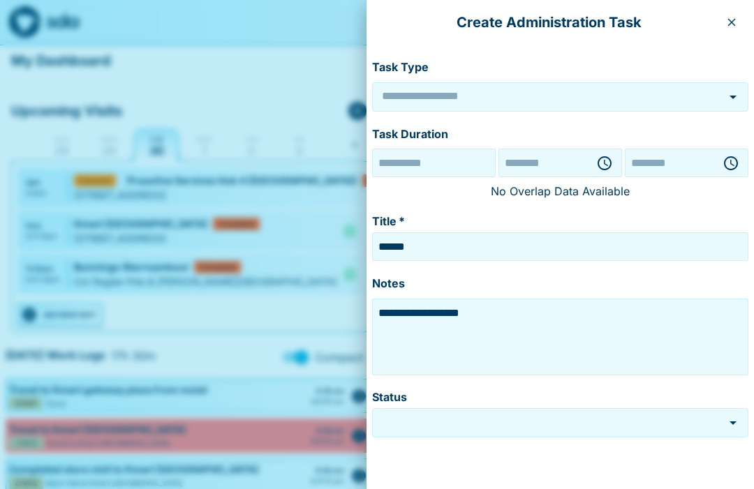
type input "******"
type input "*********"
type input "**********"
type input "********"
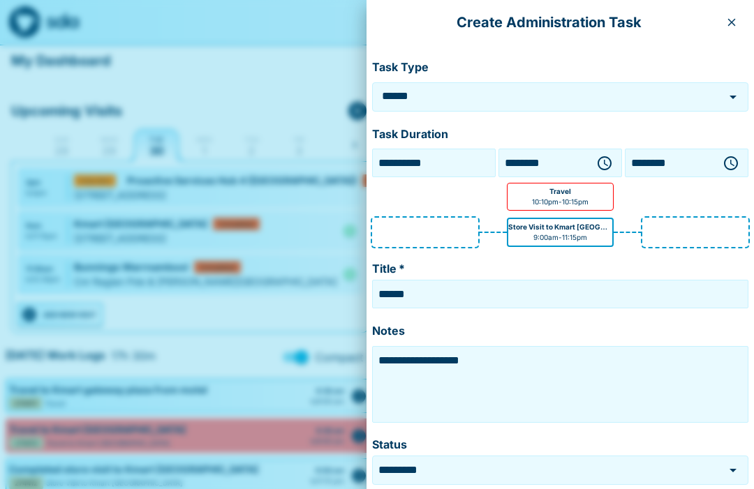
click at [607, 158] on icon "button" at bounding box center [604, 163] width 17 height 17
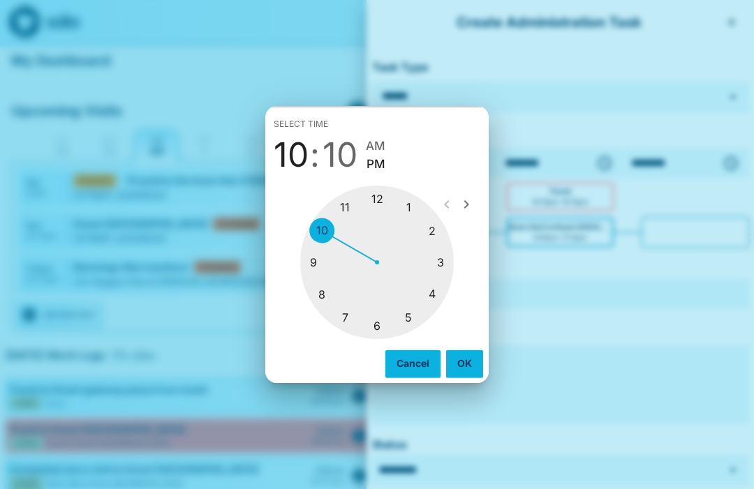
click at [381, 195] on div at bounding box center [377, 263] width 154 height 154
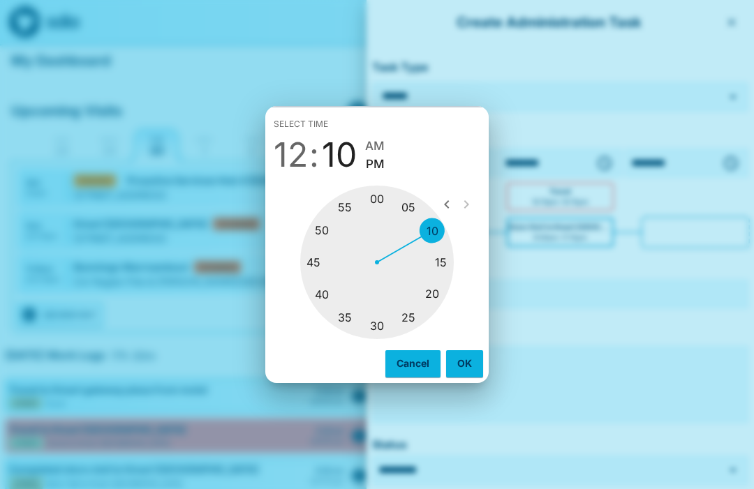
click at [317, 255] on div at bounding box center [377, 263] width 154 height 154
type input "********"
click at [464, 354] on button "OK" at bounding box center [464, 363] width 37 height 27
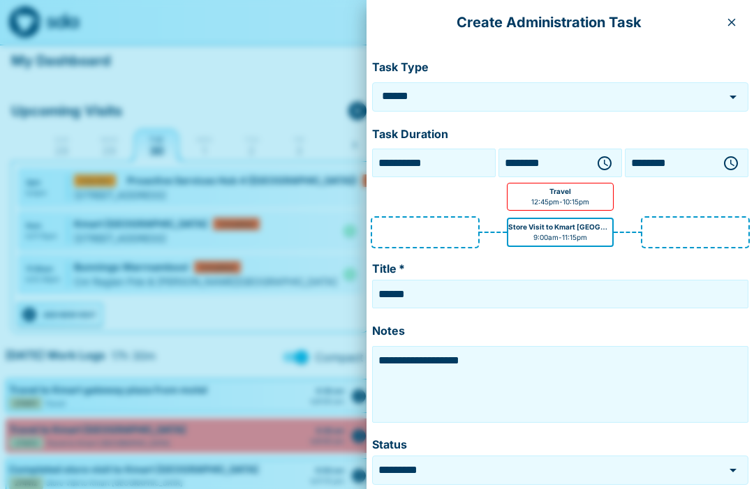
click at [736, 156] on icon "button" at bounding box center [731, 163] width 17 height 17
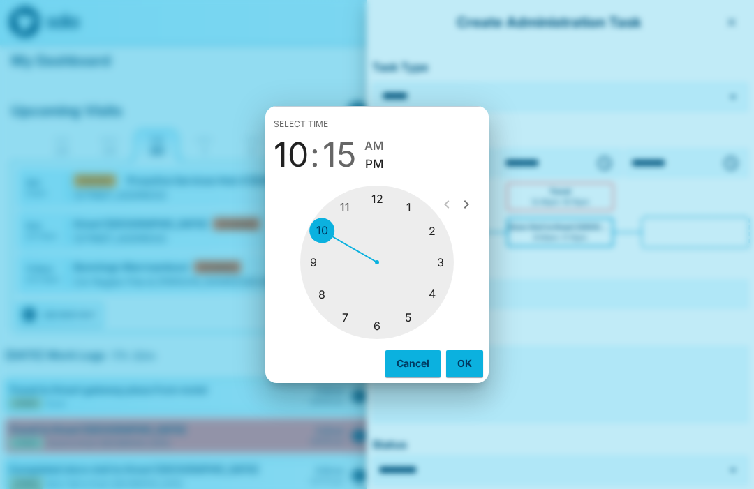
click at [412, 201] on div at bounding box center [377, 263] width 154 height 154
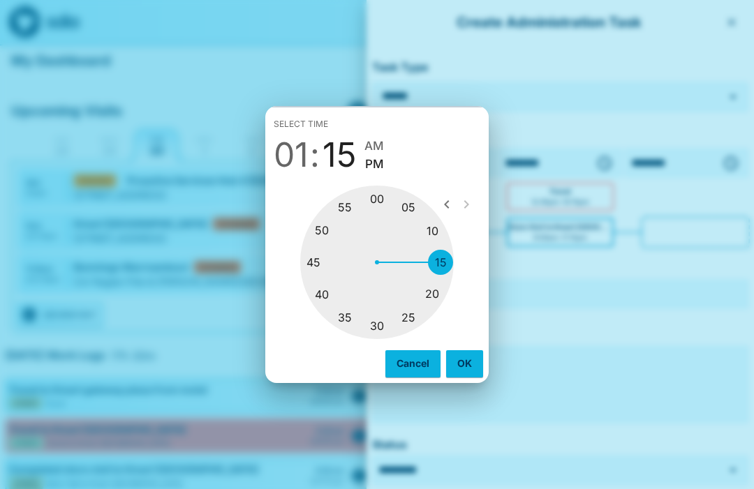
click at [323, 229] on div at bounding box center [377, 263] width 154 height 154
type input "********"
click at [465, 357] on button "OK" at bounding box center [464, 363] width 37 height 27
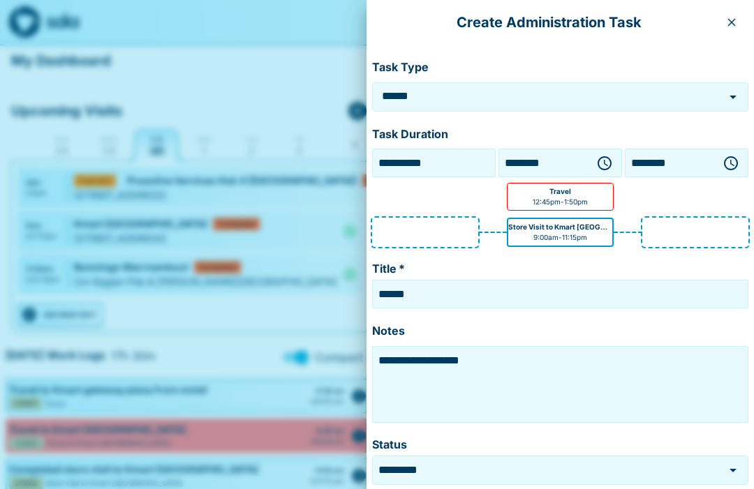
click at [494, 288] on input "******" at bounding box center [560, 294] width 369 height 22
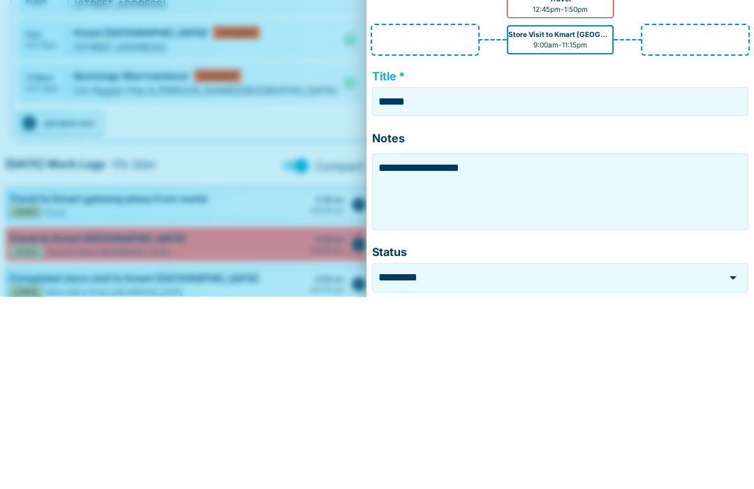
click at [499, 350] on textarea "**********" at bounding box center [560, 385] width 369 height 70
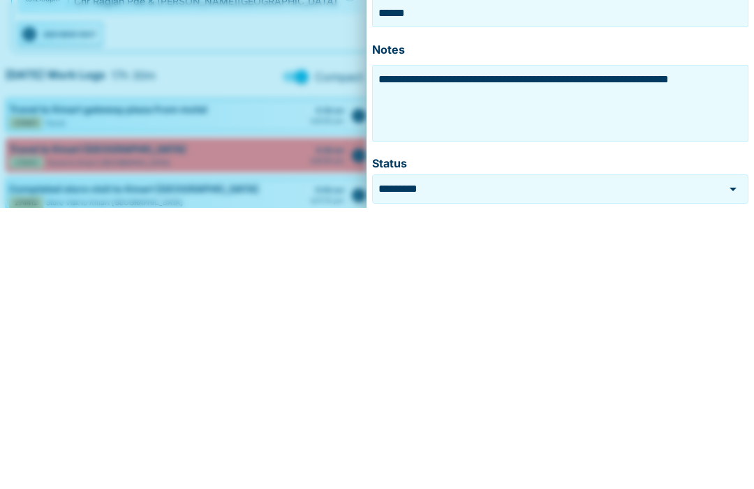
type textarea "**********"
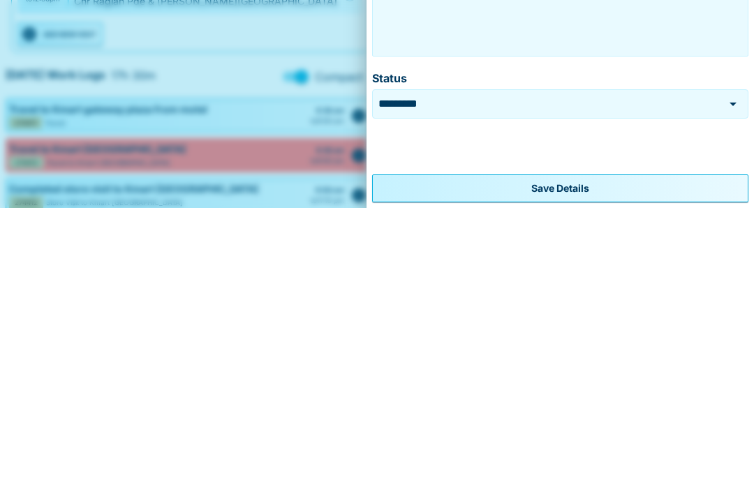
scroll to position [84, 0]
click at [584, 457] on button "Save Details" at bounding box center [560, 471] width 376 height 28
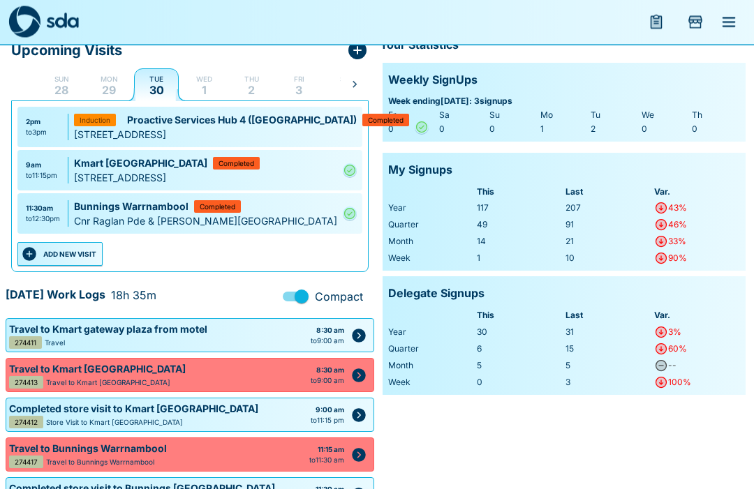
scroll to position [53, 0]
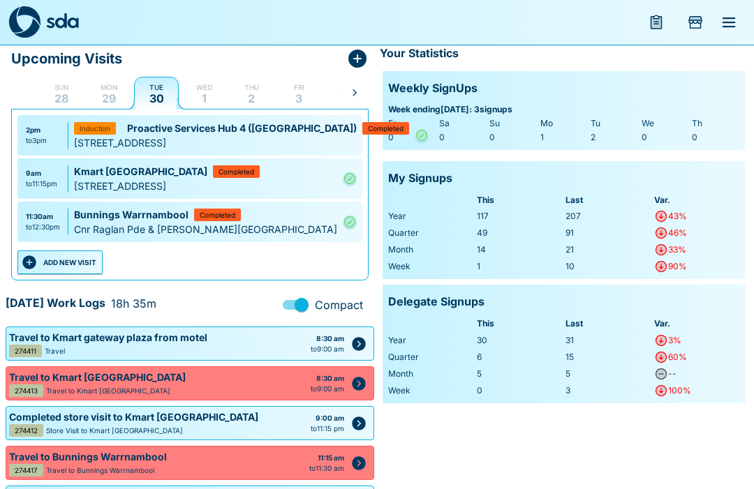
click at [658, 20] on icon "menu" at bounding box center [656, 23] width 10 height 12
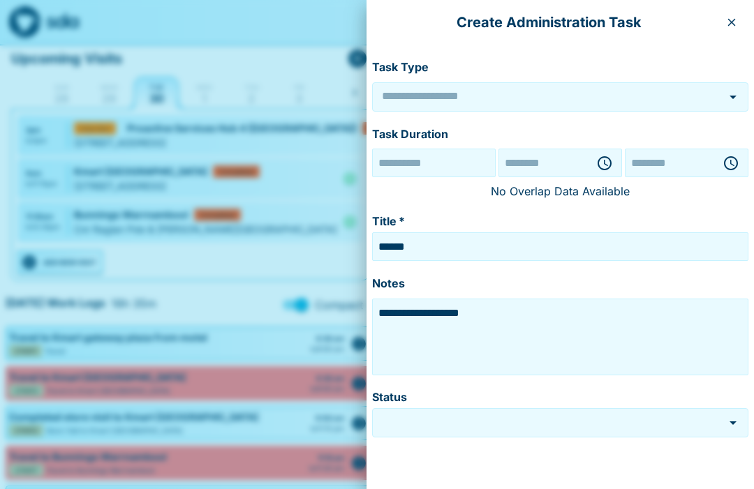
type input "******"
type input "*********"
type input "**********"
type input "********"
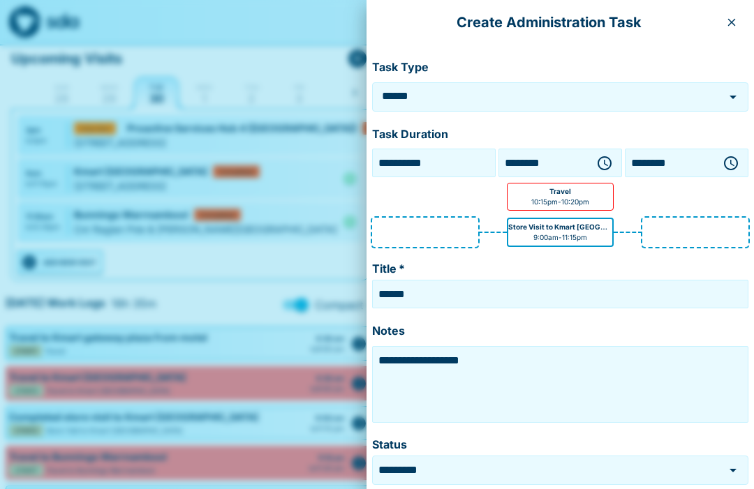
click at [607, 157] on icon "button" at bounding box center [605, 163] width 14 height 14
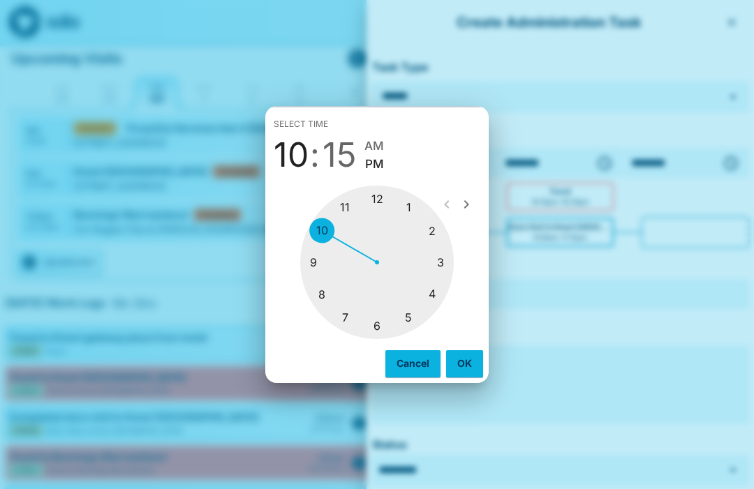
click at [434, 228] on div at bounding box center [377, 263] width 154 height 154
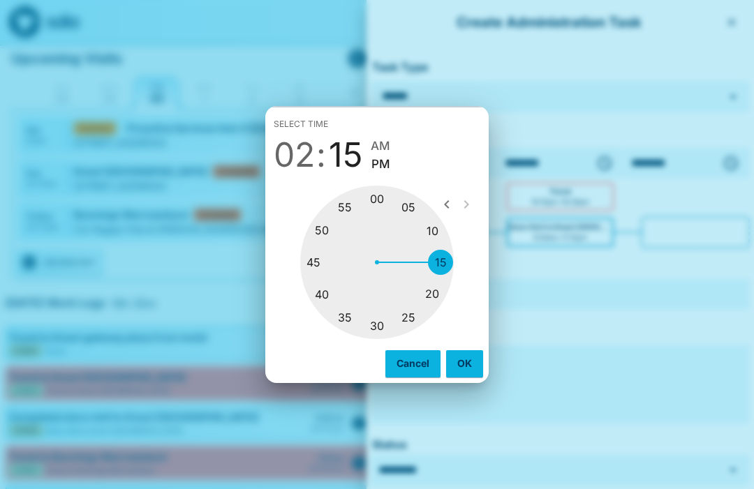
click at [319, 254] on div at bounding box center [377, 263] width 154 height 154
type input "********"
click at [458, 352] on button "OK" at bounding box center [464, 363] width 37 height 27
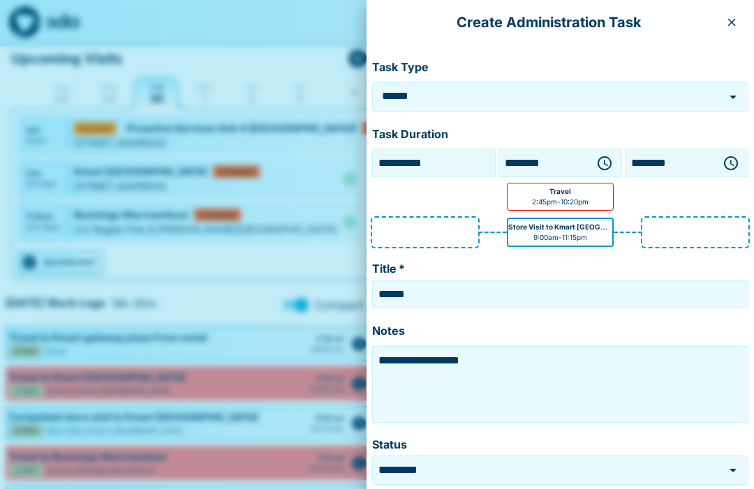
click at [726, 162] on icon "button" at bounding box center [731, 163] width 17 height 17
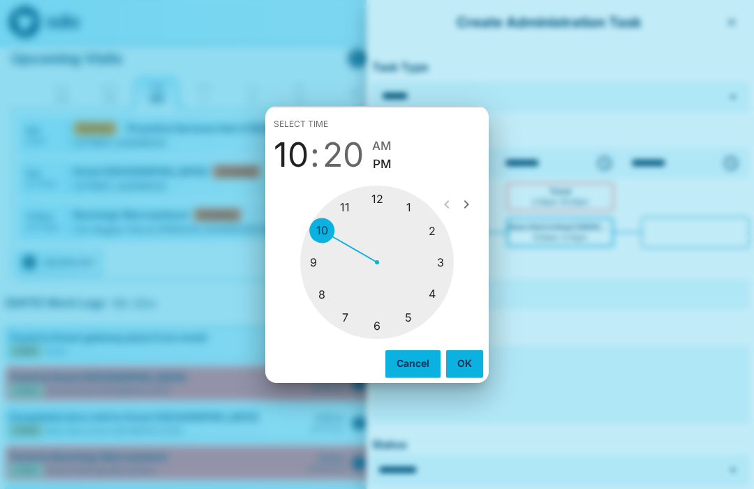
click at [381, 318] on div at bounding box center [377, 263] width 154 height 154
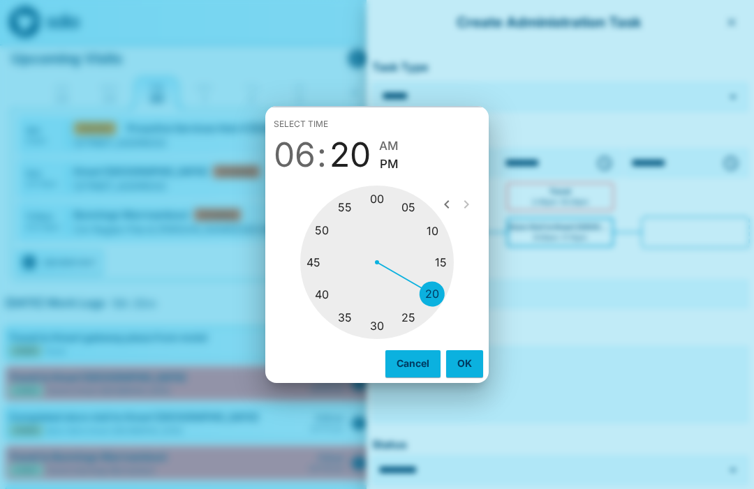
click at [318, 254] on div at bounding box center [377, 263] width 154 height 154
type input "********"
click at [466, 355] on button "OK" at bounding box center [464, 363] width 37 height 27
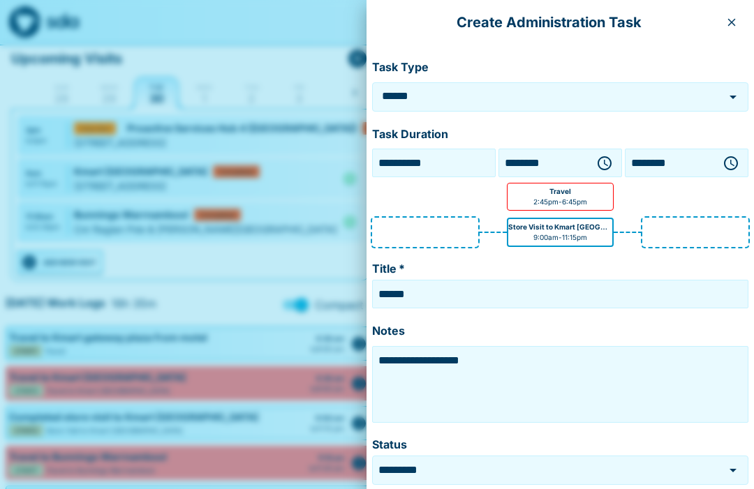
click at [522, 350] on textarea "**********" at bounding box center [560, 385] width 369 height 70
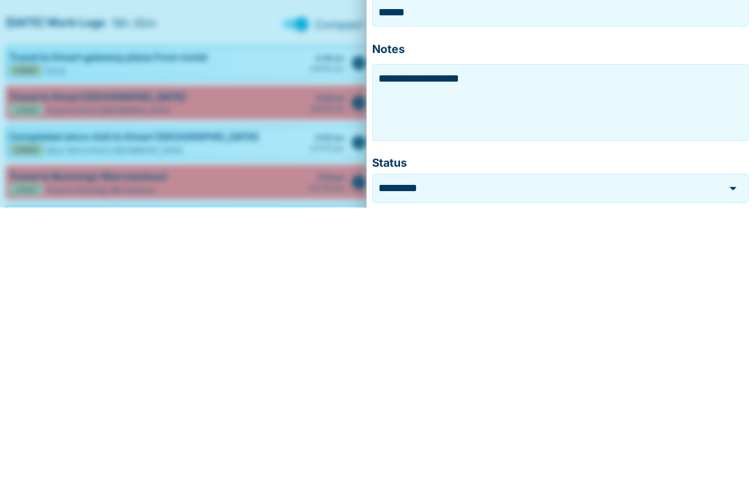
click at [496, 350] on textarea "**********" at bounding box center [560, 385] width 369 height 70
type textarea "**********"
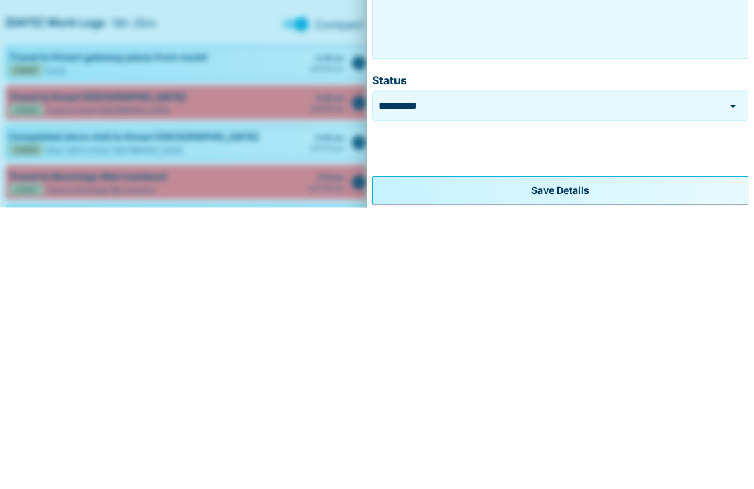
scroll to position [81, 0]
click at [588, 460] on button "Save Details" at bounding box center [560, 474] width 376 height 28
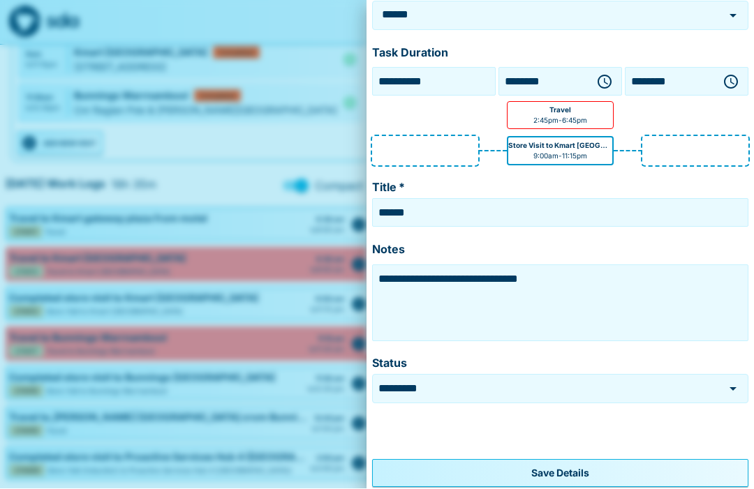
scroll to position [0, 0]
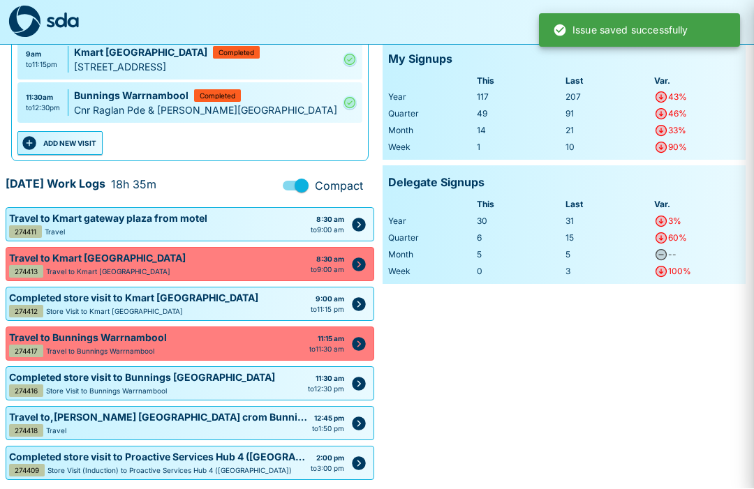
type input "**********"
type input "********"
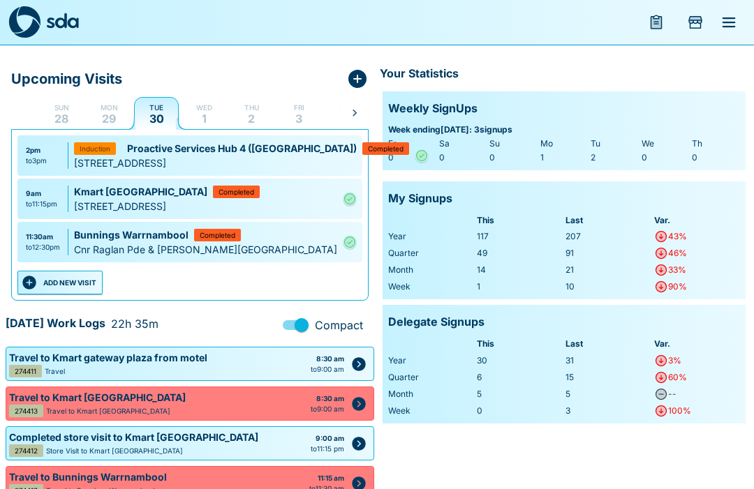
scroll to position [31, 0]
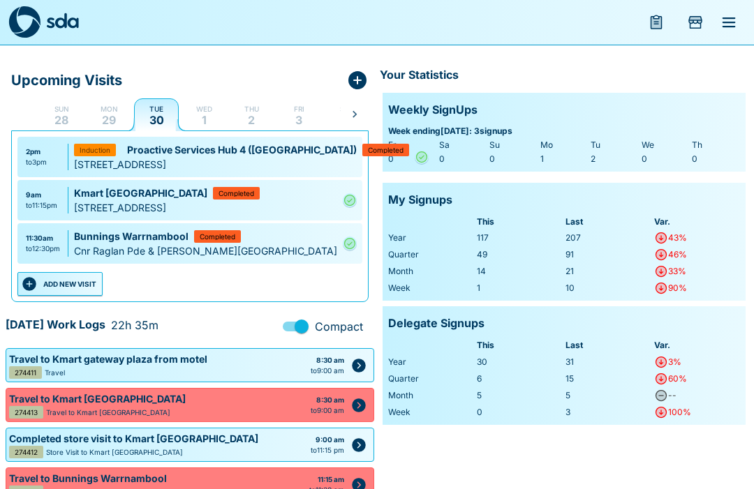
click at [43, 200] on div "9am" at bounding box center [41, 195] width 31 height 10
click at [56, 200] on div "9am" at bounding box center [41, 195] width 31 height 10
click at [350, 200] on icon "Complete" at bounding box center [350, 200] width 14 height 17
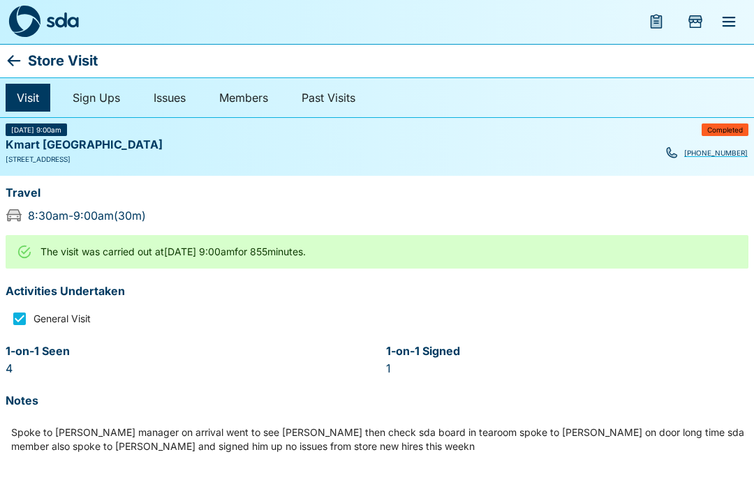
click at [309, 452] on div "Spoke to [PERSON_NAME] manager on arrival went to see [PERSON_NAME] then check …" at bounding box center [377, 440] width 743 height 47
click at [17, 54] on icon at bounding box center [14, 61] width 17 height 17
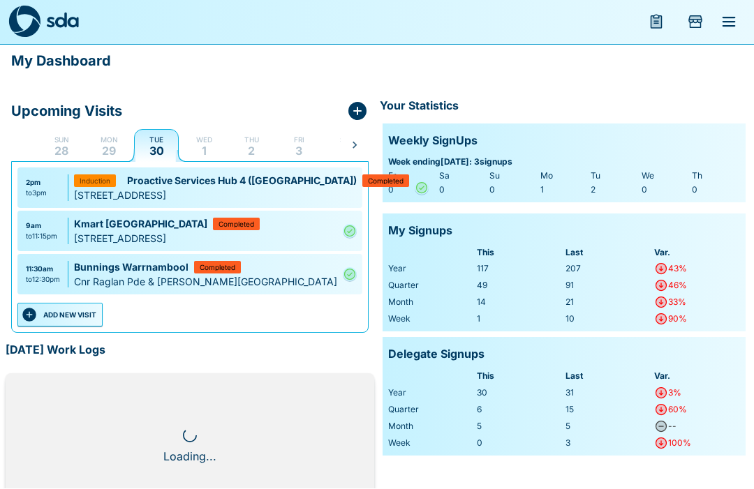
scroll to position [1, 0]
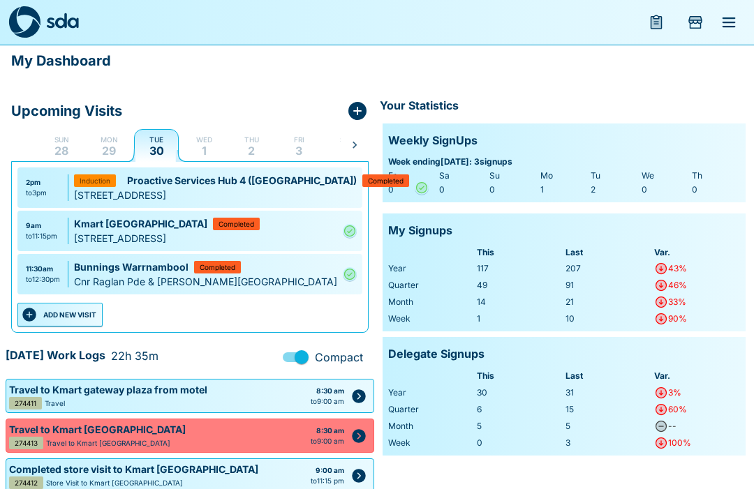
click at [267, 233] on div "[STREET_ADDRESS]" at bounding box center [205, 238] width 263 height 15
click at [346, 232] on icon "Complete" at bounding box center [350, 231] width 14 height 17
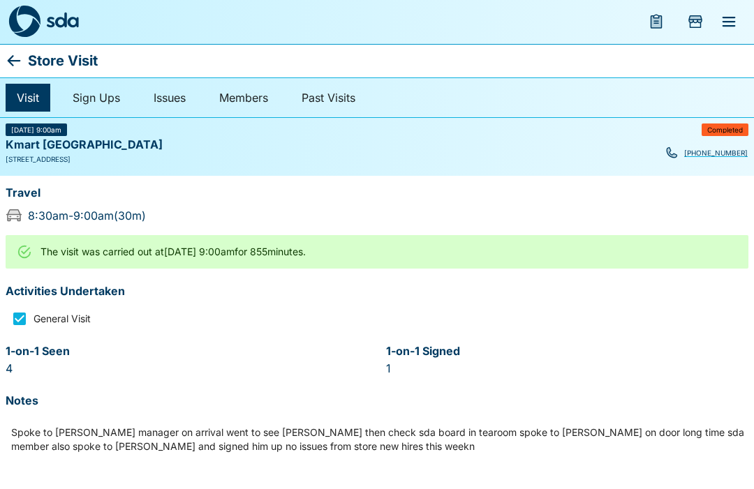
click at [317, 440] on p "Spoke to [PERSON_NAME] manager on arrival went to see [PERSON_NAME] then check …" at bounding box center [379, 441] width 737 height 28
click at [311, 451] on p "Spoke to [PERSON_NAME] manager on arrival went to see [PERSON_NAME] then check …" at bounding box center [379, 441] width 737 height 28
click at [31, 248] on icon at bounding box center [24, 252] width 15 height 15
click at [144, 245] on div "The visit was carried out at [GEOGRAPHIC_DATA][DATE] 9:00am for 855 minutes." at bounding box center [172, 252] width 265 height 25
click at [14, 59] on icon at bounding box center [14, 61] width 17 height 17
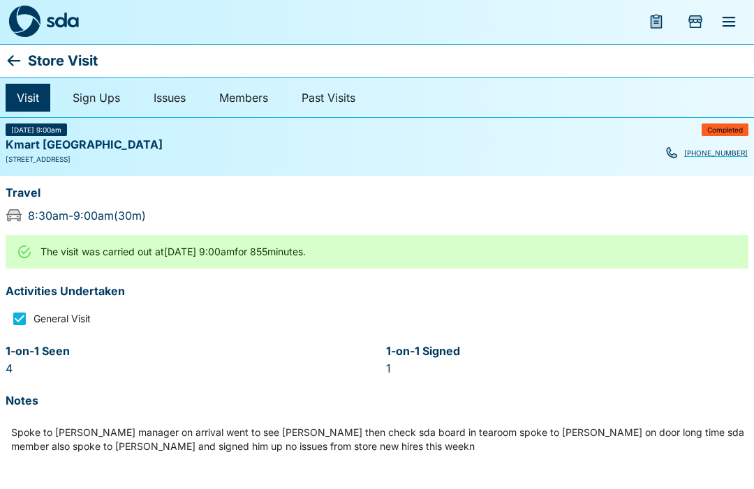
scroll to position [1, 0]
